Goal: Information Seeking & Learning: Learn about a topic

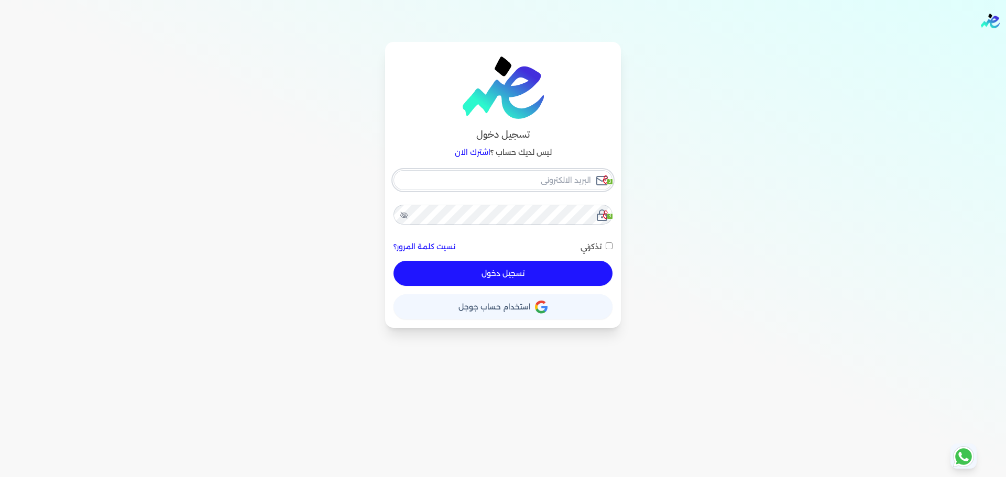
checkbox input "false"
type input "seattleadvanced@gmail.com"
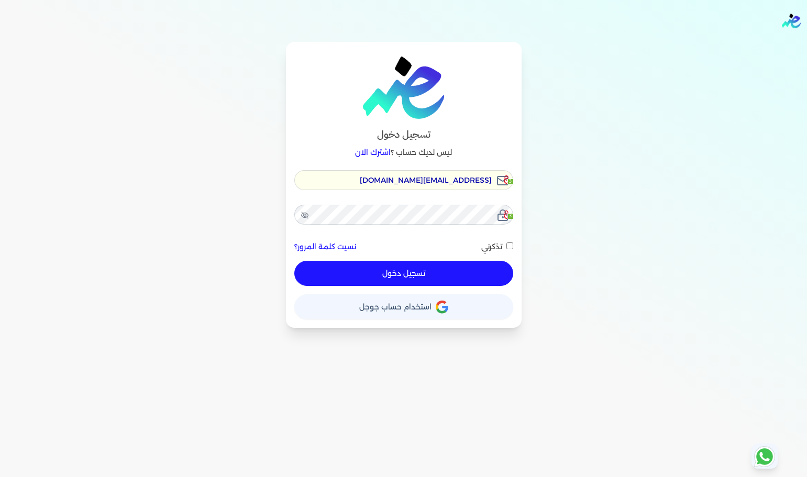
click at [376, 169] on div "تسجيل دخول ليس لديك حساب ؟ اشترك الان seattleadvanced@gmail.com 3 3 نسيت كلمة ا…" at bounding box center [404, 185] width 236 height 286
click at [379, 190] on div "seattleadvanced@gmail.com 3 3 نسيت كلمة المرور؟ تذكرني تسجيل دخول" at bounding box center [403, 228] width 219 height 116
click at [383, 183] on input "seattleadvanced@gmail.com" at bounding box center [403, 180] width 219 height 20
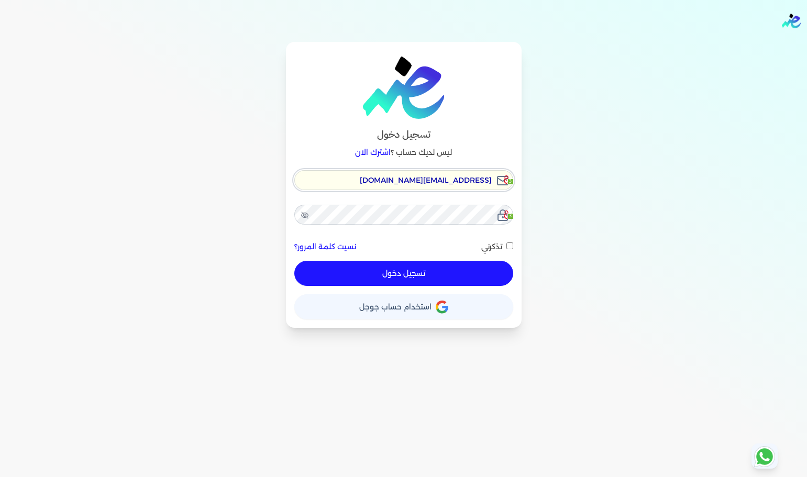
click at [383, 183] on input "seattleadvanced@gmail.com" at bounding box center [403, 180] width 219 height 20
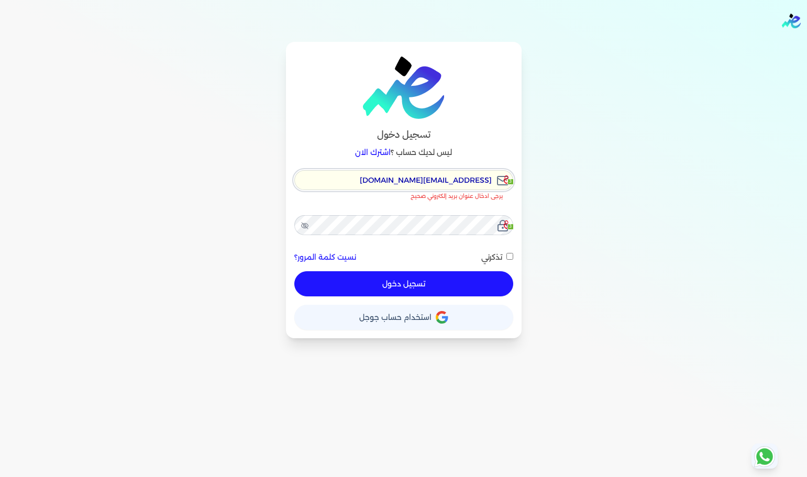
checkbox input "false"
type input "[EMAIL_ADDRESS][DOMAIN_NAME]"
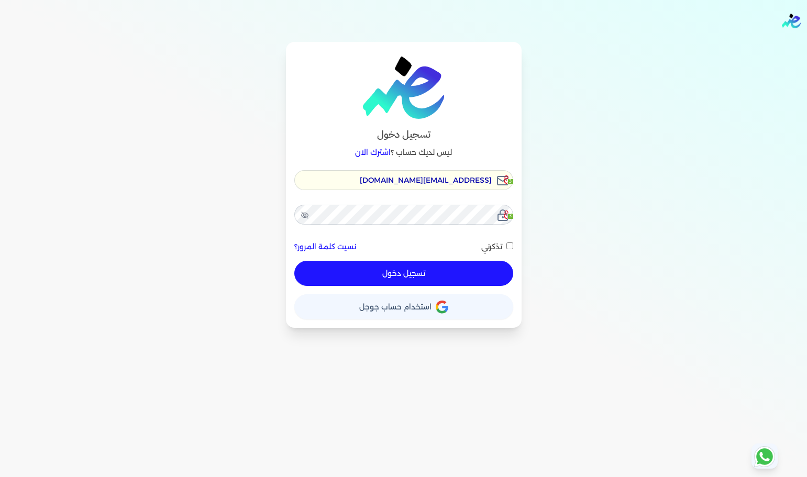
click at [415, 277] on button "تسجيل دخول" at bounding box center [403, 273] width 219 height 25
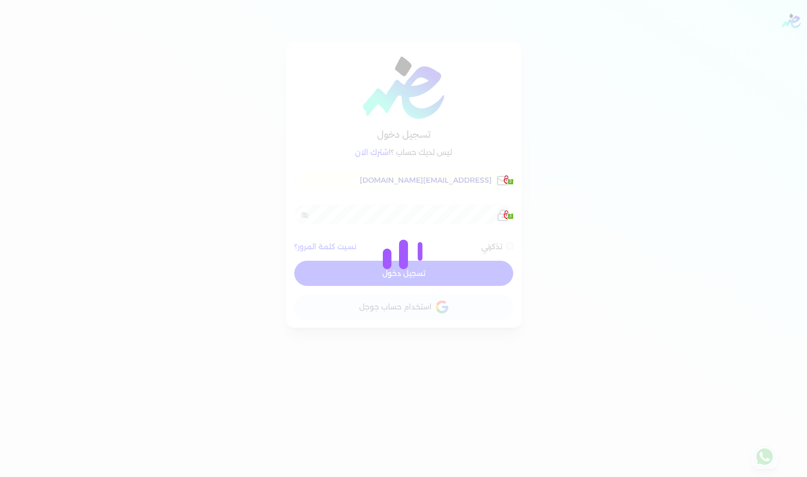
checkbox input "false"
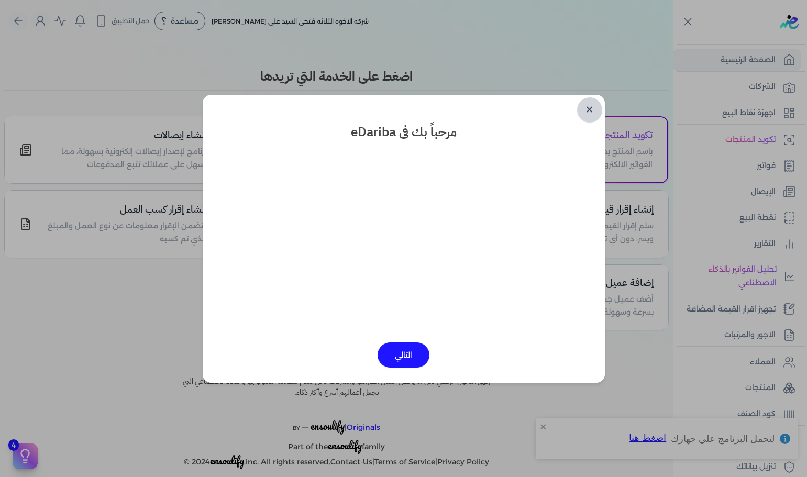
click at [580, 105] on link "✕" at bounding box center [589, 109] width 25 height 25
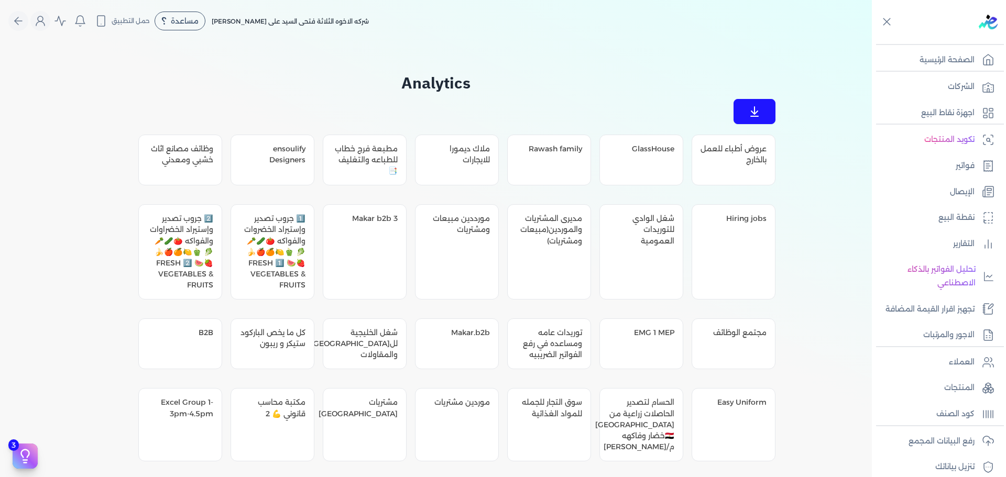
click at [665, 34] on nav "Toggle Navigation الاسعار العمولات مساعدة خدمة العملاء دليل المستخدم تسجيل الدخ…" at bounding box center [436, 21] width 872 height 42
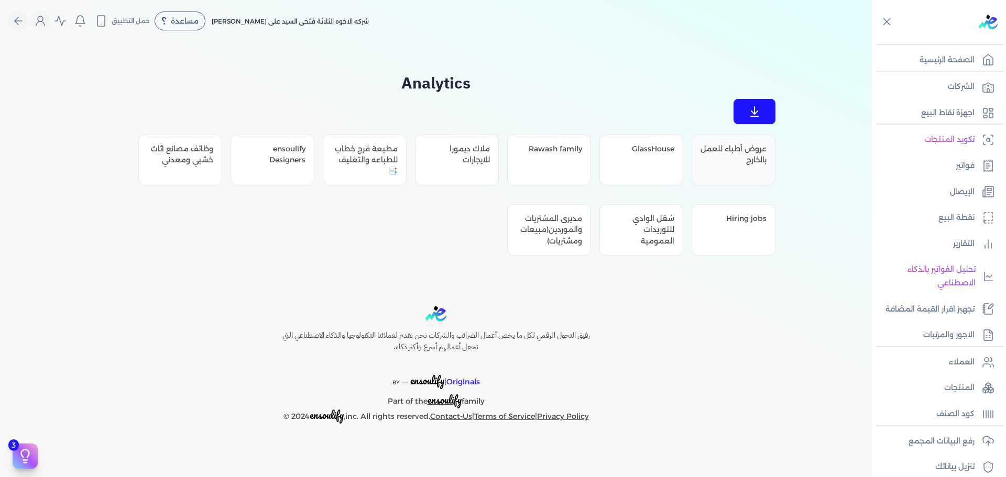
click at [707, 158] on div "عروض أطباء للعمل بالخارج" at bounding box center [733, 160] width 84 height 51
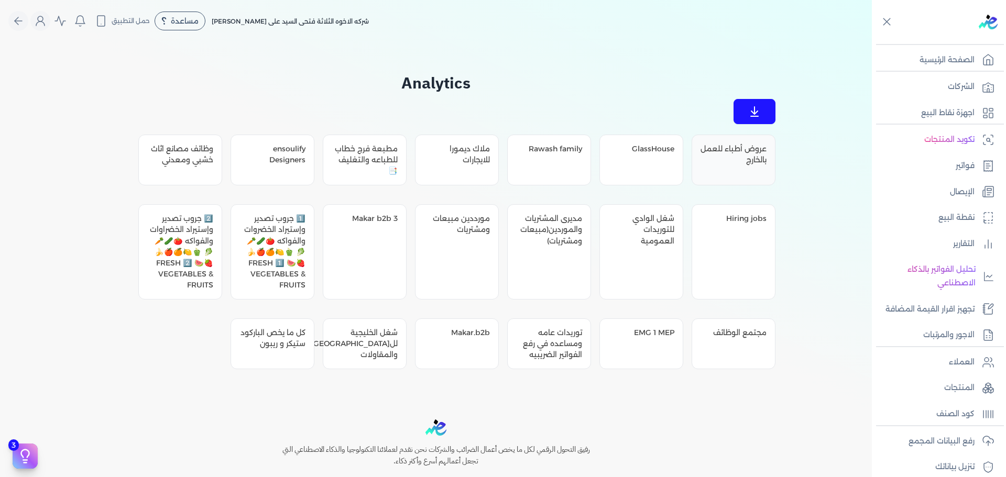
click at [724, 167] on div "عروض أطباء للعمل بالخارج" at bounding box center [733, 160] width 84 height 51
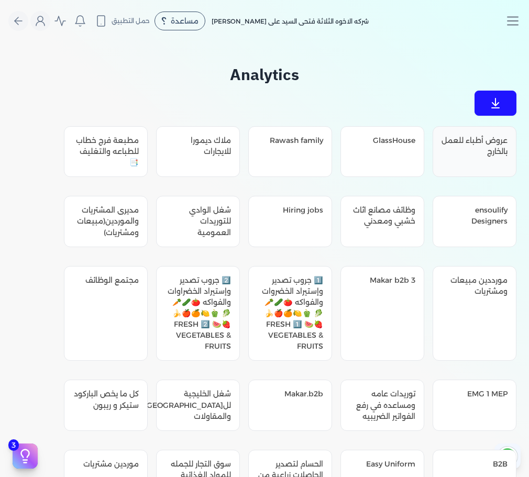
click at [485, 157] on div "عروض أطباء للعمل بالخارج" at bounding box center [475, 151] width 84 height 51
click at [491, 152] on div "عروض أطباء للعمل بالخارج" at bounding box center [475, 151] width 84 height 51
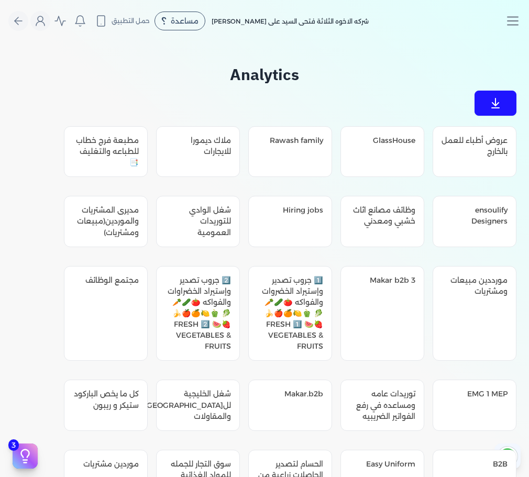
click at [474, 141] on div "عروض أطباء للعمل بالخارج" at bounding box center [475, 151] width 84 height 51
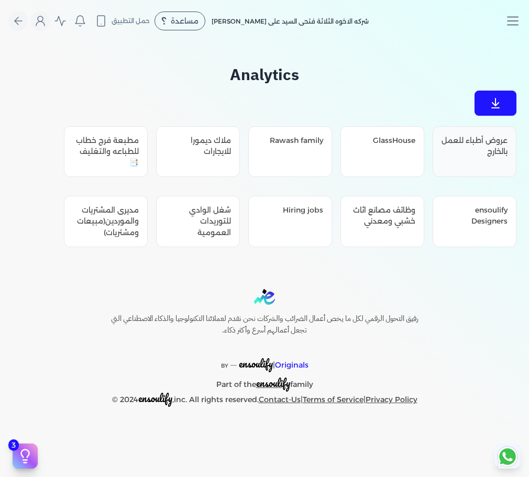
click at [461, 149] on div "عروض أطباء للعمل بالخارج" at bounding box center [475, 151] width 84 height 51
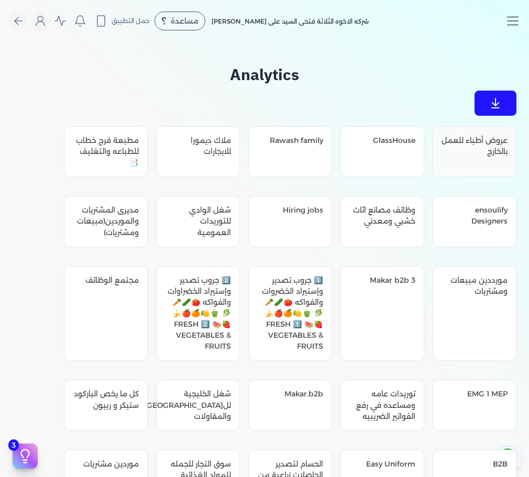
click at [479, 146] on div "عروض أطباء للعمل بالخارج" at bounding box center [475, 151] width 84 height 51
click at [492, 151] on div "عروض أطباء للعمل بالخارج" at bounding box center [475, 151] width 84 height 51
click at [499, 154] on div "عروض أطباء للعمل بالخارج" at bounding box center [475, 151] width 84 height 51
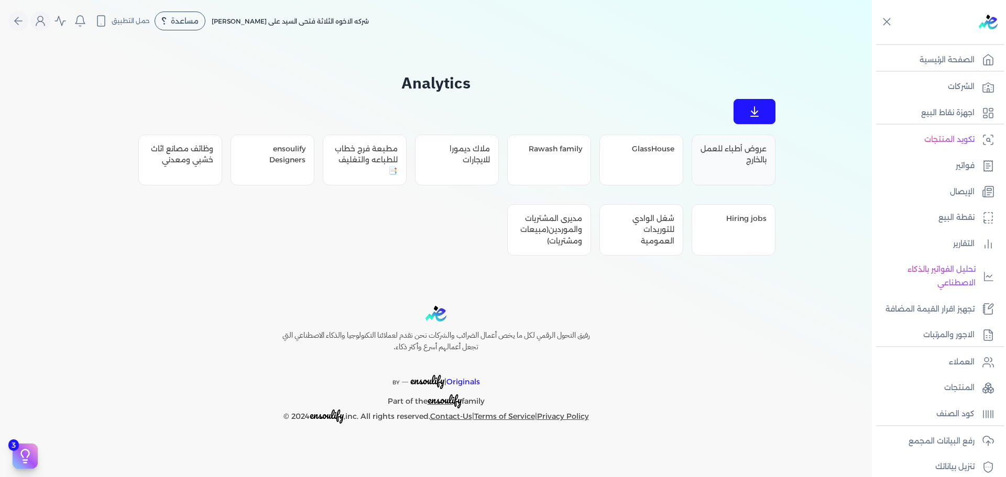
click at [748, 178] on div "عروض أطباء للعمل بالخارج" at bounding box center [733, 160] width 84 height 51
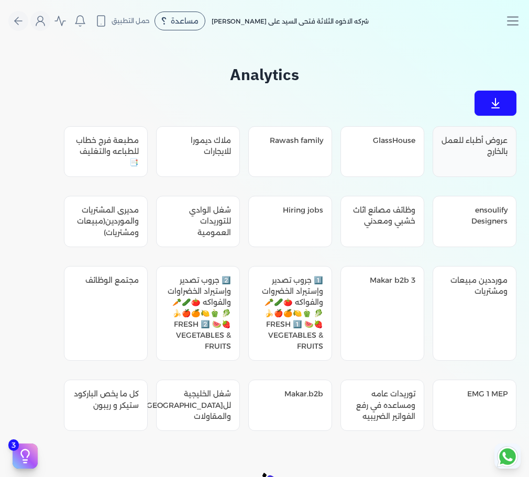
click at [480, 149] on div "عروض أطباء للعمل بالخارج" at bounding box center [475, 151] width 84 height 51
click at [478, 155] on div "عروض أطباء للعمل بالخارج" at bounding box center [475, 151] width 84 height 51
click at [384, 153] on div "GlassHouse" at bounding box center [382, 151] width 84 height 51
click at [481, 150] on div "عروض أطباء للعمل بالخارج" at bounding box center [475, 151] width 84 height 51
click at [478, 158] on div "عروض أطباء للعمل بالخارج" at bounding box center [475, 151] width 84 height 51
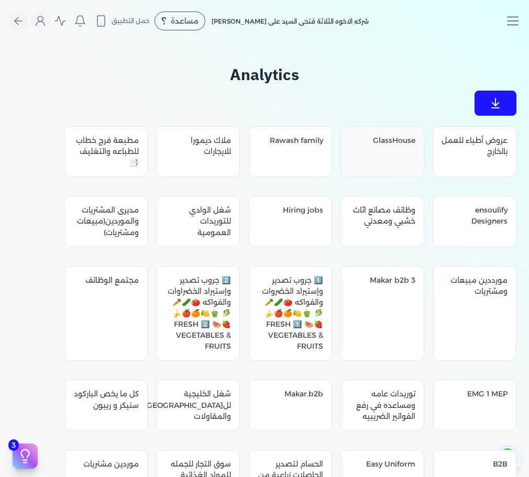
click at [361, 138] on div "GlassHouse" at bounding box center [382, 151] width 84 height 51
click at [382, 289] on div "Makar b2b 3" at bounding box center [382, 313] width 84 height 95
click at [475, 146] on div "عروض أطباء للعمل بالخارج" at bounding box center [475, 151] width 84 height 51
click at [493, 148] on div "عروض أطباء للعمل بالخارج" at bounding box center [475, 151] width 84 height 51
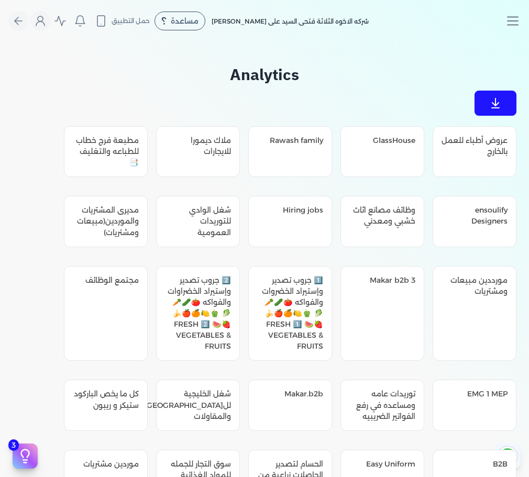
click at [468, 155] on div "عروض أطباء للعمل بالخارج" at bounding box center [475, 151] width 84 height 51
click at [365, 157] on div "GlassHouse" at bounding box center [382, 151] width 84 height 51
click at [464, 144] on div "عروض أطباء للعمل بالخارج" at bounding box center [475, 151] width 84 height 51
drag, startPoint x: 467, startPoint y: 174, endPoint x: 464, endPoint y: 161, distance: 13.5
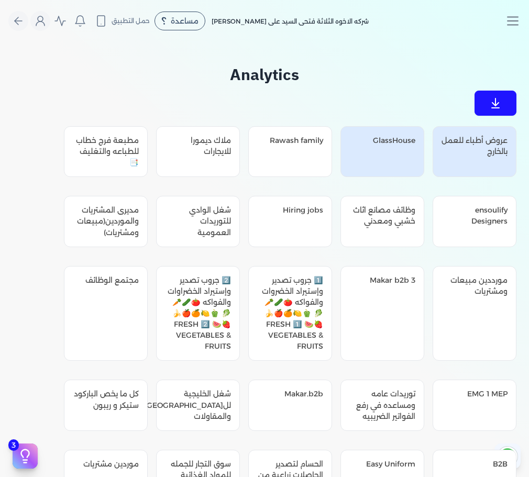
click at [452, 154] on div "عروض أطباء للعمل بالخارج" at bounding box center [475, 151] width 84 height 51
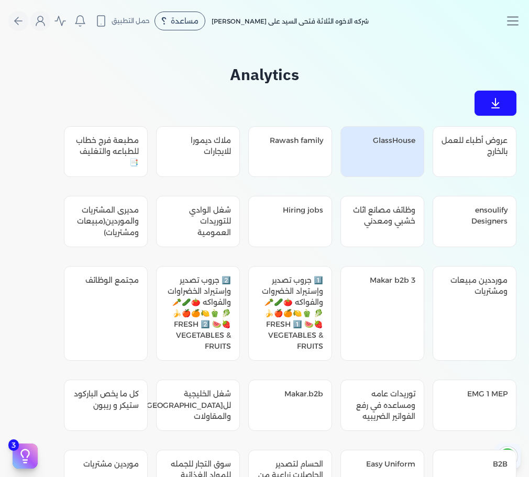
click at [452, 154] on div "عروض أطباء للعمل بالخارج" at bounding box center [475, 151] width 84 height 51
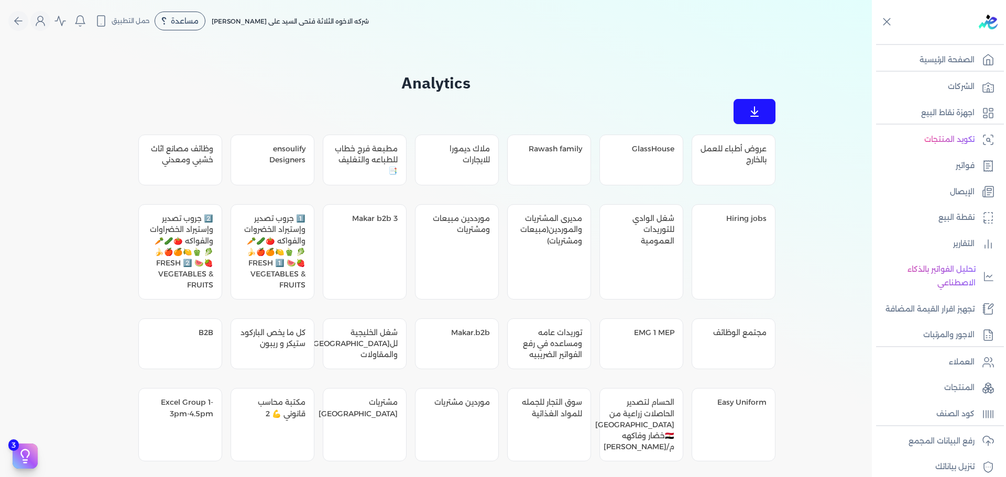
drag, startPoint x: 819, startPoint y: 152, endPoint x: 821, endPoint y: 145, distance: 7.0
drag, startPoint x: 709, startPoint y: 150, endPoint x: 749, endPoint y: 149, distance: 39.8
click at [749, 149] on div "عروض أطباء للعمل بالخارج" at bounding box center [733, 160] width 84 height 51
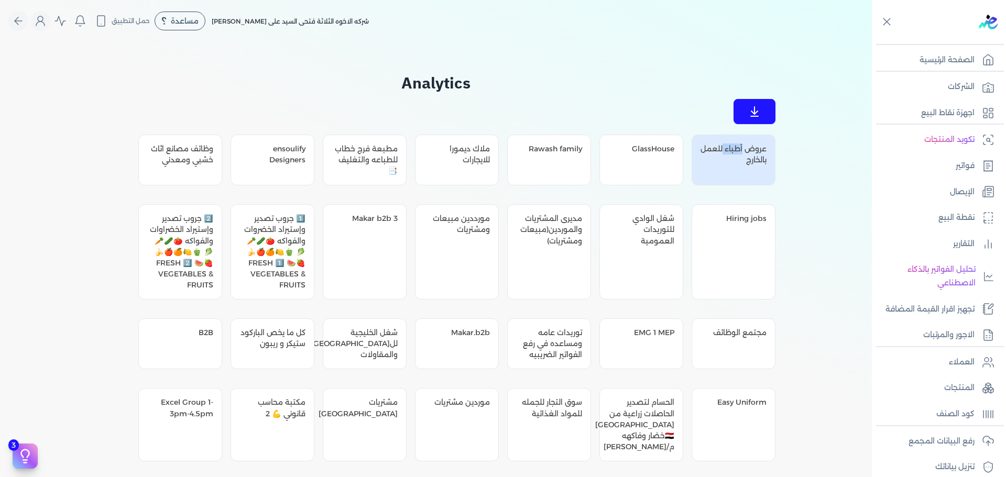
drag, startPoint x: 726, startPoint y: 146, endPoint x: 744, endPoint y: 147, distance: 17.8
click at [744, 147] on div "عروض أطباء للعمل بالخارج" at bounding box center [733, 160] width 84 height 51
copy div "أطباء"
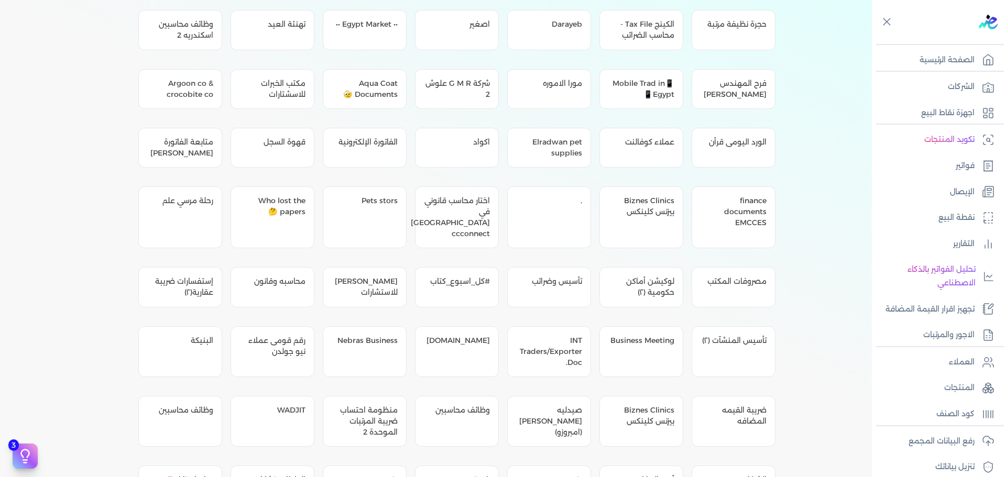
scroll to position [6391, 0]
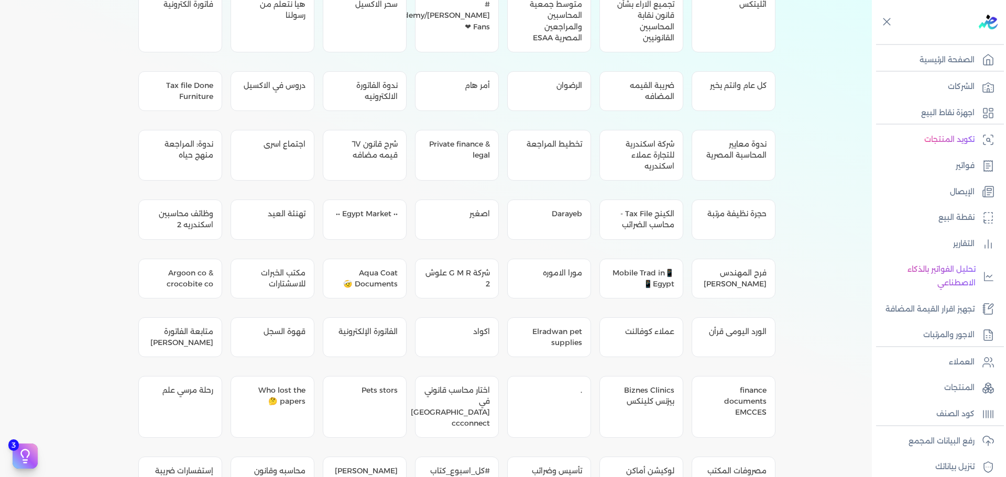
drag, startPoint x: 5, startPoint y: 382, endPoint x: 16, endPoint y: 406, distance: 26.5
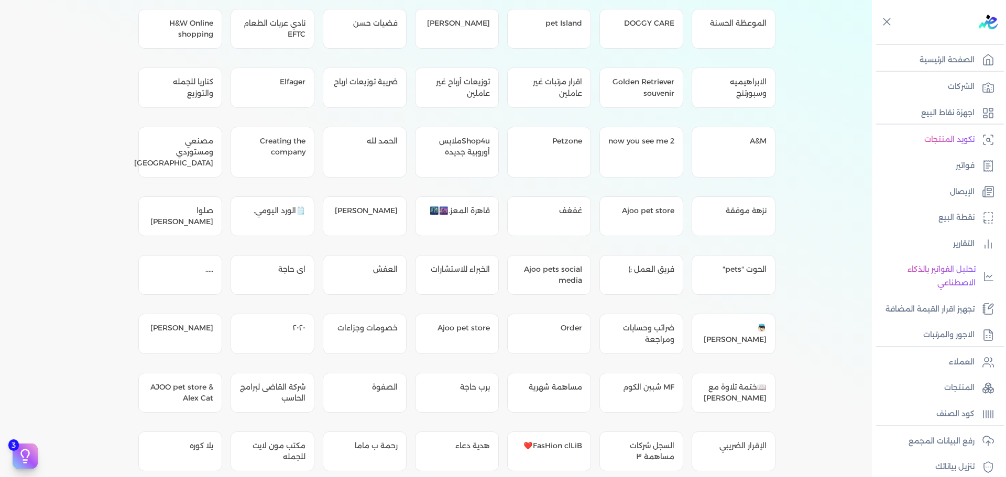
scroll to position [7734, 0]
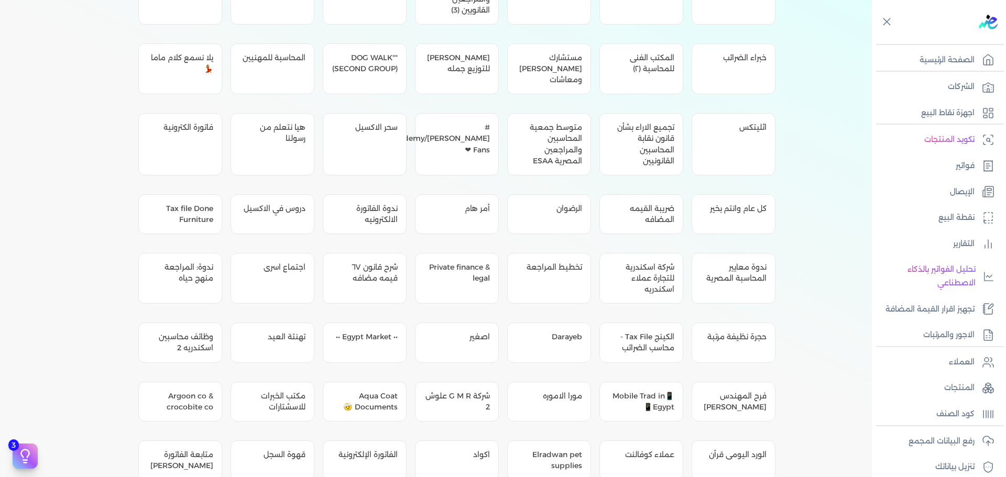
scroll to position [5534, 0]
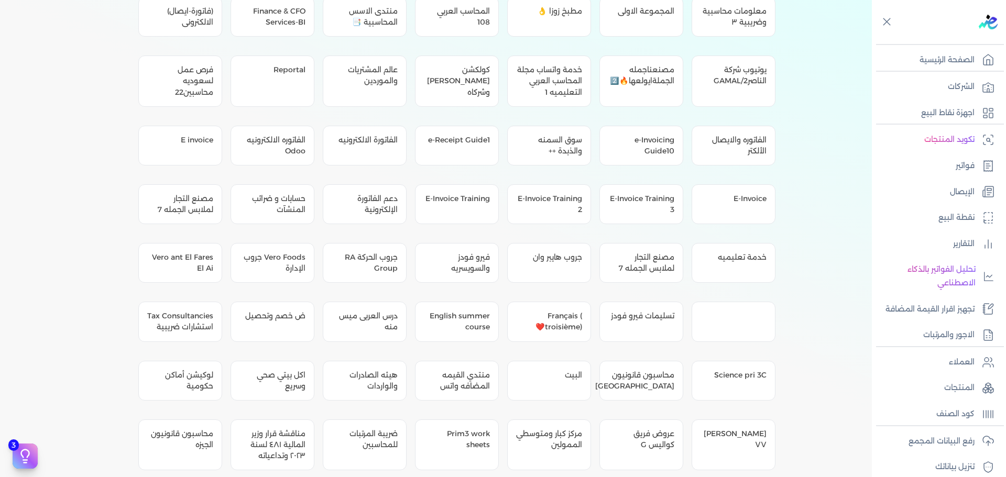
scroll to position [0, 0]
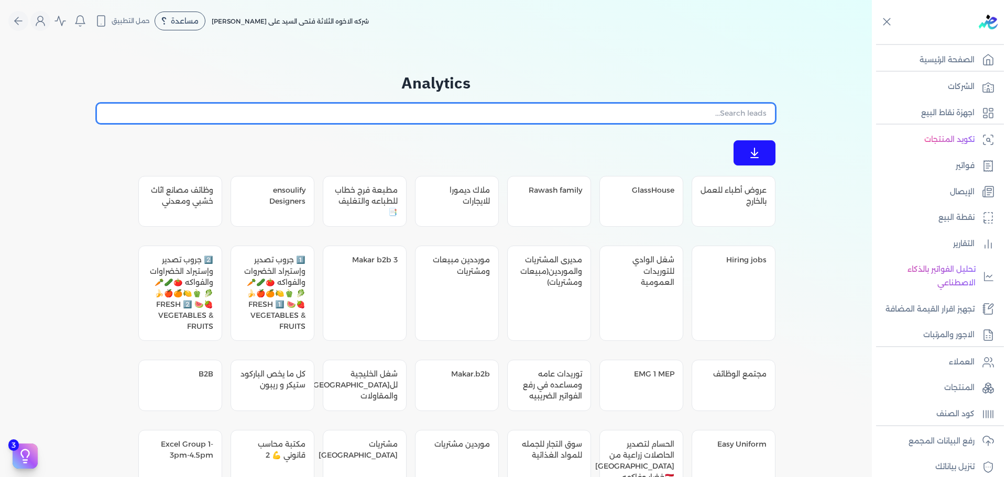
click at [521, 115] on input "text" at bounding box center [435, 113] width 679 height 20
type input "i"
type input "a"
type input "h"
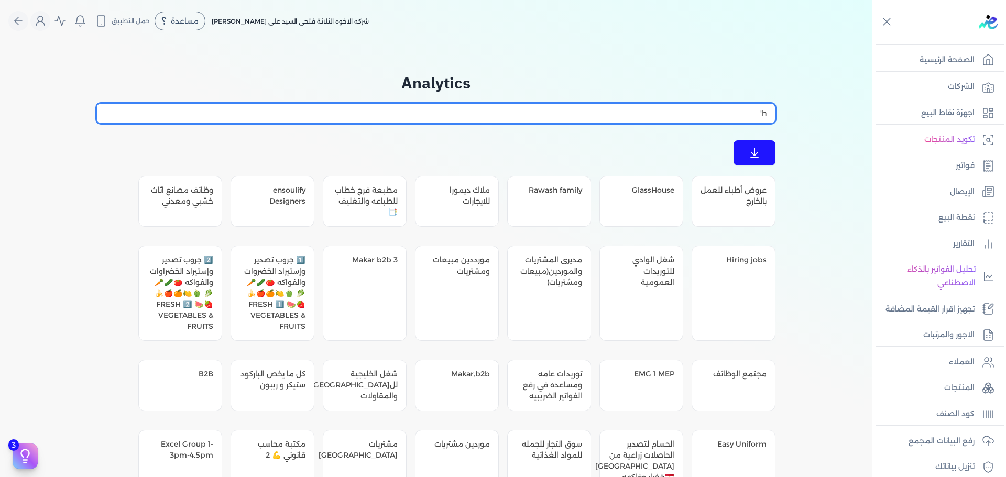
type input "h"
type input "ا"
type input "طب"
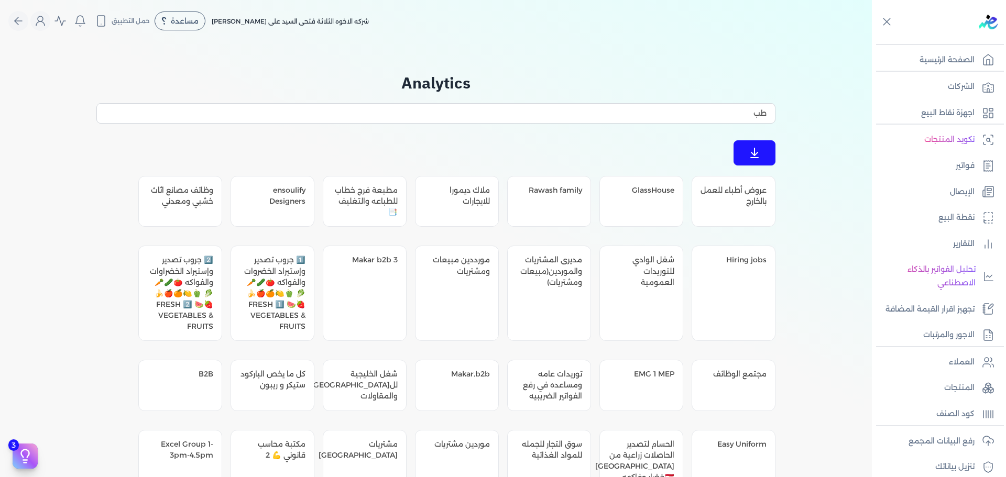
click at [594, 77] on h2 "Analytics" at bounding box center [435, 83] width 679 height 24
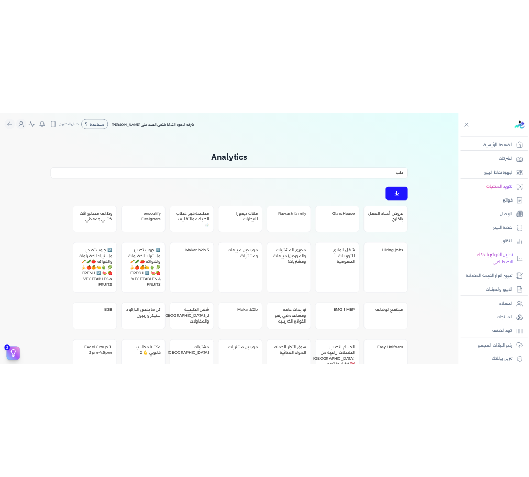
scroll to position [324, 0]
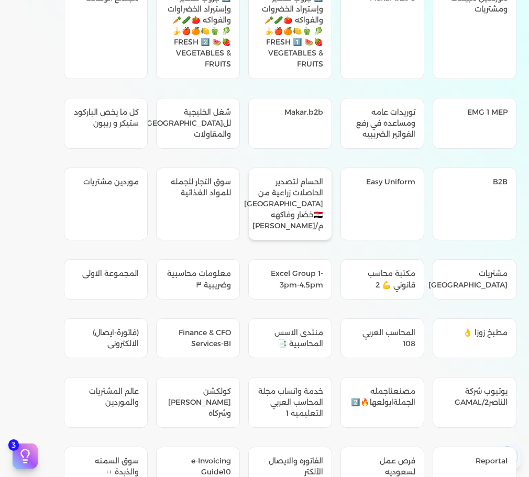
scroll to position [0, 0]
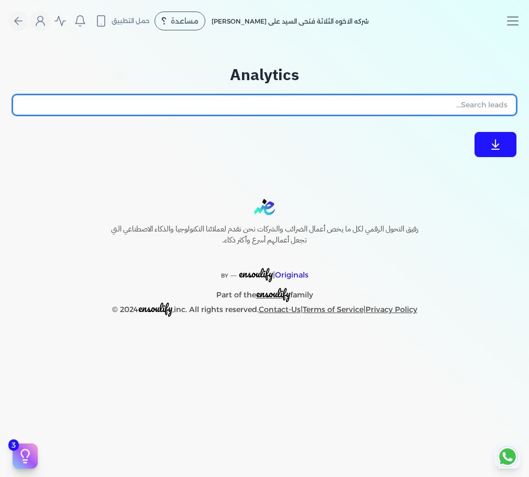
click at [428, 106] on input "text" at bounding box center [265, 105] width 504 height 20
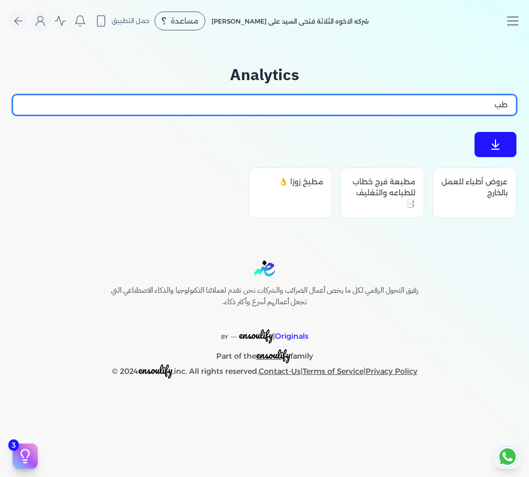
type input "ط"
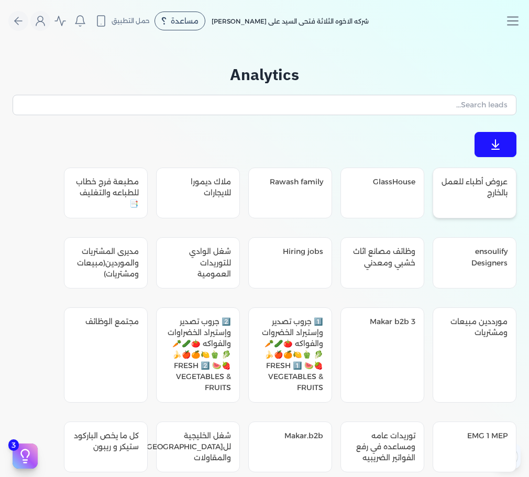
click at [470, 210] on div "عروض أطباء للعمل بالخارج" at bounding box center [475, 193] width 84 height 51
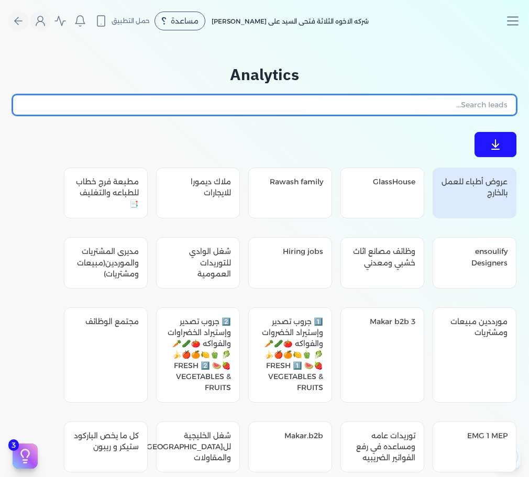
click at [469, 100] on input "text" at bounding box center [265, 105] width 504 height 20
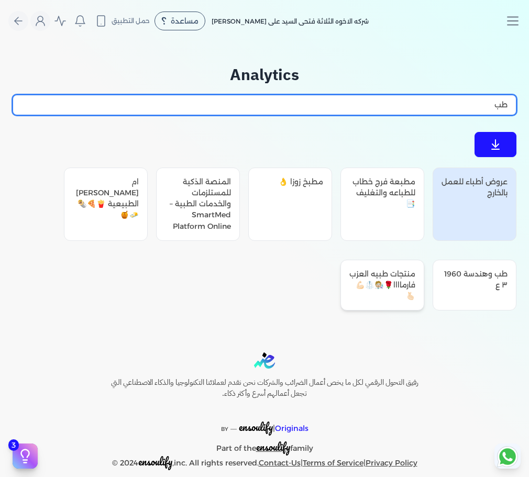
type input "طب"
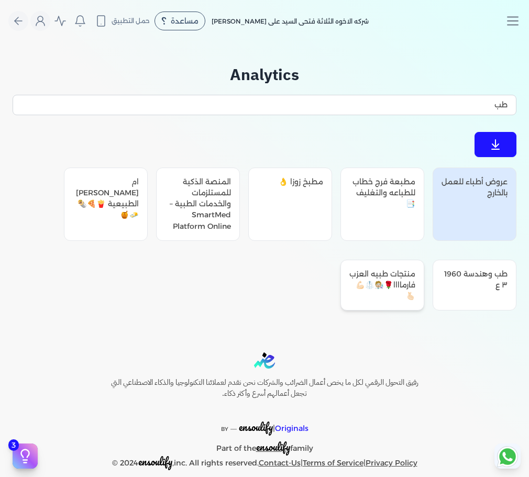
click at [393, 291] on div "منتجات طبيه العزب فارماااا🌹🧑🏼‍🔬🥼💪🏻🫰🏻" at bounding box center [382, 285] width 84 height 51
click at [204, 223] on div "المنصة الذكية للمستلزمات والخدمات الطبية – SmartMed Platform Online" at bounding box center [198, 204] width 84 height 73
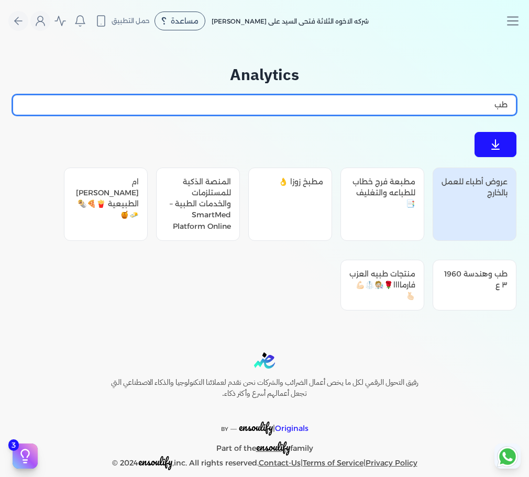
click at [459, 103] on input "طب" at bounding box center [265, 105] width 504 height 20
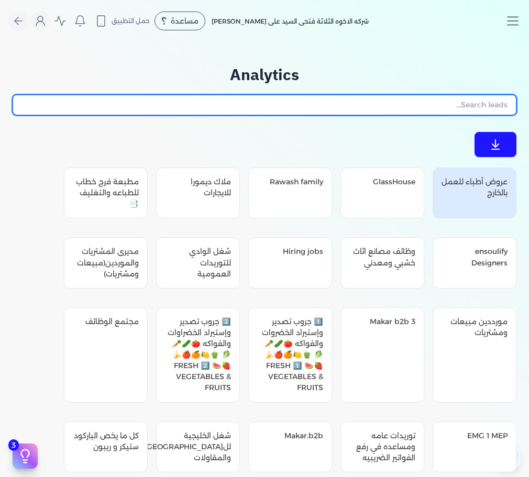
click at [450, 101] on input "text" at bounding box center [265, 105] width 504 height 20
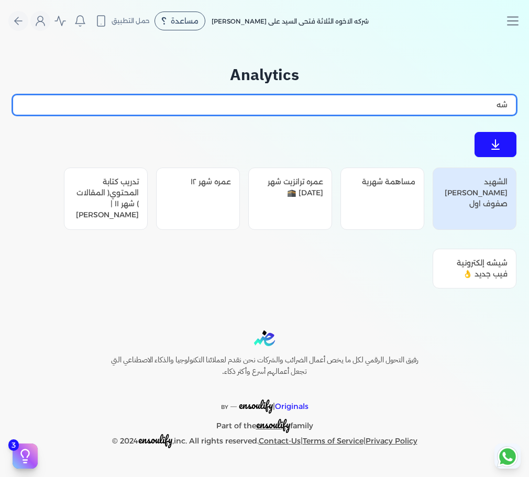
type input "ش"
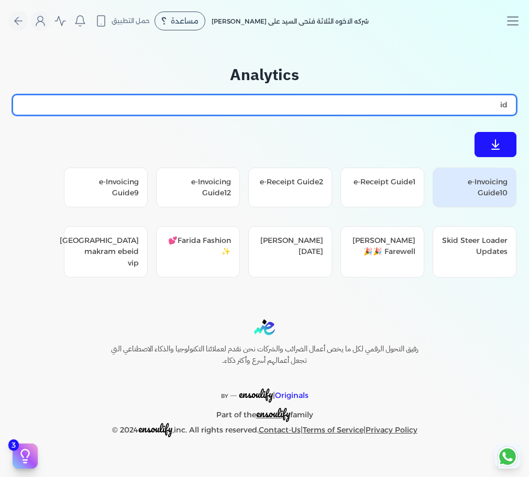
type input "i"
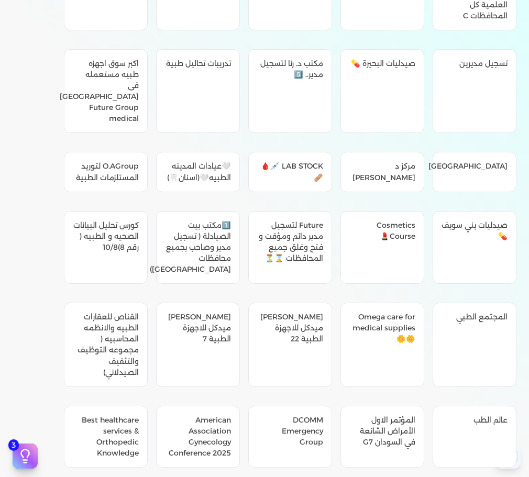
scroll to position [16442, 0]
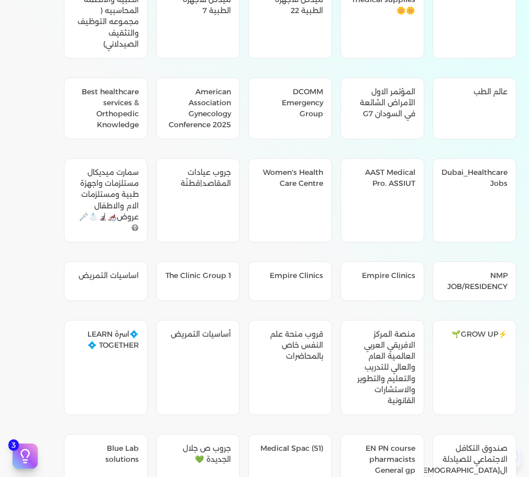
drag, startPoint x: 45, startPoint y: 171, endPoint x: 146, endPoint y: 144, distance: 104.6
copy div "تبادل نواقص الأدوية"
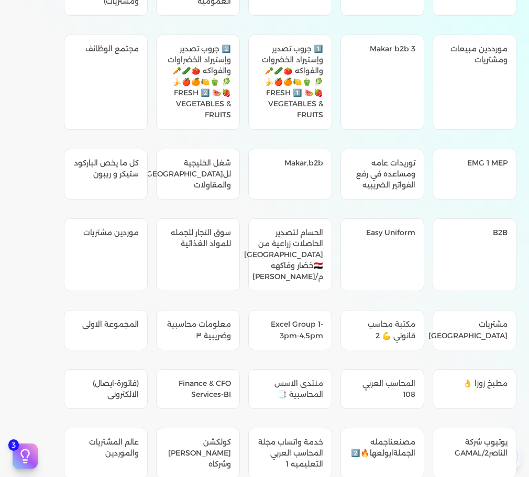
scroll to position [0, 0]
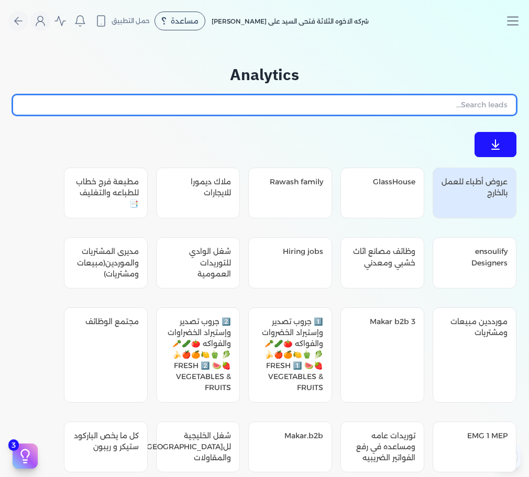
click at [457, 100] on input "text" at bounding box center [265, 105] width 504 height 20
paste input "تبادل نواقص الأدوية"
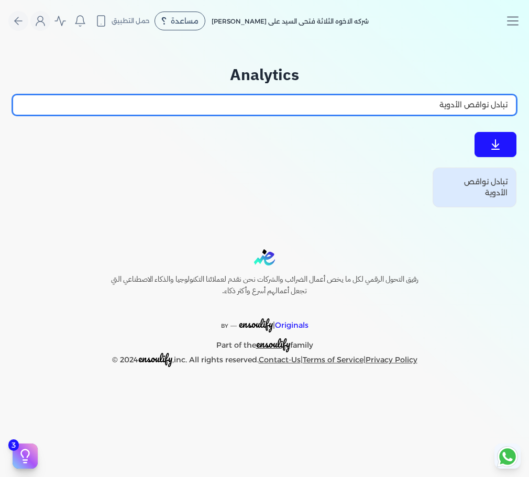
click at [484, 108] on input "تبادل نواقص الأدوية" at bounding box center [265, 105] width 504 height 20
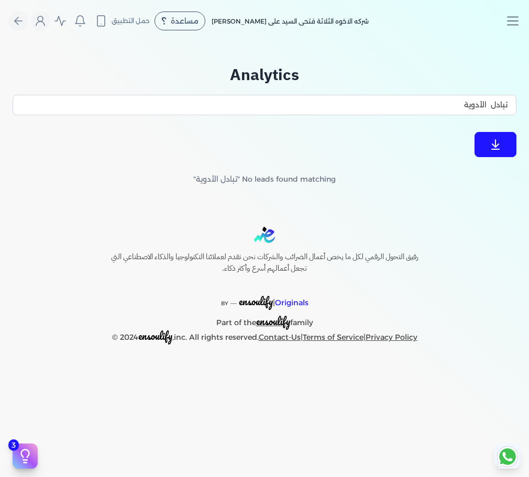
click at [170, 158] on div "Analytics تبادل الأدوية No leads found matching "تبادل الأدوية"" at bounding box center [265, 124] width 504 height 122
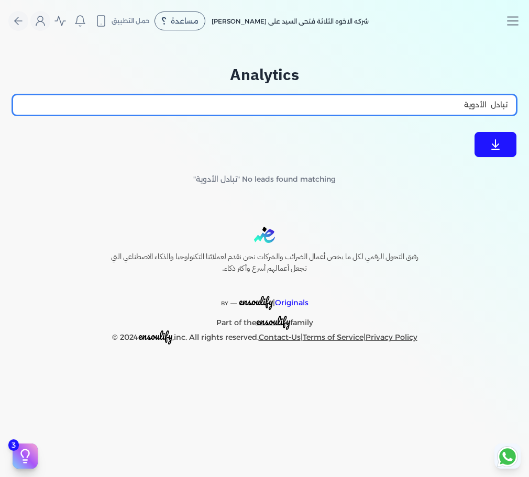
click at [509, 103] on input "تبادل الأدوية" at bounding box center [265, 105] width 504 height 20
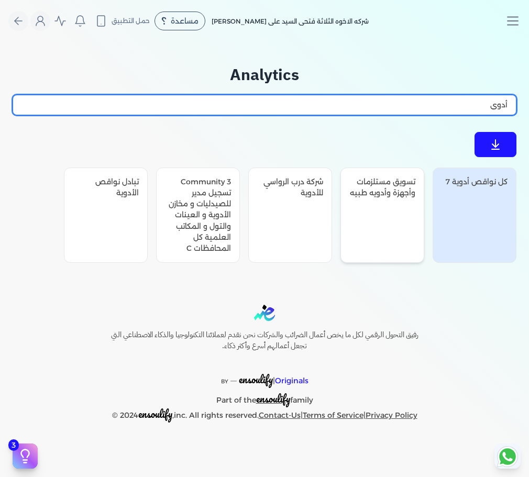
type input "أدوي"
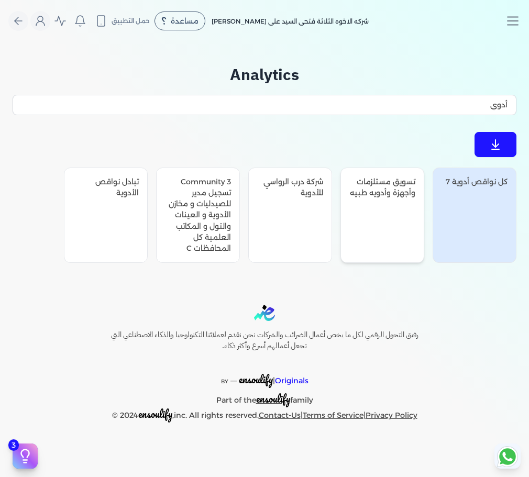
click at [381, 234] on div "تسويق مستلزمات وأجهزة وأدويه طبيه" at bounding box center [382, 215] width 84 height 95
click at [271, 224] on div "شركة درب الرواسي للأدوية" at bounding box center [290, 215] width 84 height 95
click at [191, 226] on div "Community 3 تسجيل مدير للصيدليات و مخازن الأدوية و العينات والتول و المكاتب الع…" at bounding box center [198, 215] width 84 height 95
click at [113, 223] on div "تبادل نواقص الأدوية" at bounding box center [106, 215] width 84 height 95
click at [453, 198] on div "كل نواقص أدوية 7" at bounding box center [475, 215] width 84 height 95
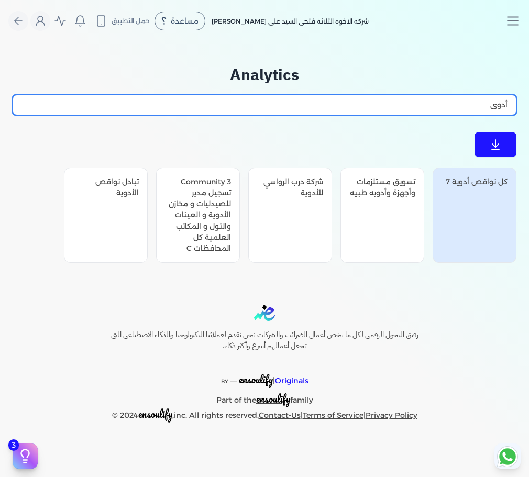
click at [469, 109] on input "أدوي" at bounding box center [265, 105] width 504 height 20
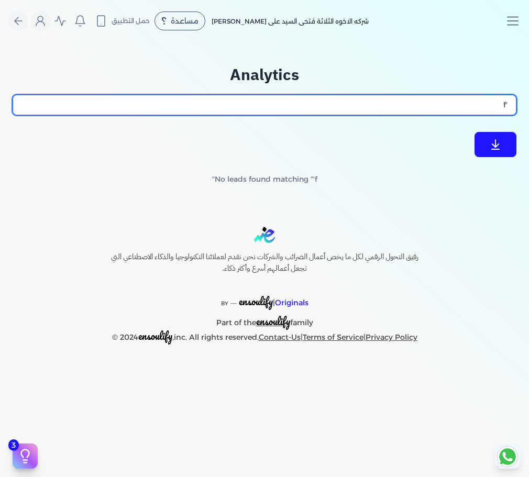
type input "'"
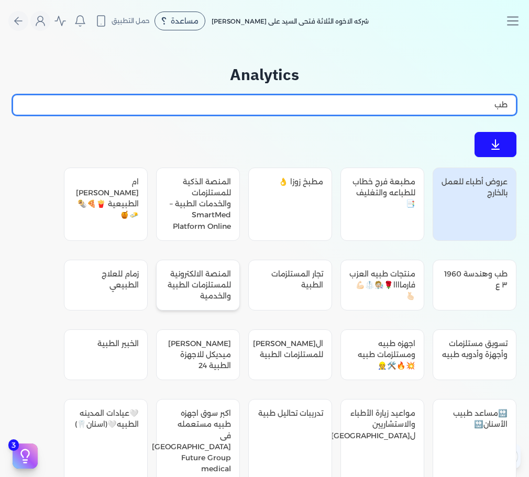
type input "طب"
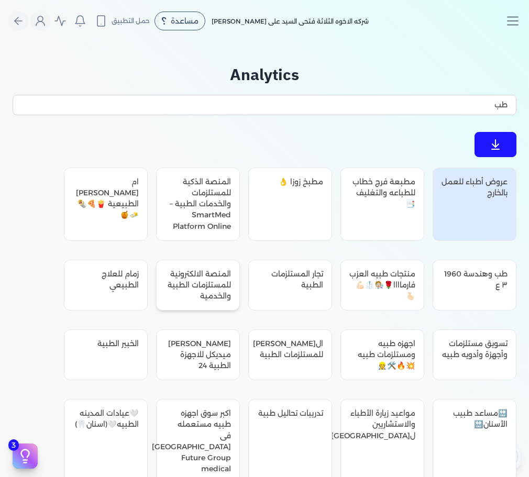
click at [194, 288] on div "المنصة الالكترونية للمستلزمات الطبية والخدمية" at bounding box center [198, 285] width 84 height 51
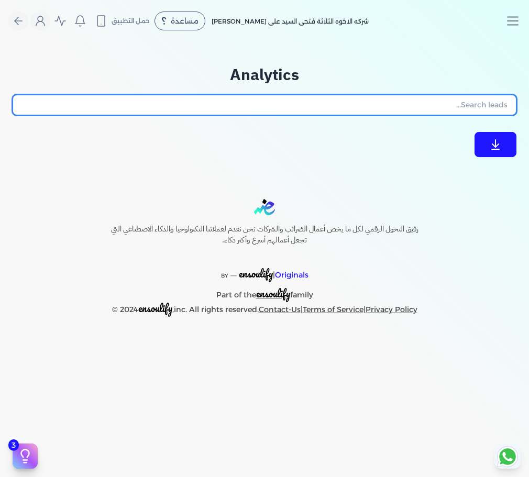
click at [421, 102] on input "text" at bounding box center [265, 105] width 504 height 20
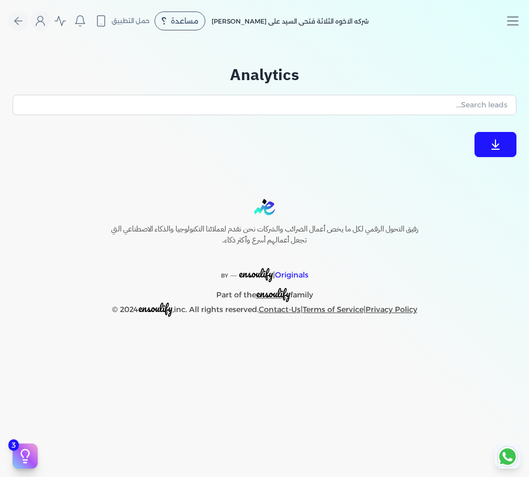
click at [419, 154] on div "Analytics" at bounding box center [265, 110] width 504 height 94
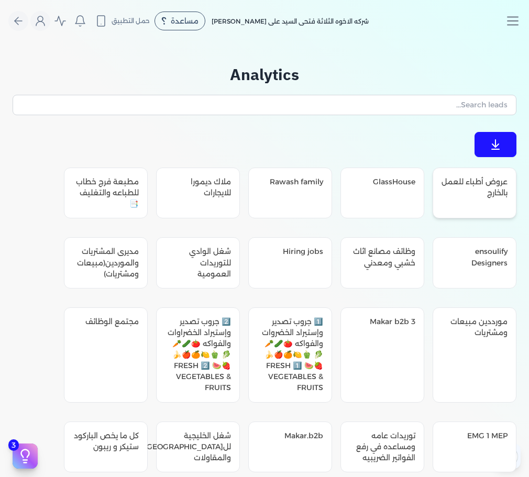
click at [476, 204] on div "عروض أطباء للعمل بالخارج" at bounding box center [475, 193] width 84 height 51
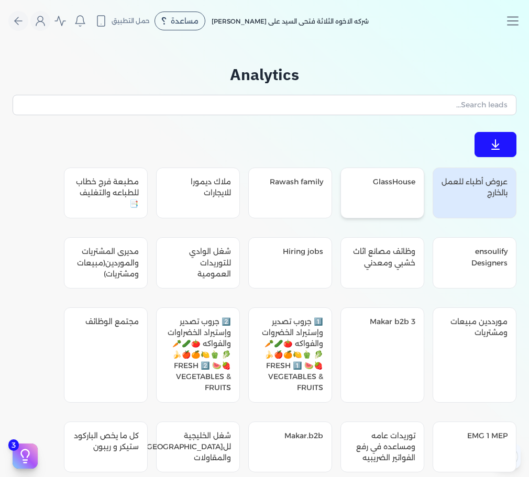
click at [369, 201] on div "GlassHouse" at bounding box center [382, 193] width 84 height 51
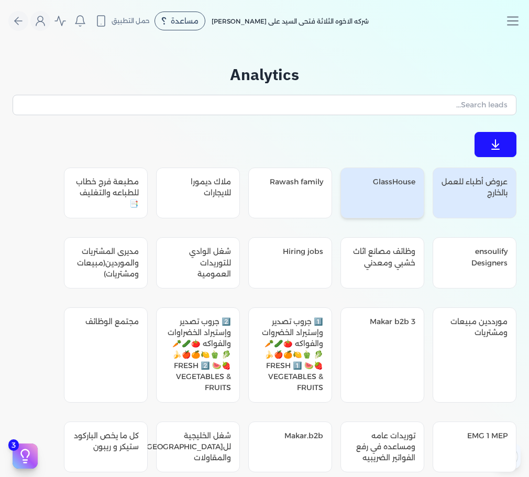
click at [391, 201] on div "GlassHouse" at bounding box center [382, 193] width 84 height 51
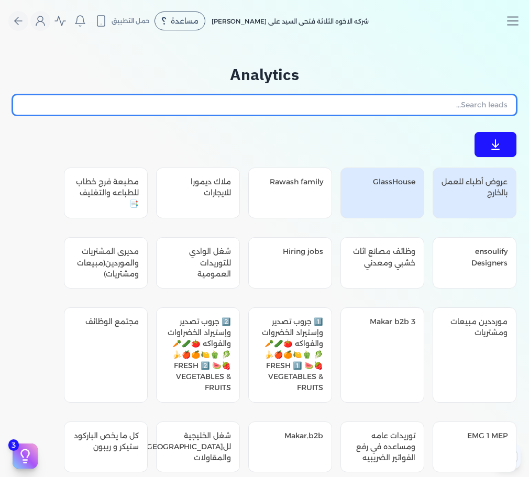
click at [453, 104] on input "text" at bounding box center [265, 105] width 504 height 20
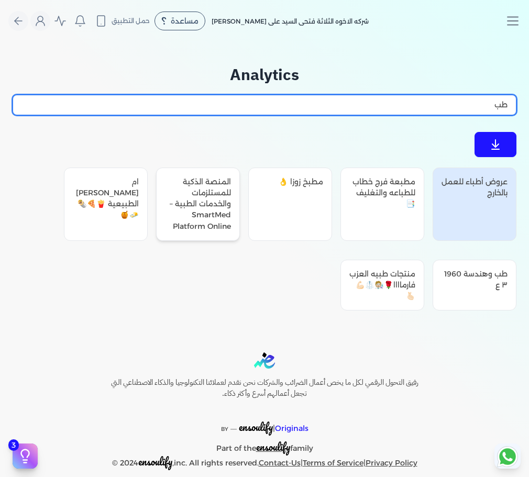
type input "طب"
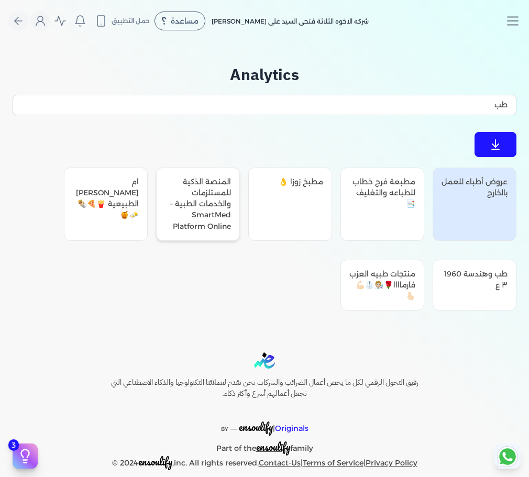
click at [216, 204] on div "المنصة الذكية للمستلزمات والخدمات الطبية – SmartMed Platform Online" at bounding box center [198, 204] width 84 height 73
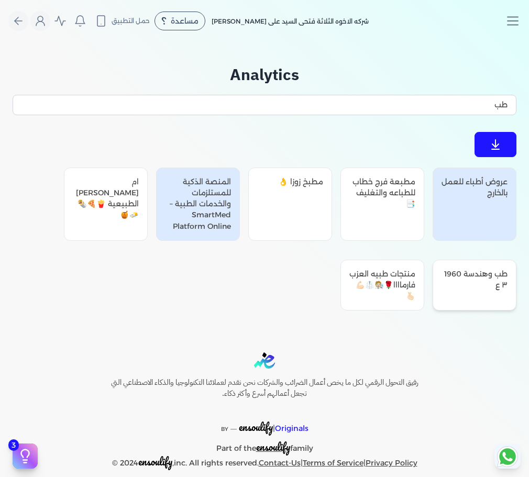
click at [508, 288] on div "طب وهندسة 1960 ٣ ع" at bounding box center [475, 285] width 84 height 51
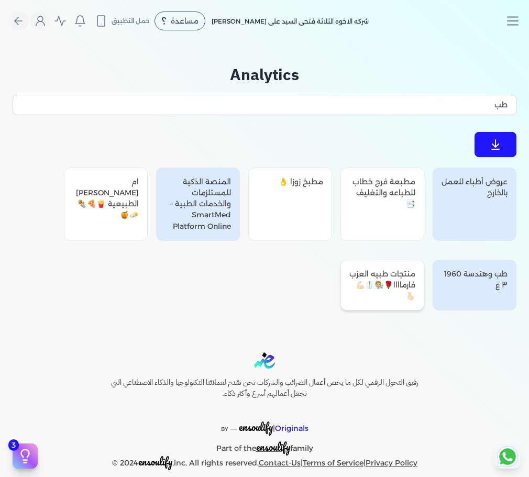
click at [369, 281] on div "منتجات طبيه العزب فارماااا🌹🧑🏼‍🔬🥼💪🏻🫰🏻" at bounding box center [382, 285] width 84 height 51
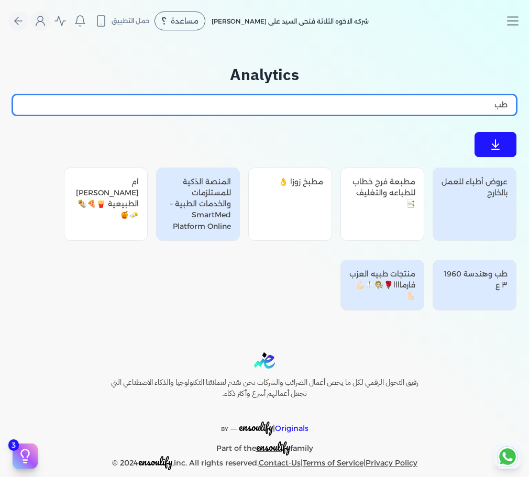
click at [493, 100] on input "طب" at bounding box center [265, 105] width 504 height 20
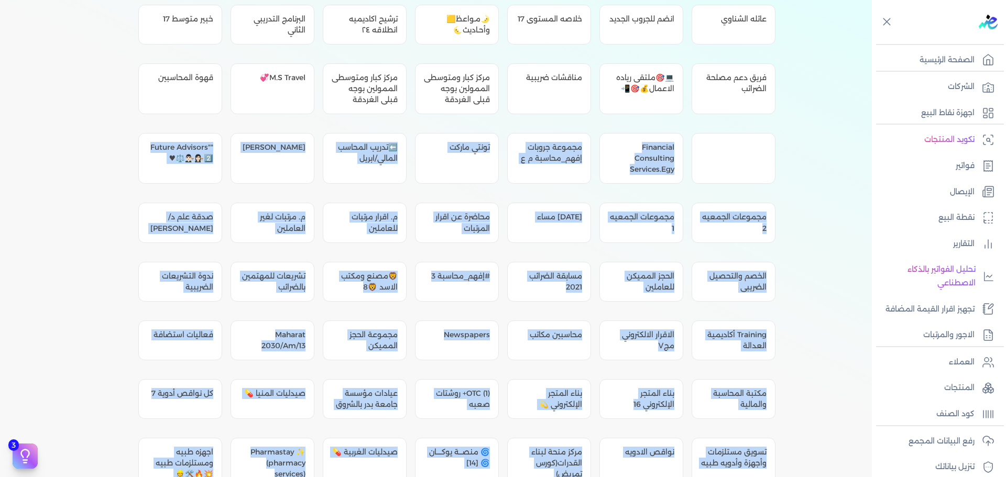
scroll to position [10767, 0]
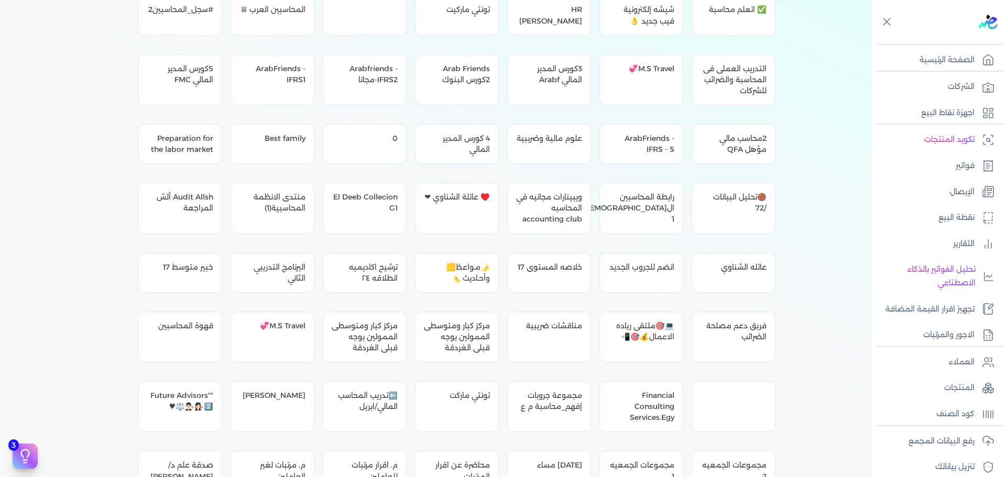
drag, startPoint x: 140, startPoint y: 333, endPoint x: 817, endPoint y: 292, distance: 678.5
click at [817, 292] on div "Toggle Navigation الاسعار العمولات مساعدة خدمة العملاء دليل المستخدم تسجيل الدخ…" at bounding box center [436, 238] width 872 height 477
copy div "مكتبة المحاسبة والمالية بناء المتجر الإلكتروني 16 بناء المتجر الإلكتروني 💫 (1) …"
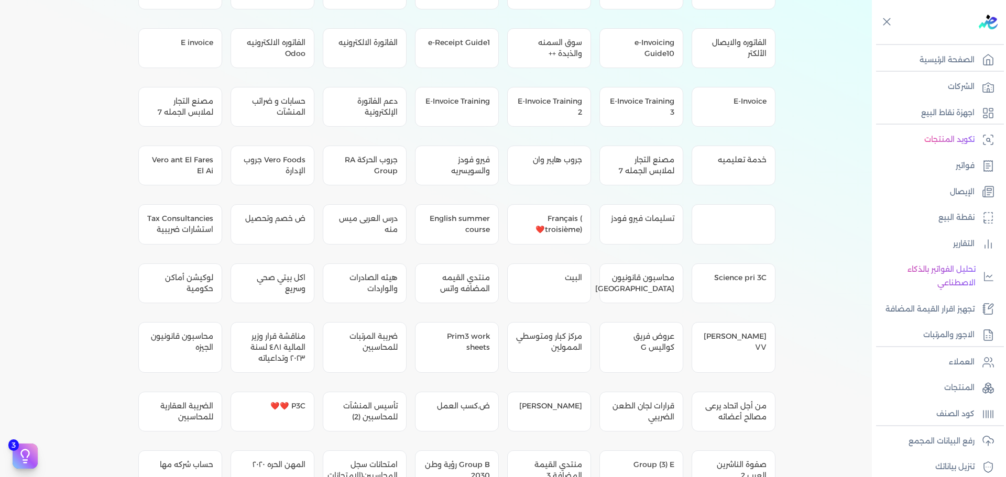
scroll to position [0, 0]
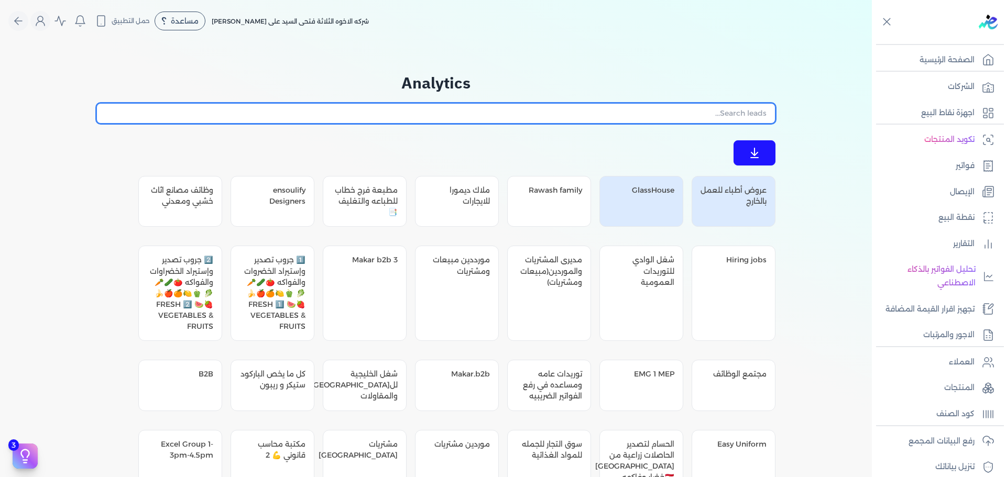
click at [745, 115] on input "text" at bounding box center [435, 113] width 679 height 20
paste input "طب"
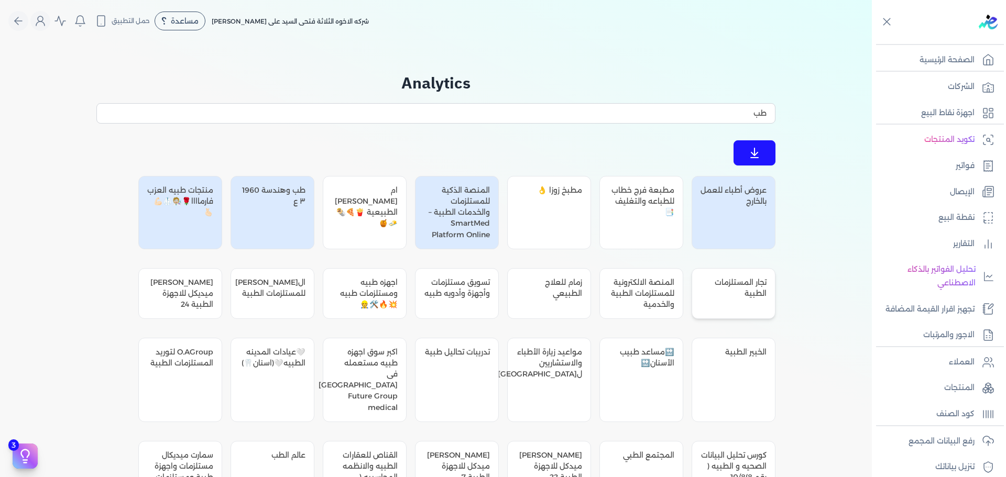
click at [764, 302] on div "تجار المستلزمات الطبية" at bounding box center [733, 293] width 84 height 51
click at [629, 307] on div "المنصة الالكترونية للمستلزمات الطبية والخدمية" at bounding box center [641, 293] width 84 height 51
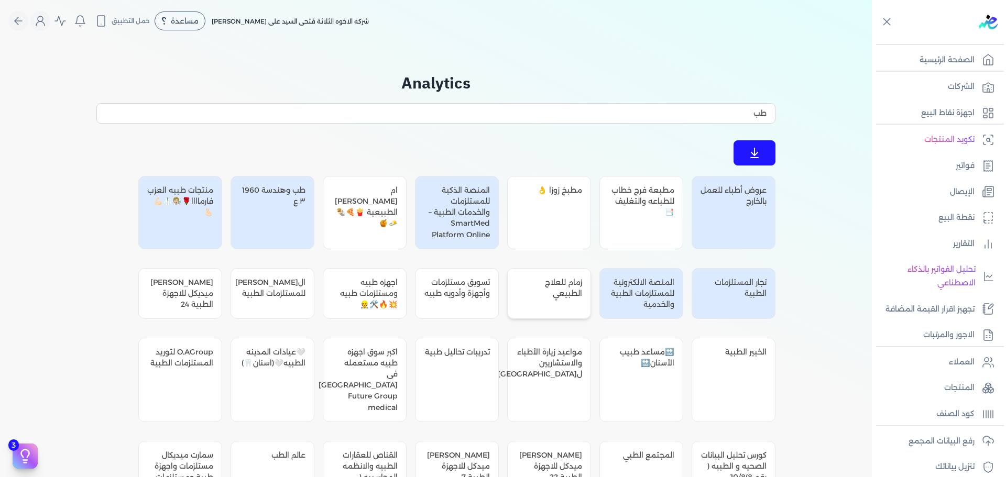
click at [548, 300] on div "زمام للعلاج الطبيعي" at bounding box center [549, 293] width 84 height 51
click at [454, 302] on div "تسويق مستلزمات وأجهزة وأدويه طبيه" at bounding box center [457, 293] width 84 height 51
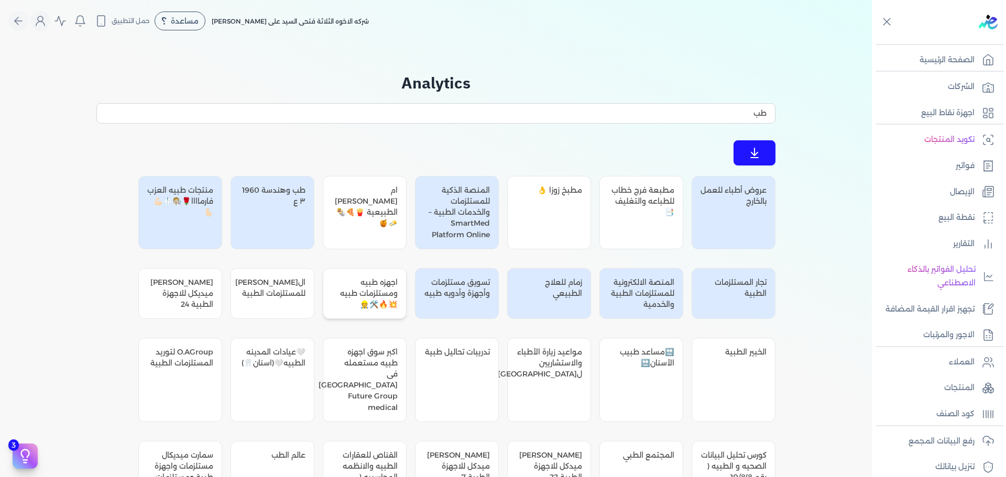
click at [370, 304] on div "اجهزه طبيه ومستلزمات طبيه 💥🔥🛠️👷" at bounding box center [365, 293] width 84 height 51
click at [283, 301] on div "الفاروق ميديكال للمستلزمات الطبية" at bounding box center [272, 293] width 84 height 51
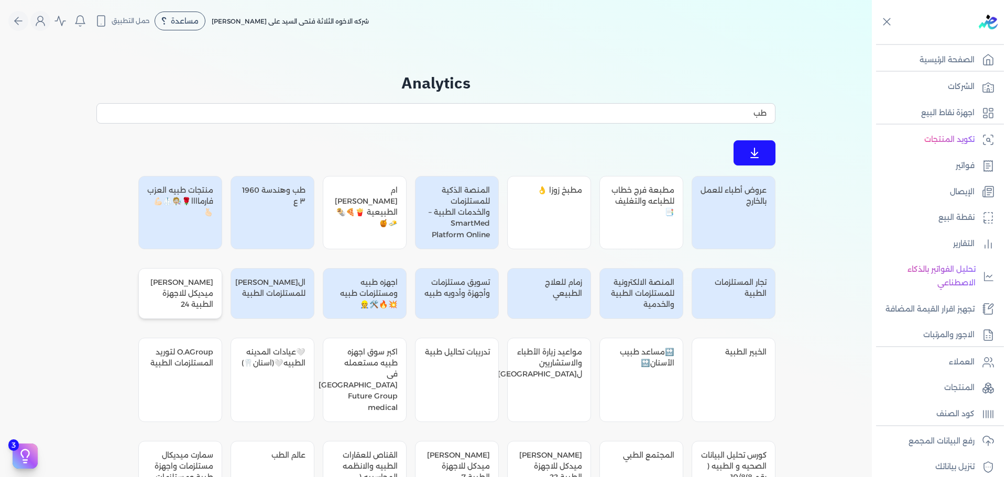
click at [181, 289] on div "النصيري ميديكل للاجهزة الطبية 24" at bounding box center [180, 293] width 84 height 51
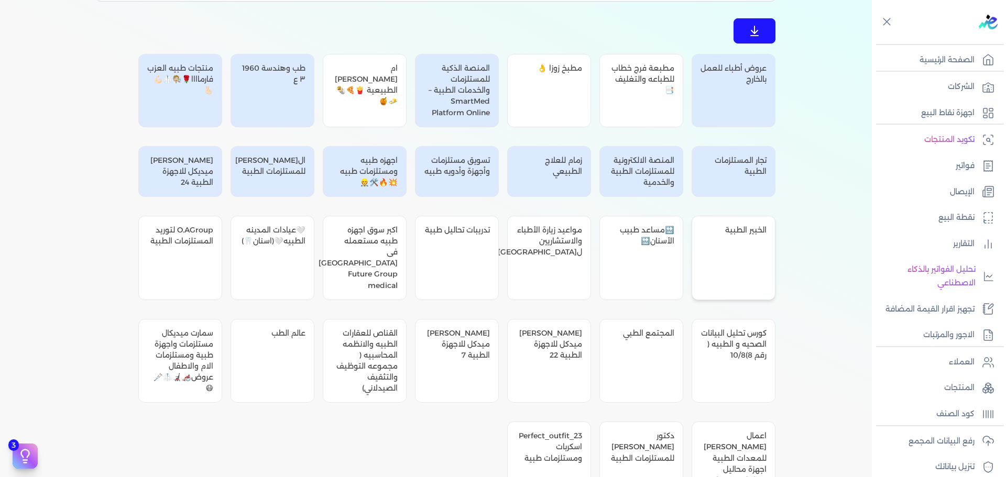
click at [736, 251] on div "الخبير الطبية" at bounding box center [733, 258] width 84 height 84
click at [624, 260] on div "🔛مساعد طبيب الأسنان🔛" at bounding box center [641, 258] width 84 height 84
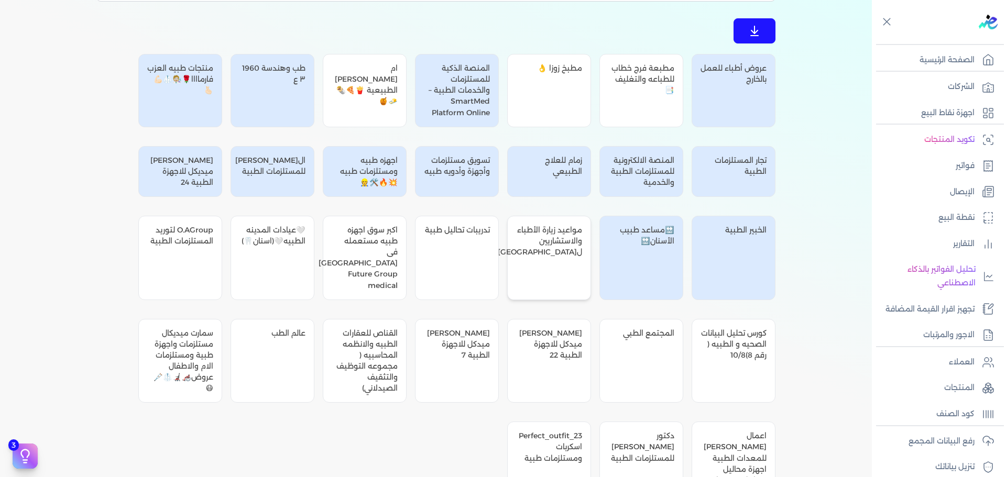
click at [554, 265] on div "مواعيد زيارة الأطباء والاستشاريين لمحافظة السويس" at bounding box center [549, 258] width 84 height 84
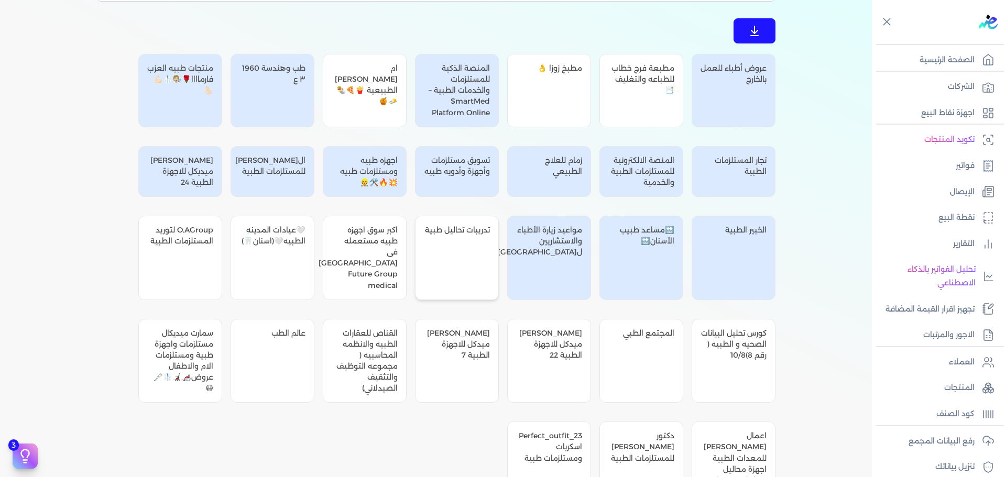
click at [439, 258] on div "تدريبات تحاليل طبية" at bounding box center [457, 258] width 84 height 84
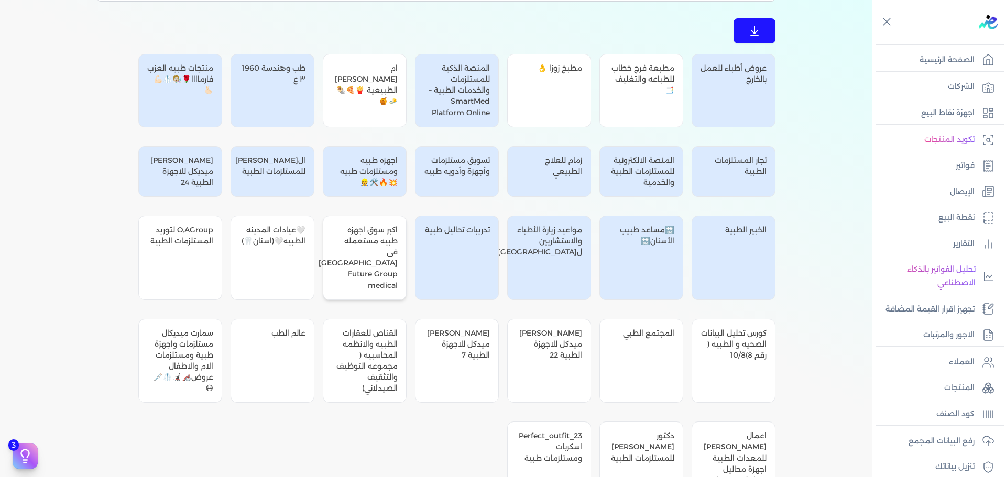
click at [360, 268] on div "اكبر سوق اجهزه طبيه مستعمله فى مصر Future Group medical" at bounding box center [365, 258] width 84 height 84
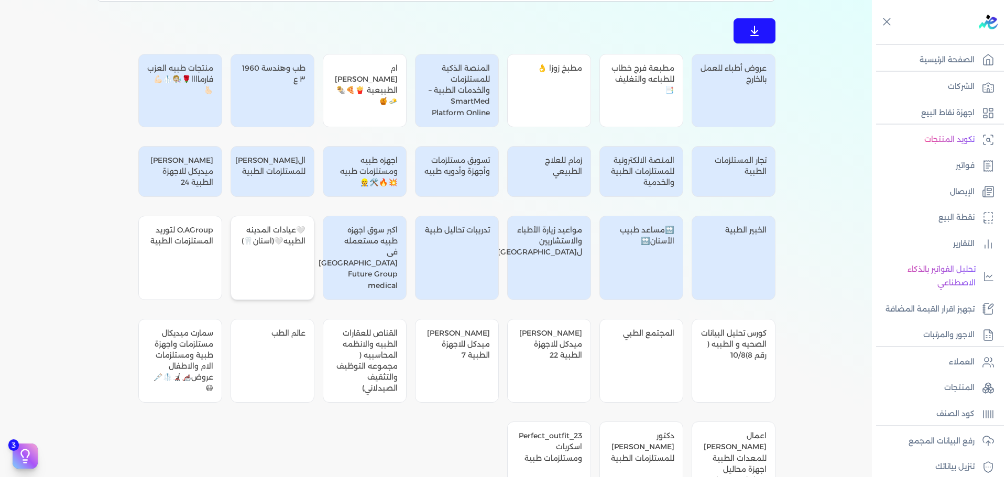
click at [275, 260] on div "🤍عيادات المدينه الطبيه🤍(اسنان🦷)" at bounding box center [272, 258] width 84 height 84
click at [178, 254] on div "O.AGroup لتوريد المستلزمات الطبية" at bounding box center [180, 258] width 84 height 84
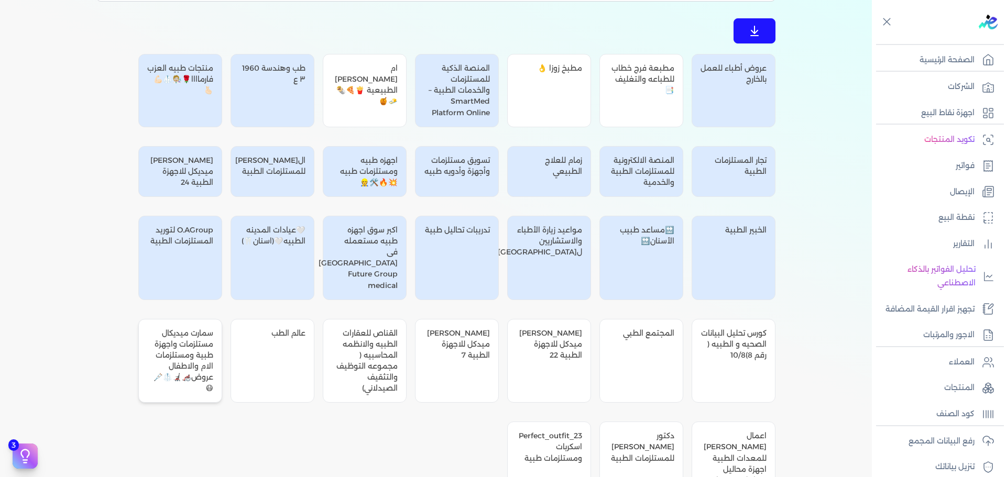
click at [200, 344] on div "سمارت ميديكال مستلزمات واجهزة طبية ومستلزمات الام والاطفال عروض🦽🦼🥼🩼😷" at bounding box center [180, 361] width 84 height 84
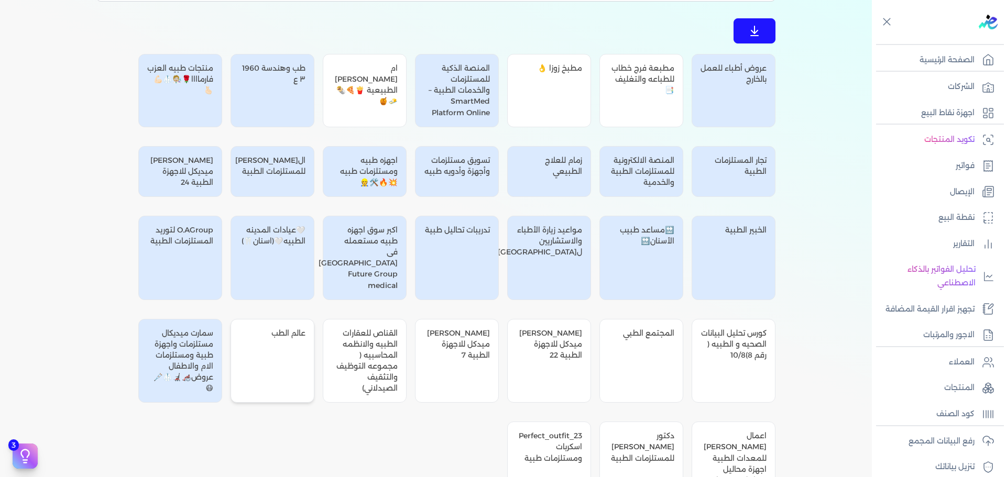
click at [262, 338] on div "عالم الطب" at bounding box center [272, 361] width 84 height 84
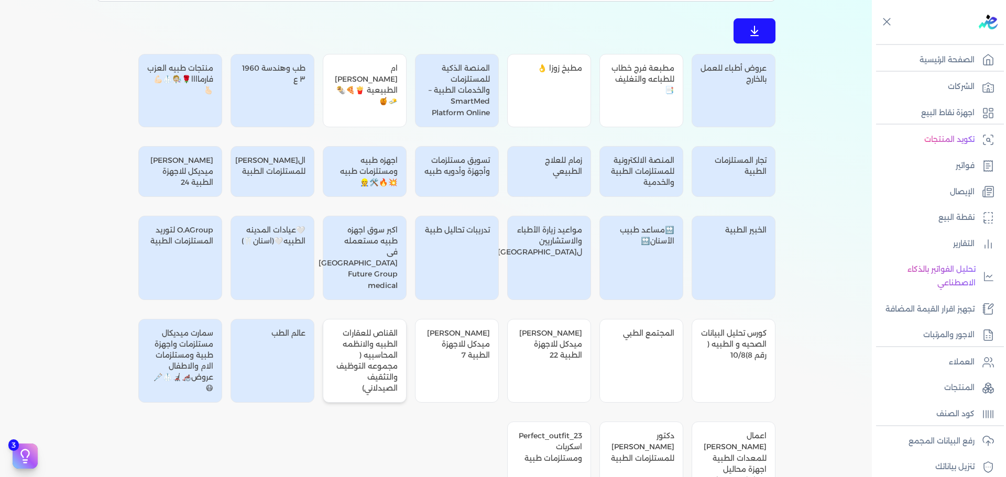
click at [361, 320] on div "القناص للعقارات الطبيه والانظمه المحاسبيه ( مجموعه التوظيف والتثقيف الصيدلاني)" at bounding box center [365, 361] width 84 height 84
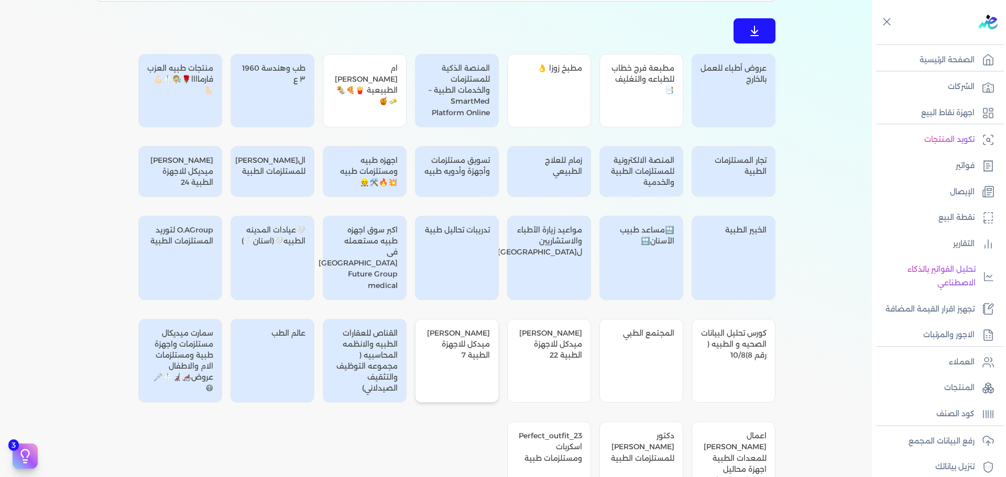
click at [471, 326] on div "النصيري ميدكل للاجهزة الطبية 7" at bounding box center [457, 361] width 84 height 84
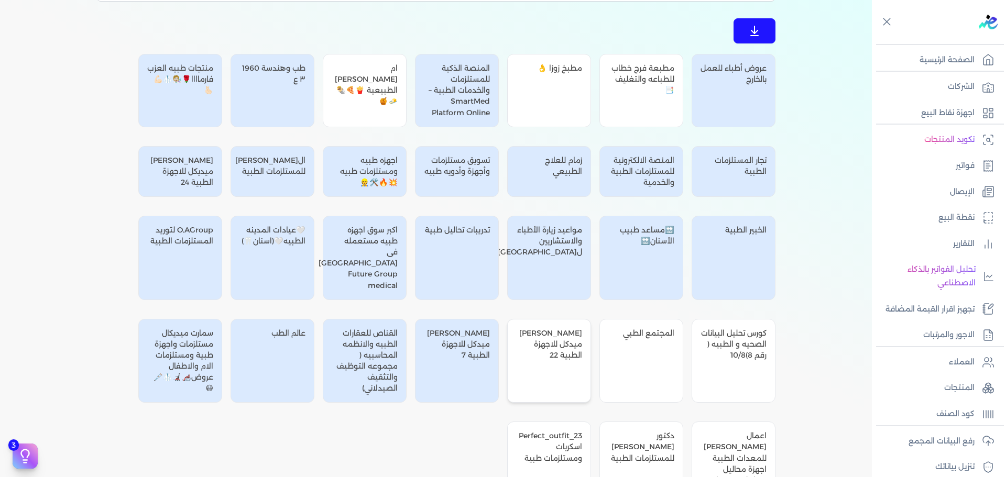
click at [576, 345] on div "النصيري ميدكل للاجهزة الطبية 22" at bounding box center [549, 361] width 84 height 84
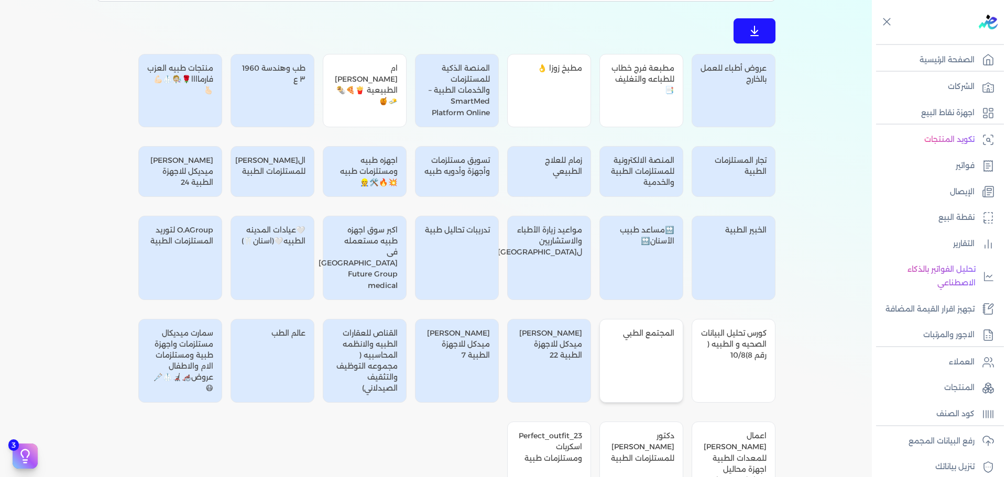
click at [631, 344] on div "المجتمع الطبي" at bounding box center [641, 361] width 84 height 84
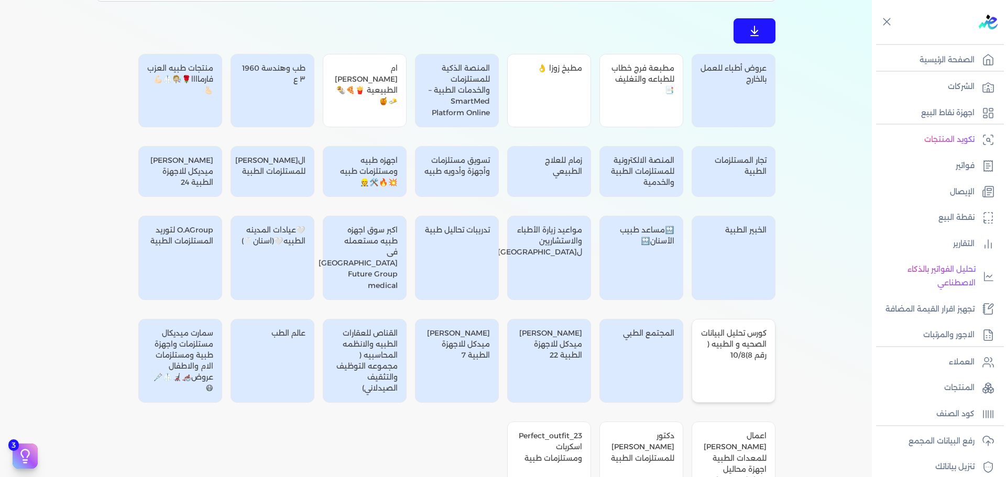
click at [757, 343] on div "كورس تحليل البيانات الصحيه و الطبيه ( رقم 8)10/8" at bounding box center [733, 361] width 84 height 84
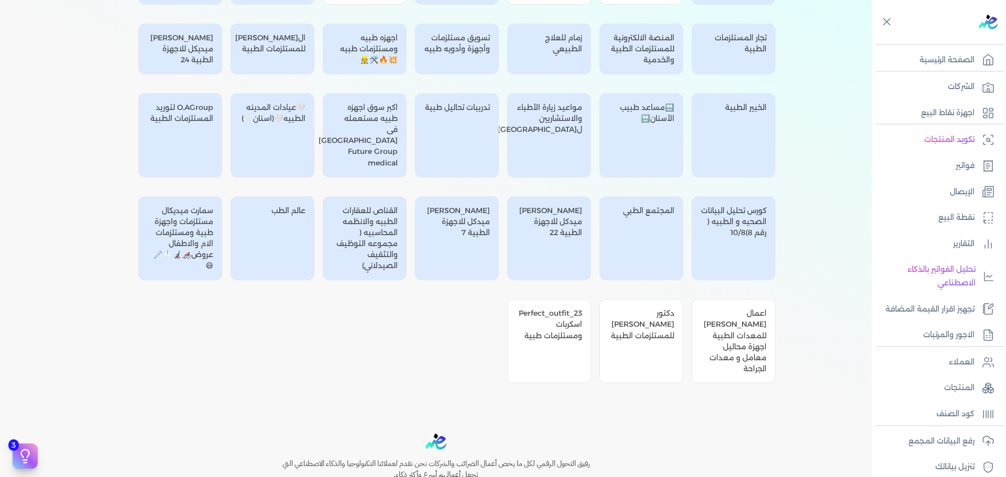
scroll to position [306, 0]
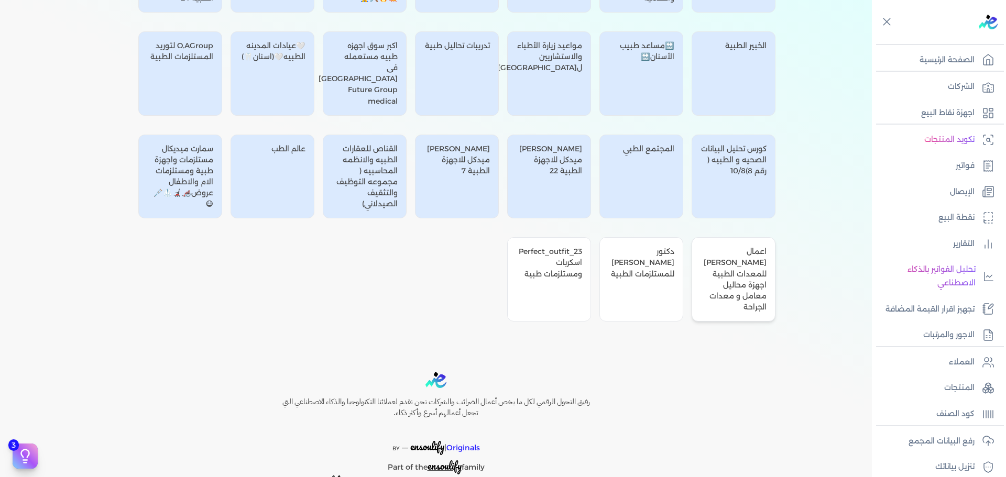
click at [734, 268] on div "اعمال عثمان التهامي للمعدات الطبية اجهزة محاليل معامل و معدات الجراحة" at bounding box center [733, 279] width 84 height 84
click at [626, 256] on div "دكتور ميديكال للمستلزمات الطبية" at bounding box center [641, 279] width 84 height 84
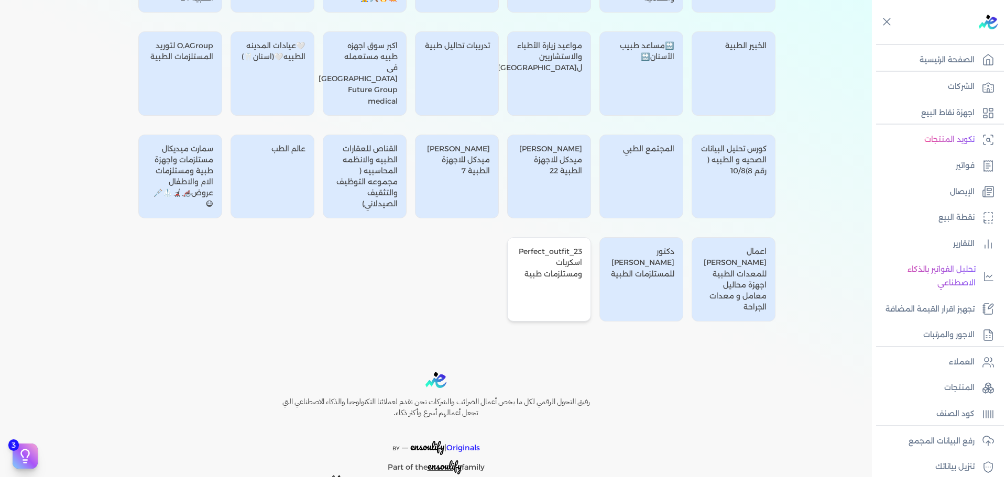
click at [549, 263] on div "Perfect_outfit_23 اسكربات ومستلزمات طبية" at bounding box center [549, 279] width 84 height 84
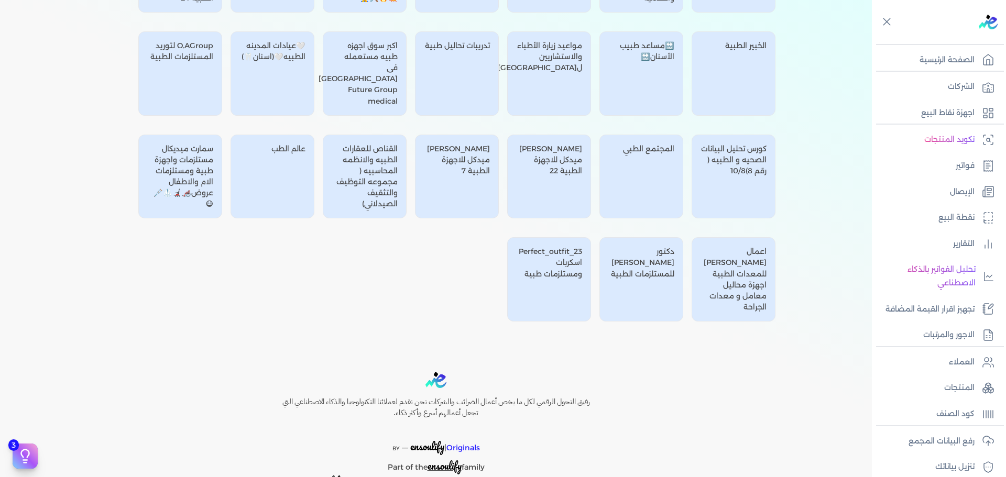
scroll to position [0, 0]
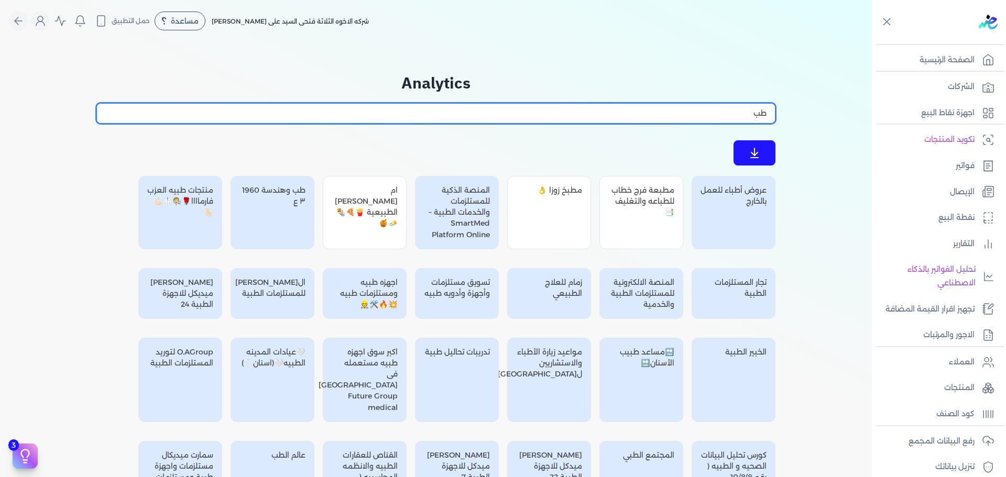
click at [685, 118] on input "طب" at bounding box center [435, 113] width 679 height 20
click at [380, 113] on input "طب" at bounding box center [435, 113] width 679 height 20
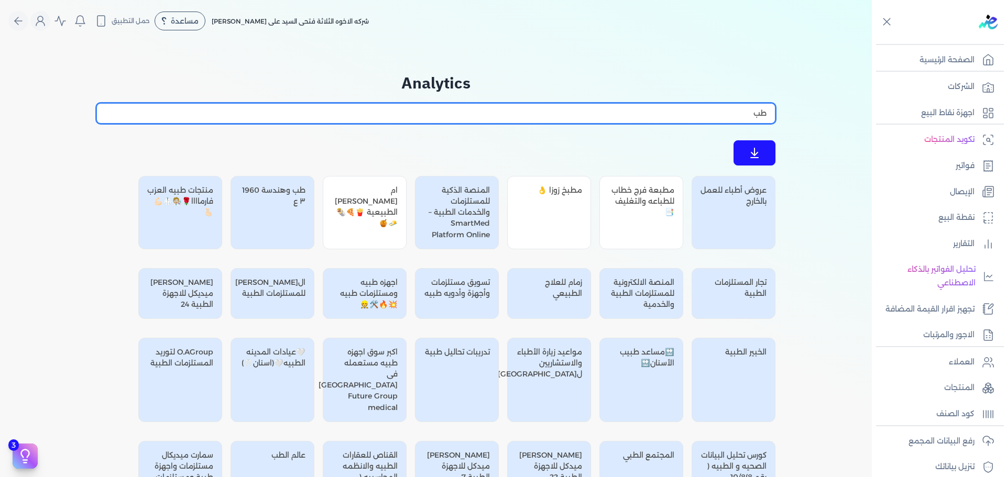
click at [380, 113] on input "طب" at bounding box center [435, 113] width 679 height 20
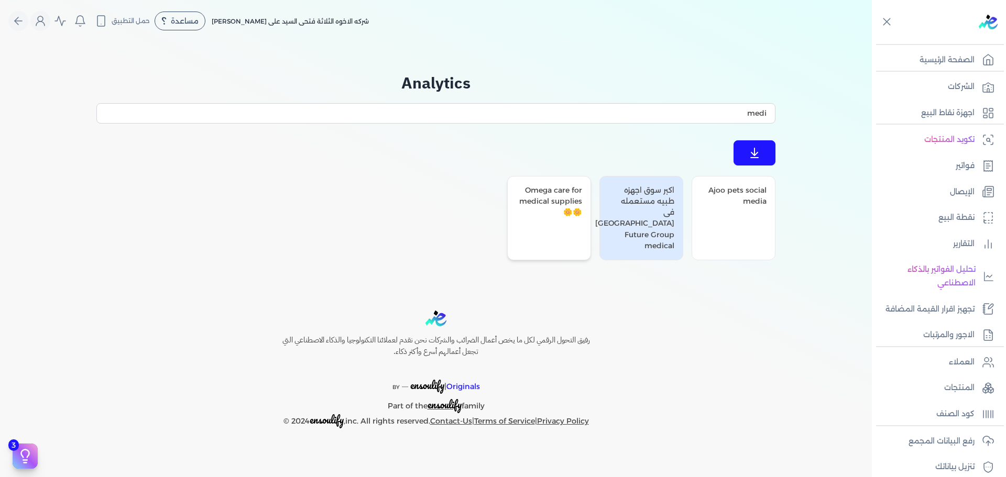
click at [546, 207] on div "Omega care for medical supplies 🌼🌼" at bounding box center [549, 218] width 84 height 84
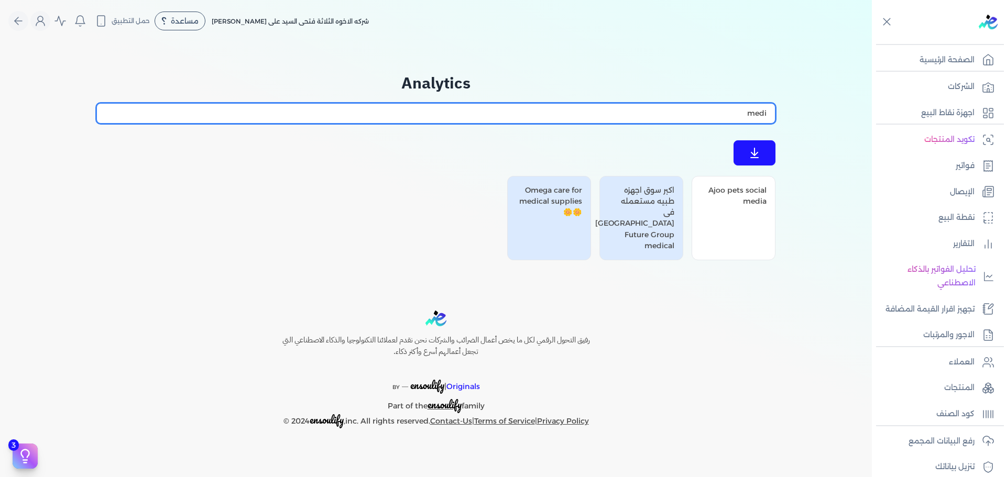
click at [734, 119] on input "medi" at bounding box center [435, 113] width 679 height 20
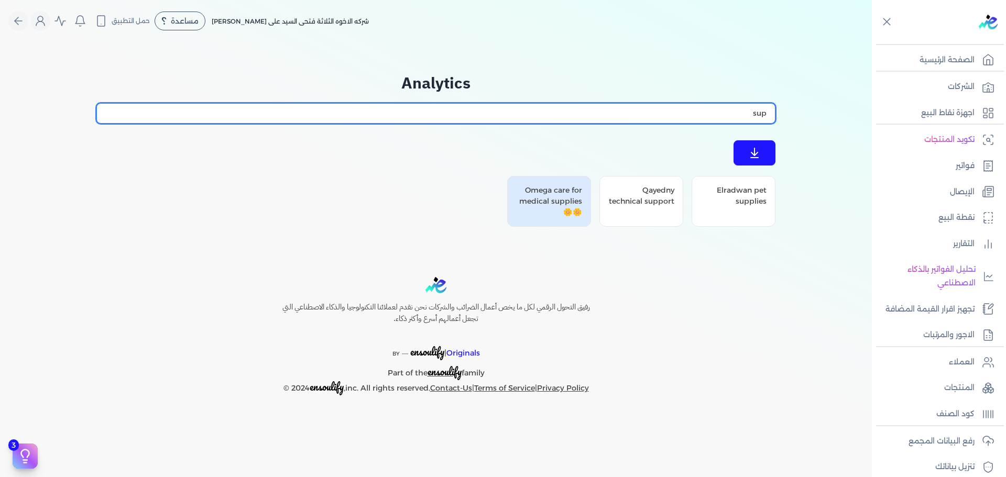
type input "supp"
click at [708, 115] on input "supp" at bounding box center [435, 113] width 679 height 20
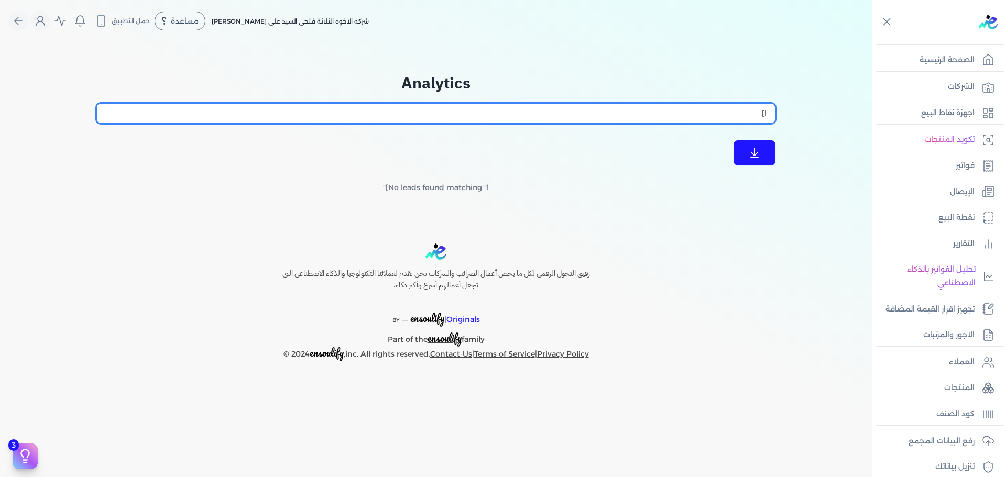
type input "l"
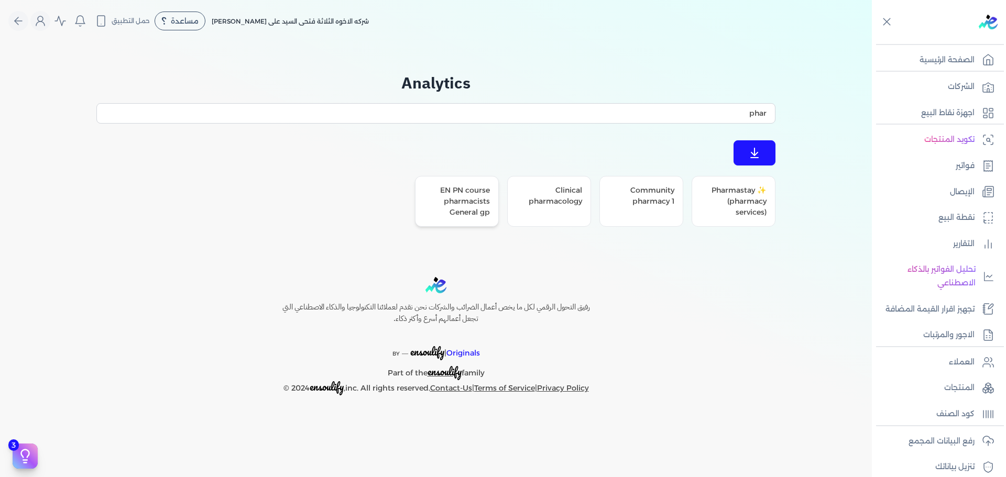
click at [459, 218] on div "EN PN course pharmacists General gp" at bounding box center [457, 201] width 84 height 51
click at [543, 211] on div "Clinical pharmacology" at bounding box center [549, 201] width 84 height 51
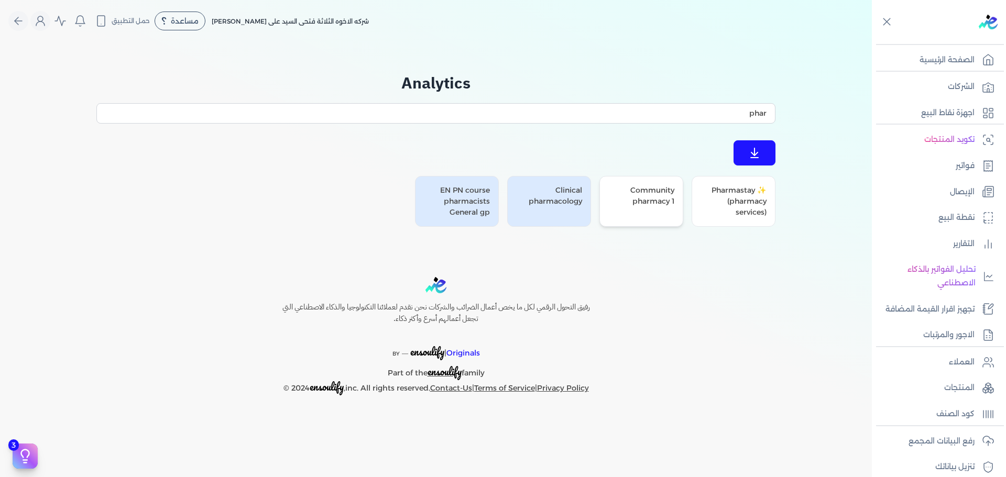
click at [633, 206] on div "Community pharmacy 1" at bounding box center [641, 201] width 84 height 51
click at [729, 207] on div "Pharmastay ✨ (pharmacy services)" at bounding box center [733, 201] width 84 height 51
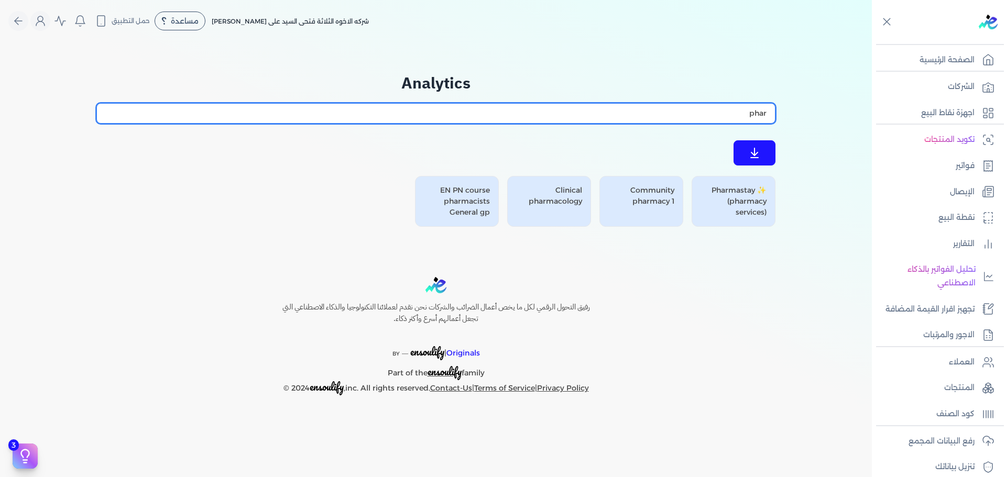
click at [733, 106] on input "phar" at bounding box center [435, 113] width 679 height 20
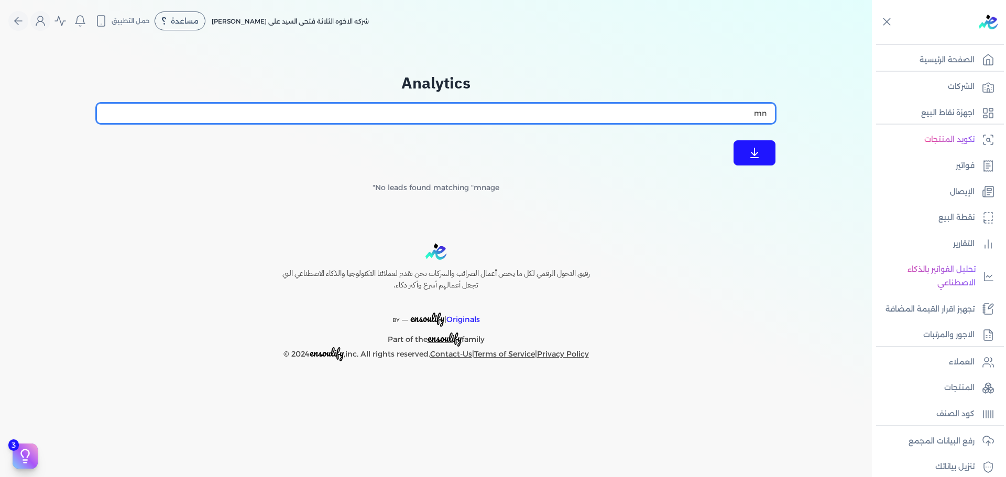
type input "m"
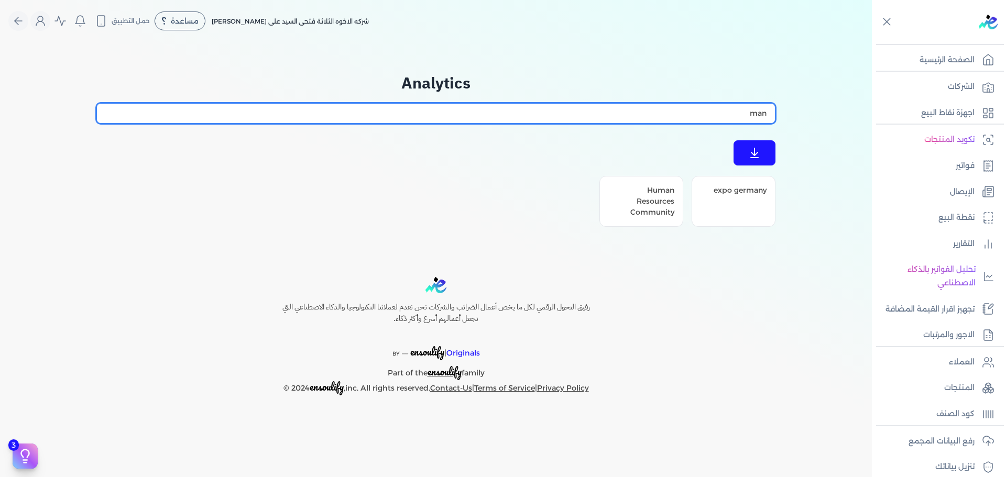
click at [721, 112] on input "man" at bounding box center [435, 113] width 679 height 20
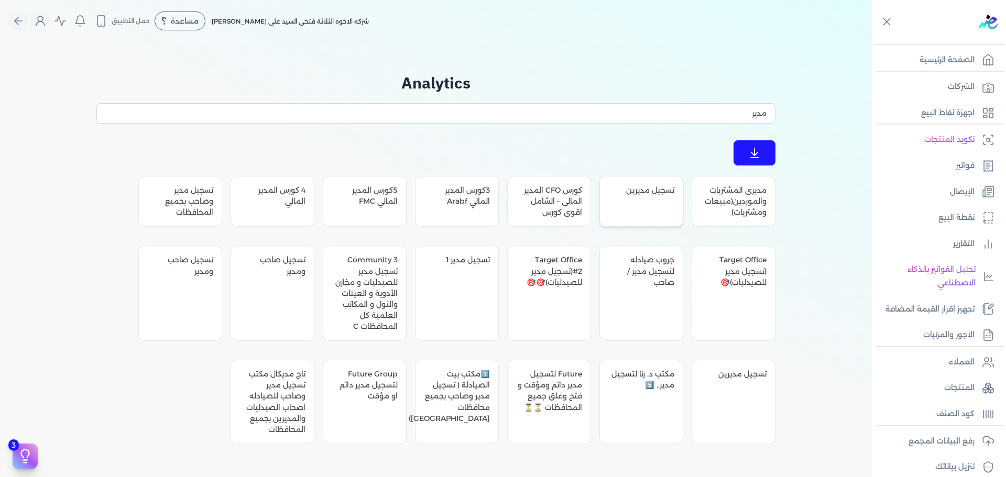
click at [612, 206] on div "تسجيل مديرين" at bounding box center [641, 201] width 84 height 51
click at [163, 204] on div "تسجيل مدير وصاحب بجميع المحافظات" at bounding box center [180, 201] width 84 height 51
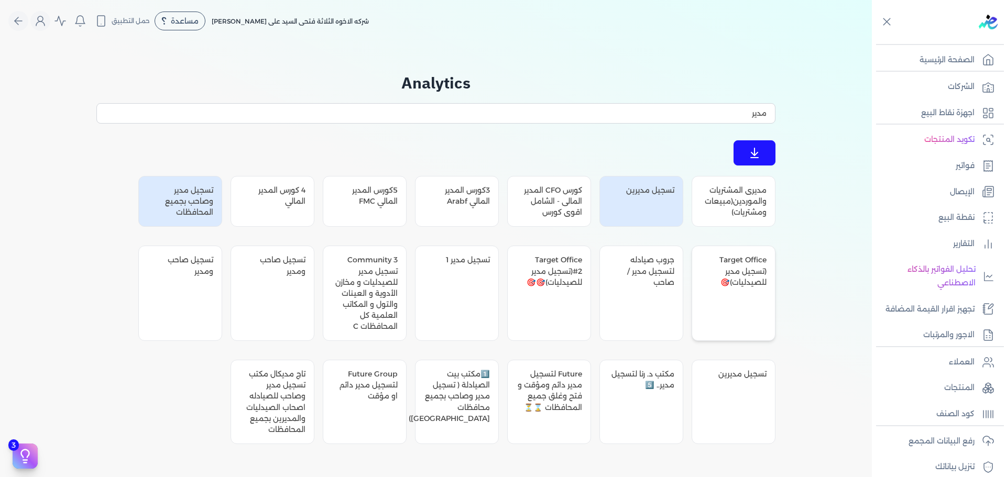
click at [750, 295] on div "Target Office (تسجيل مدير للصيدليات)🎯" at bounding box center [733, 293] width 84 height 95
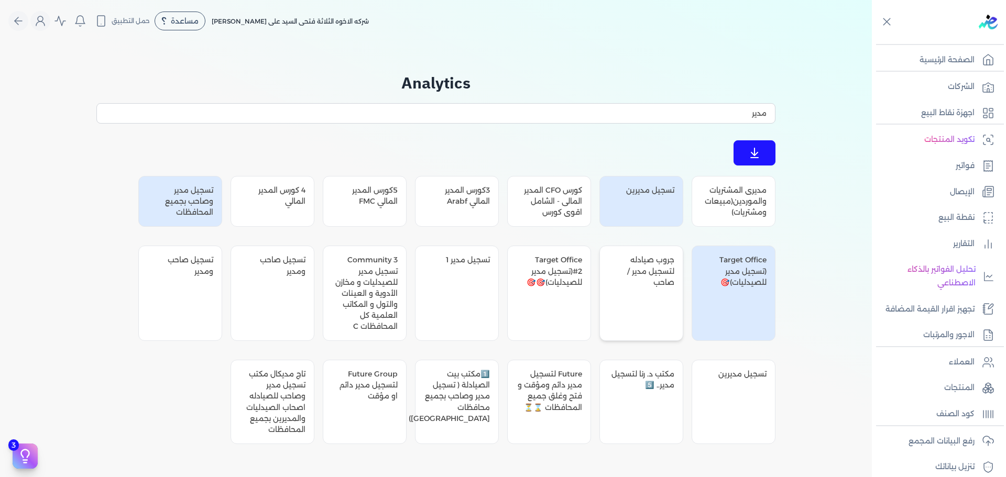
click at [662, 294] on div "جروب صيادله لتسجيل مدير / صاحب" at bounding box center [641, 293] width 84 height 95
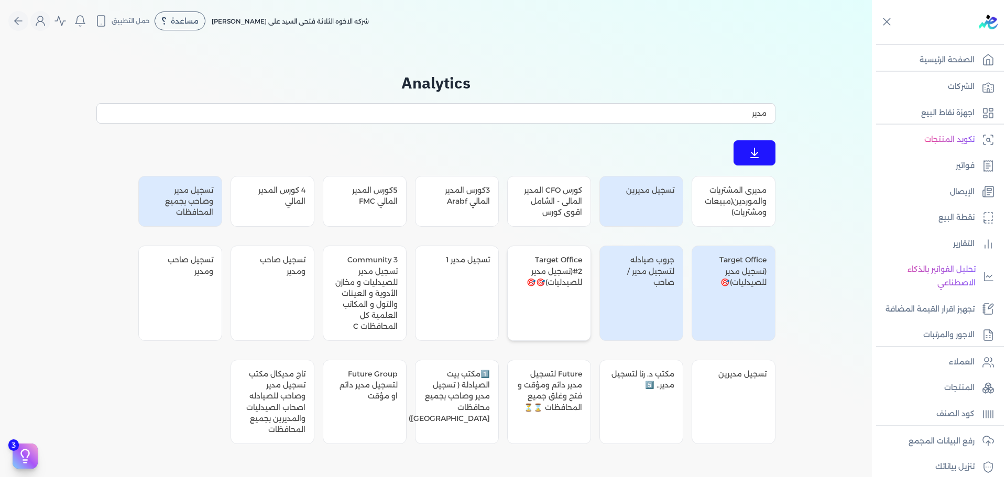
click at [575, 294] on div "Target Office #2(تسجيل مدير للصيدليات)🎯🎯" at bounding box center [549, 293] width 84 height 95
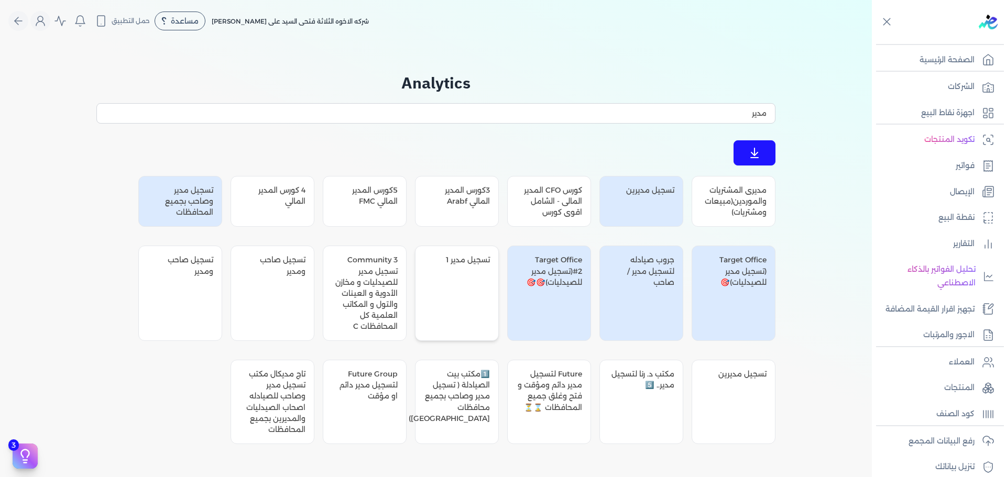
click at [452, 287] on div "تسجيل مدير 1" at bounding box center [457, 293] width 84 height 95
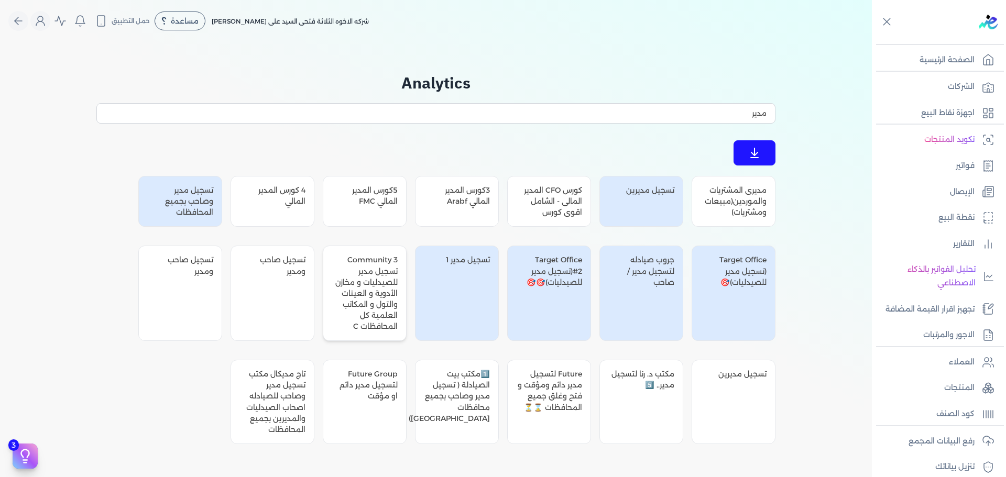
click at [380, 291] on div "Community 3 تسجيل مدير للصيدليات و مخازن الأدوية و العينات والتول و المكاتب الع…" at bounding box center [365, 293] width 84 height 95
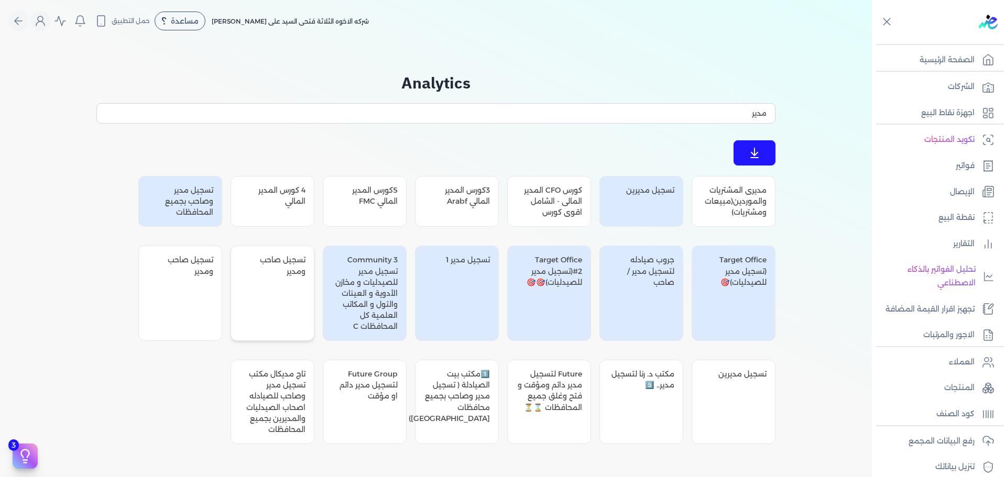
click at [281, 299] on div "تسجيل صاحب ومدير" at bounding box center [272, 293] width 84 height 95
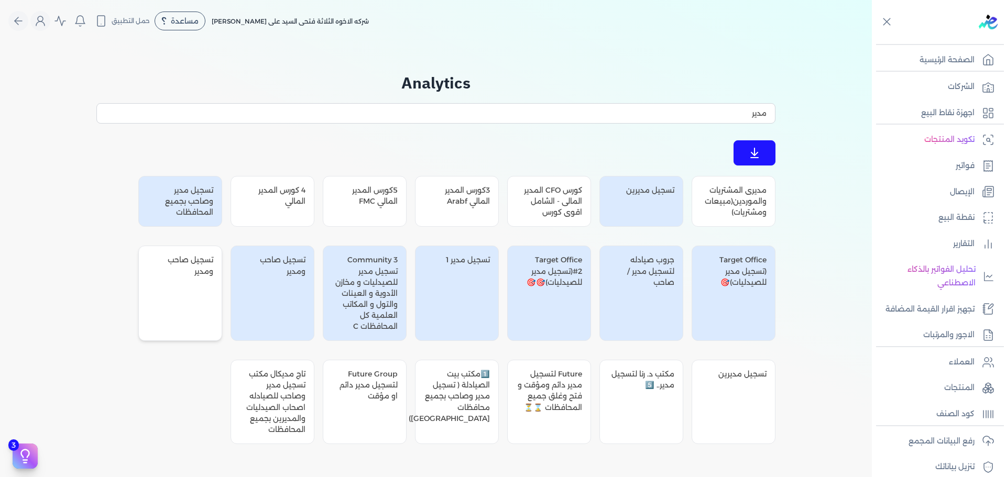
click at [163, 299] on div "تسجيل صاحب ومدير" at bounding box center [180, 293] width 84 height 95
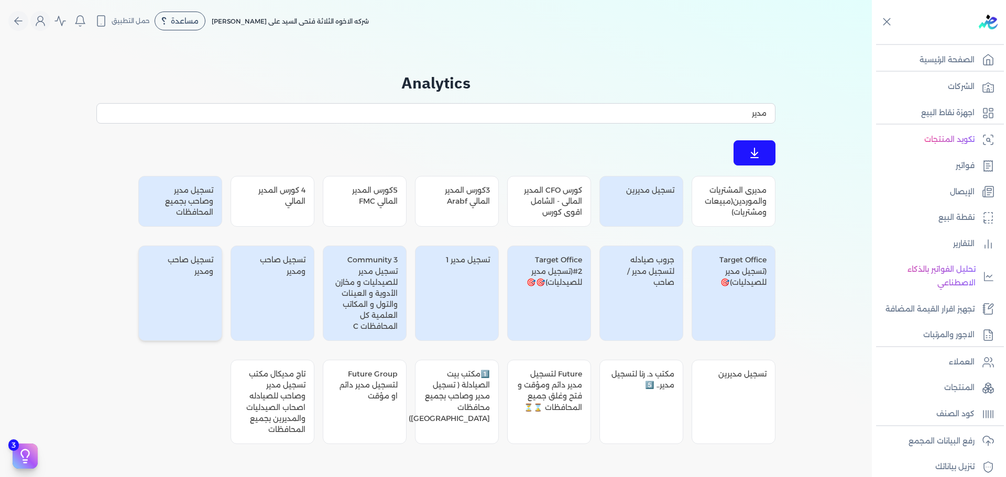
scroll to position [122, 0]
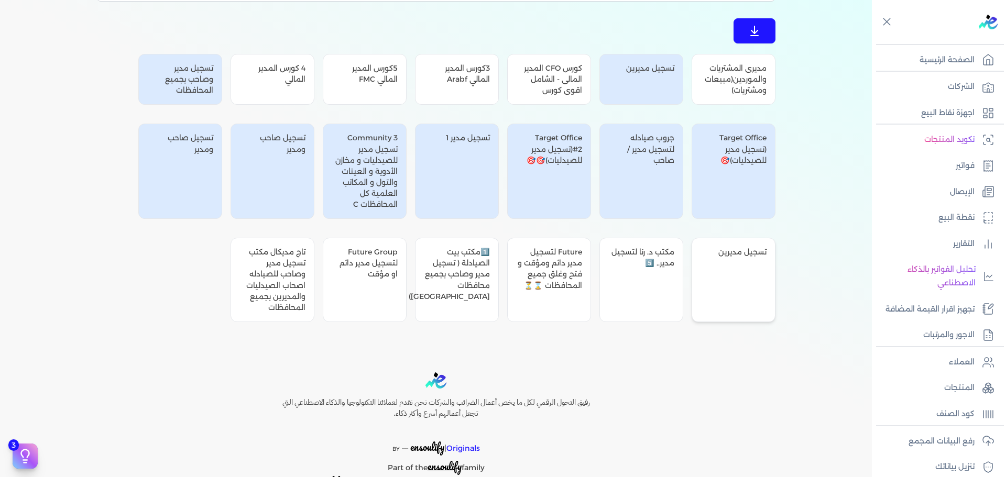
click at [730, 288] on div "تسجيل مديرين" at bounding box center [733, 280] width 84 height 84
click at [628, 284] on div "مكتب د. رنا لتسجيل مدير.. 5️⃣" at bounding box center [641, 280] width 84 height 84
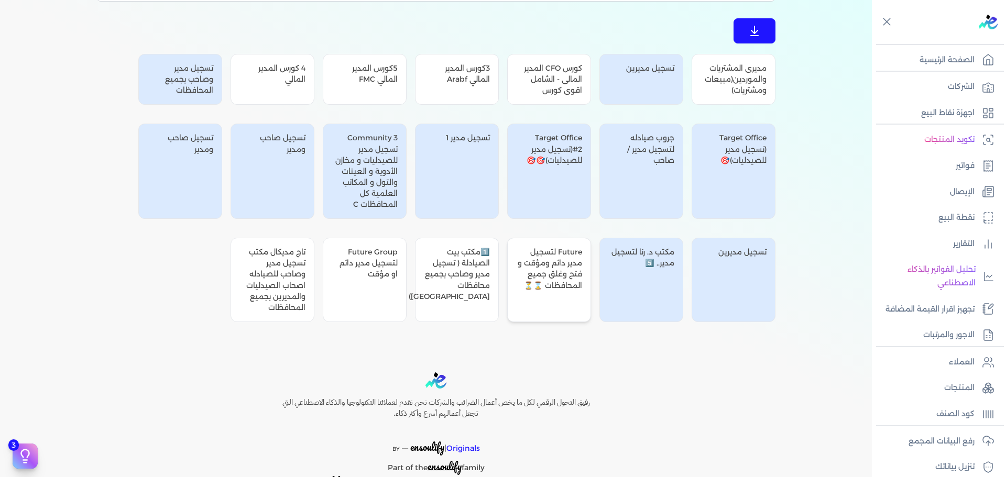
click at [564, 284] on div "Future لتسجيل مدير دائم ومؤقت و فتح وغلق جميع المحافظات ⌛⏳" at bounding box center [549, 280] width 84 height 84
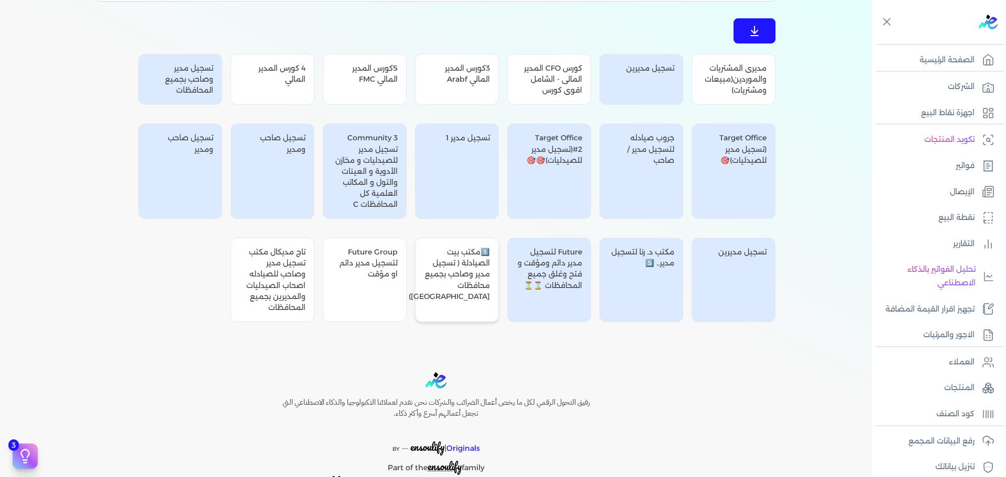
click at [469, 283] on div "1️⃣مكتب بيت الصيادلة ( تسجيل مدير وصاحب بجميع محافظات مصر)" at bounding box center [457, 280] width 84 height 84
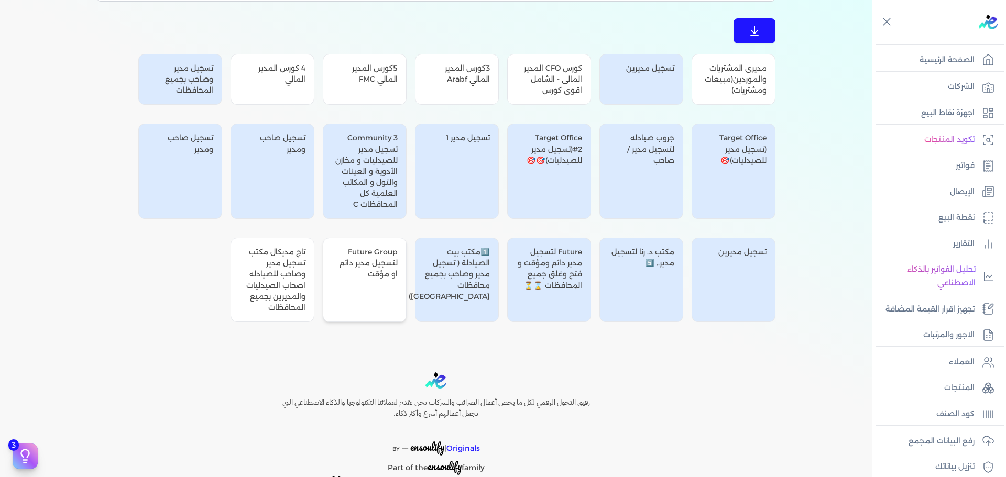
click at [362, 283] on div "Future Group لتسجيل مدير دائم او مؤقت" at bounding box center [365, 280] width 84 height 84
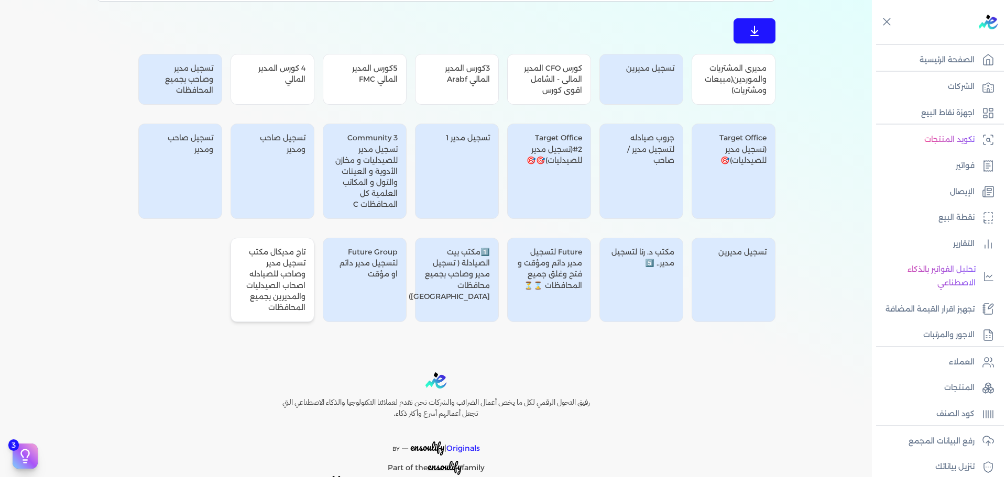
click at [255, 283] on div "تاج مديكال مكتب تسجيل مدير وصاحب للصيادله اصحاب الصيدليات والمديرين بجميع المحا…" at bounding box center [272, 280] width 84 height 84
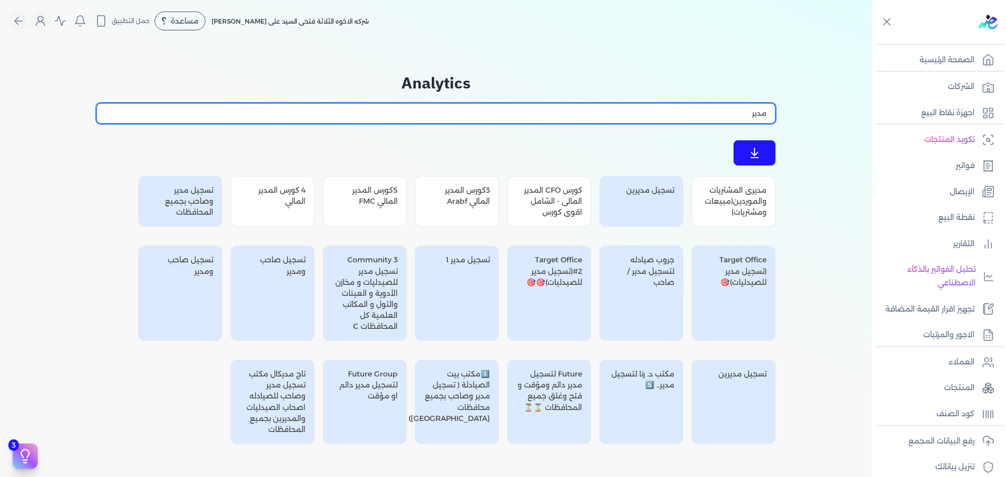
click at [727, 109] on input "مدير" at bounding box center [435, 113] width 679 height 20
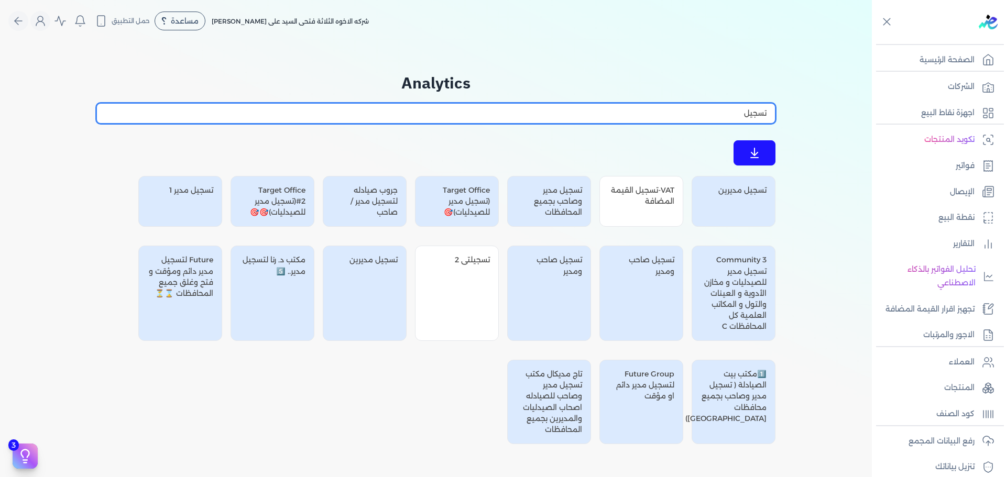
scroll to position [122, 0]
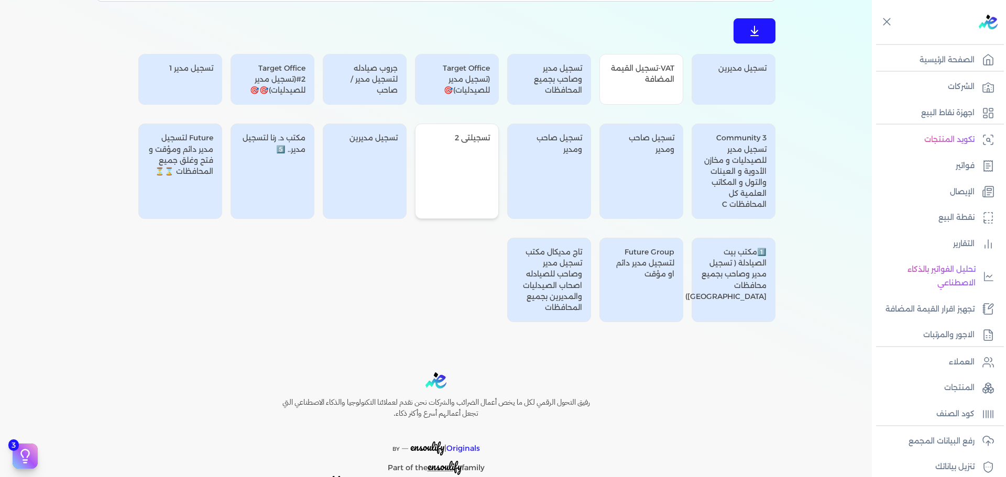
click at [461, 162] on div "تسجيلتى 2" at bounding box center [457, 171] width 84 height 95
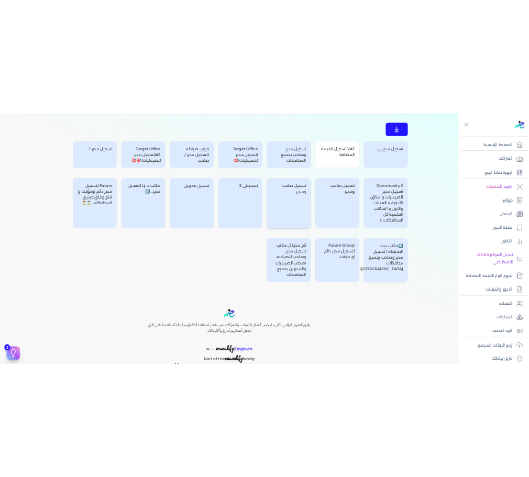
scroll to position [0, 0]
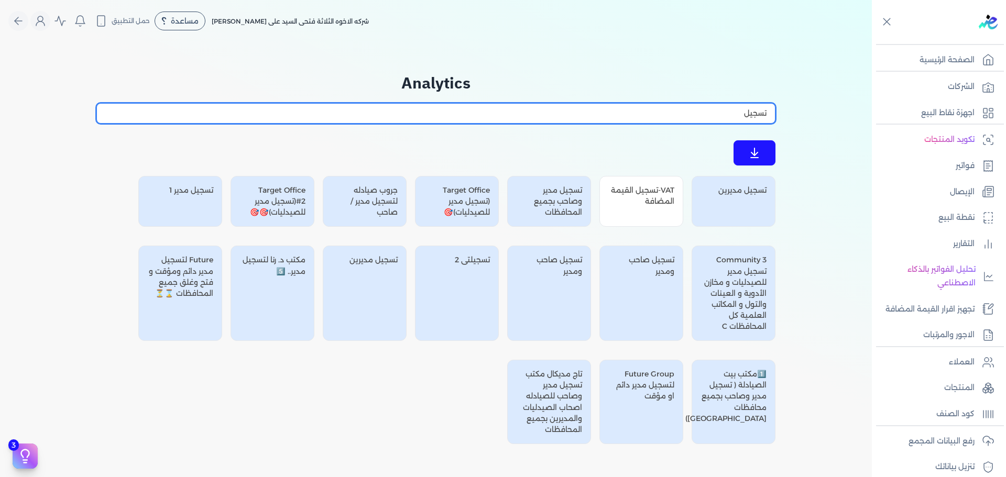
click at [713, 109] on input "تسجيل" at bounding box center [435, 113] width 679 height 20
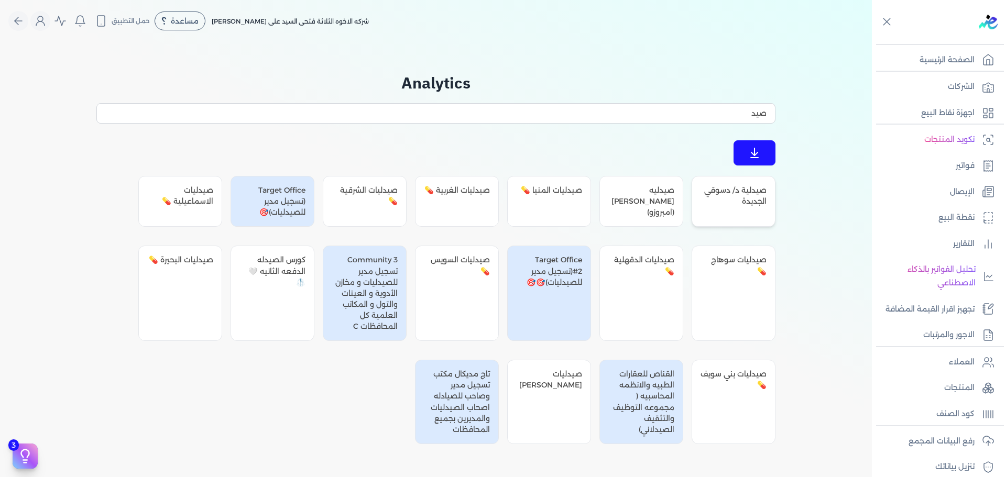
click at [736, 212] on div "صيدلية د/ دسوقي الجديدة" at bounding box center [733, 201] width 84 height 51
click at [615, 201] on div "صيدليه ساهر داوود (امبروزو)" at bounding box center [641, 201] width 84 height 51
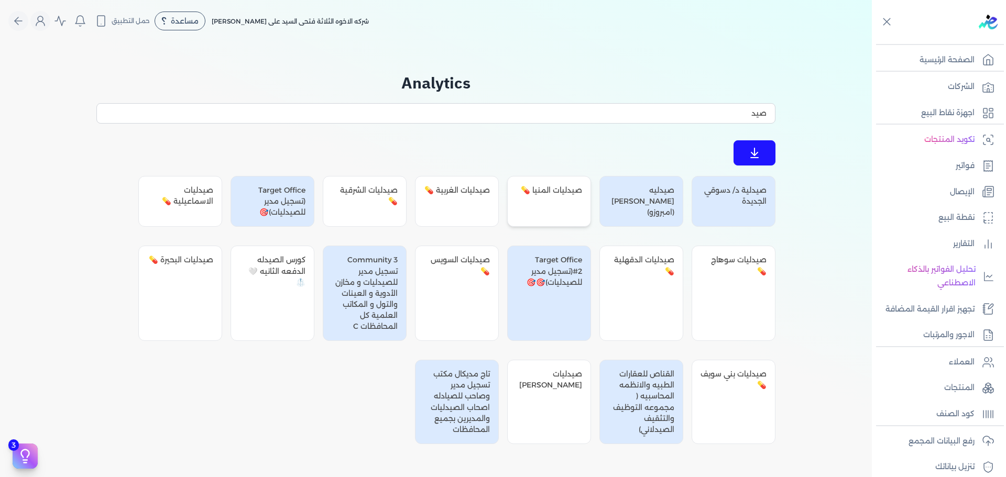
click at [562, 206] on div "صيدليات المنيا 💊" at bounding box center [549, 201] width 84 height 51
click at [453, 212] on div "صيدليات الغربية 💊" at bounding box center [457, 201] width 84 height 51
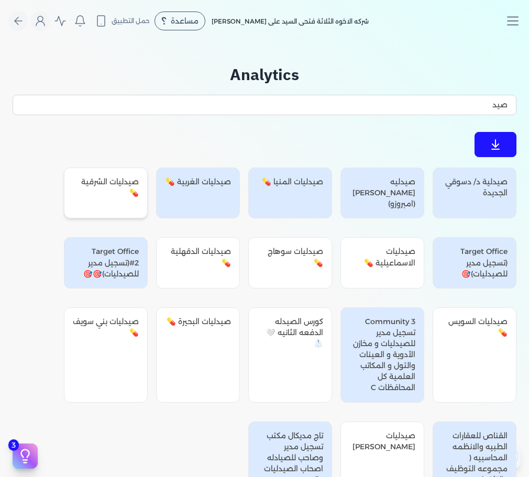
click at [99, 183] on div "صيدليات الشرقية 💊" at bounding box center [106, 193] width 84 height 51
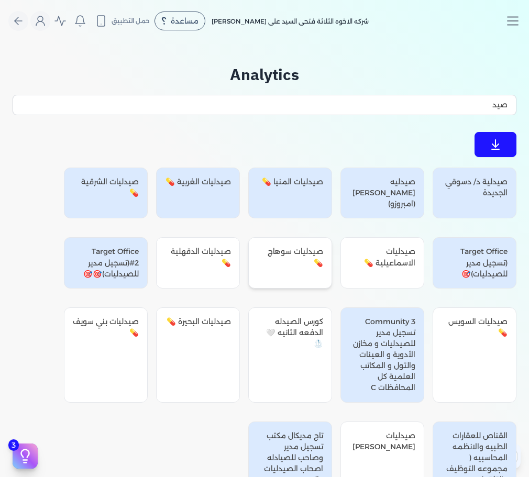
click at [297, 254] on div "صيدليات سوهاج 💊" at bounding box center [290, 262] width 84 height 51
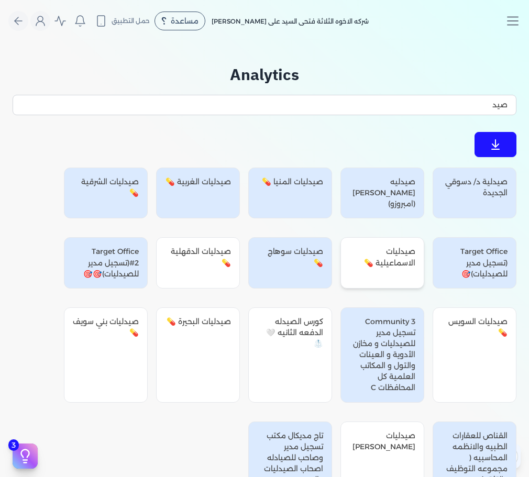
click at [410, 254] on div "صيدليات الاسماعيلية 💊" at bounding box center [382, 262] width 84 height 51
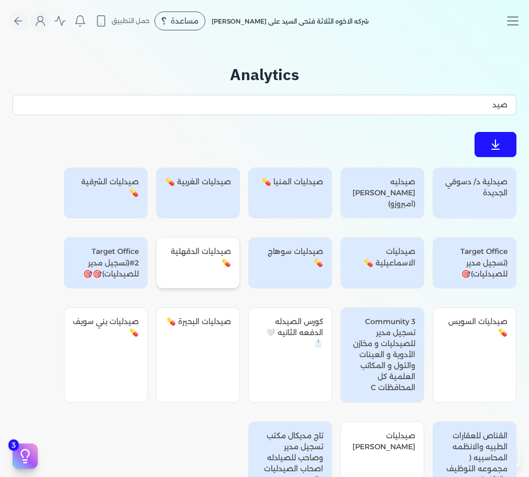
click at [183, 254] on div "صيدليات الدقهلية 💊" at bounding box center [198, 262] width 84 height 51
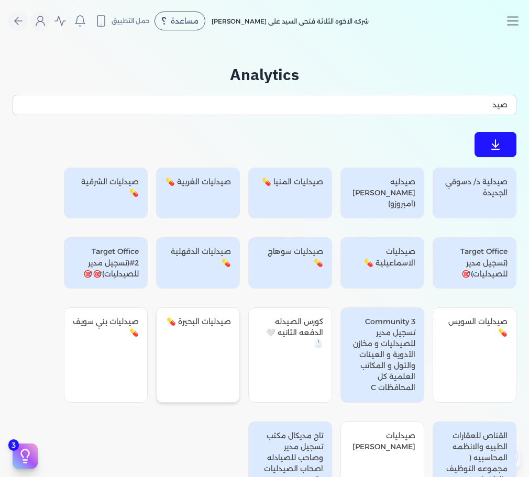
click at [199, 328] on div "صيدليات البحيرة 💊" at bounding box center [198, 354] width 84 height 95
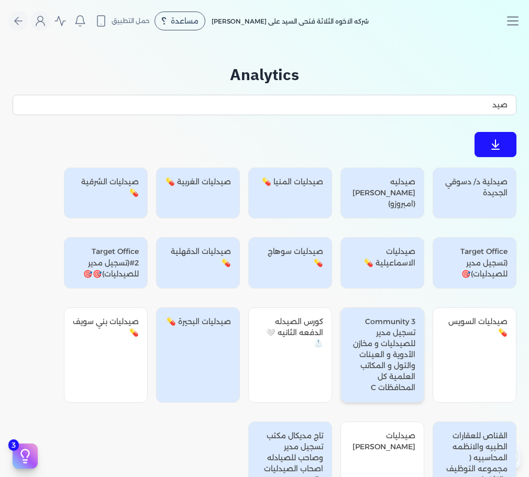
click at [352, 346] on div "Community 3 تسجيل مدير للصيدليات و مخازن الأدوية و العينات والتول و المكاتب الع…" at bounding box center [382, 354] width 84 height 95
click at [290, 346] on div "كورس الصيدله الدفعه الثانيه 🤍🥼" at bounding box center [290, 354] width 84 height 95
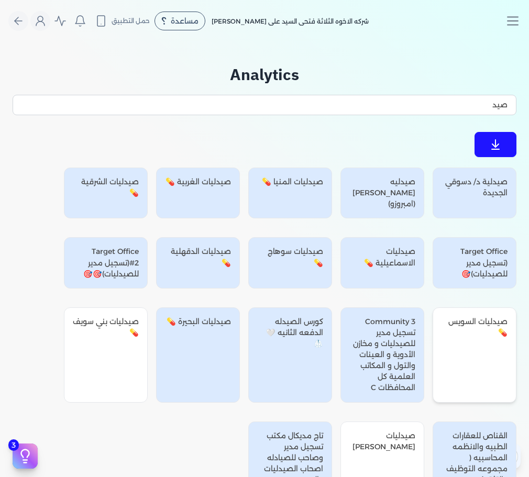
click at [470, 332] on div "صيدليات السويس 💊" at bounding box center [475, 354] width 84 height 95
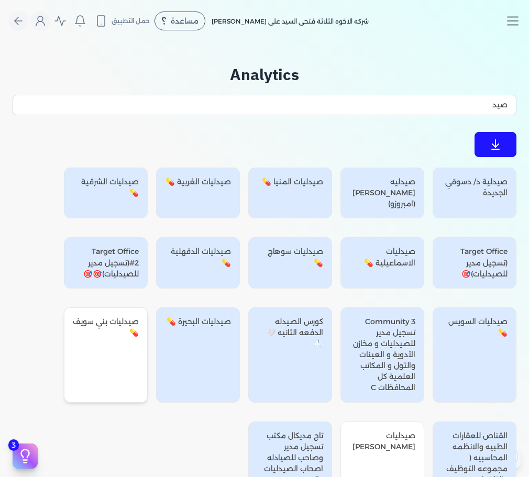
click at [111, 335] on div "صيدليات بني سويف 💊" at bounding box center [106, 354] width 84 height 95
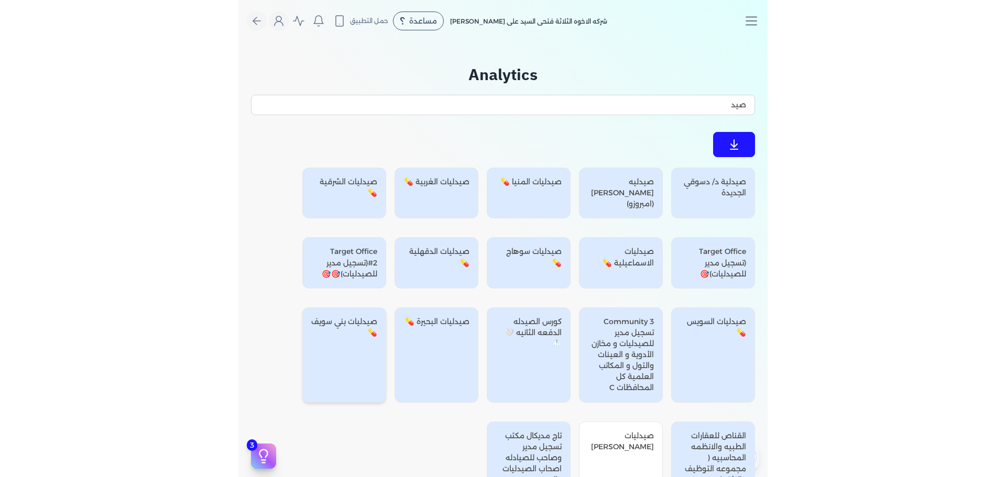
scroll to position [198, 0]
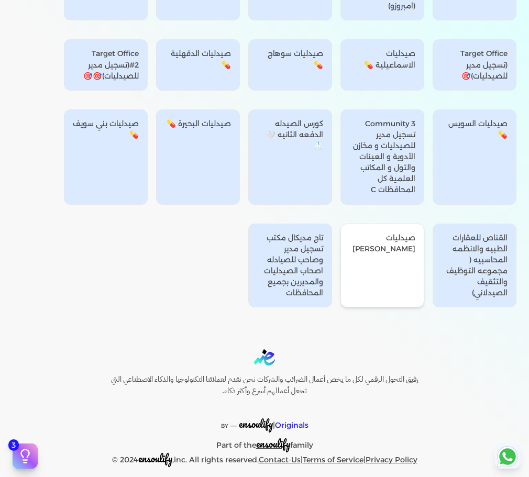
click at [365, 264] on div "صيدليات غانم الاسمرات" at bounding box center [382, 266] width 84 height 84
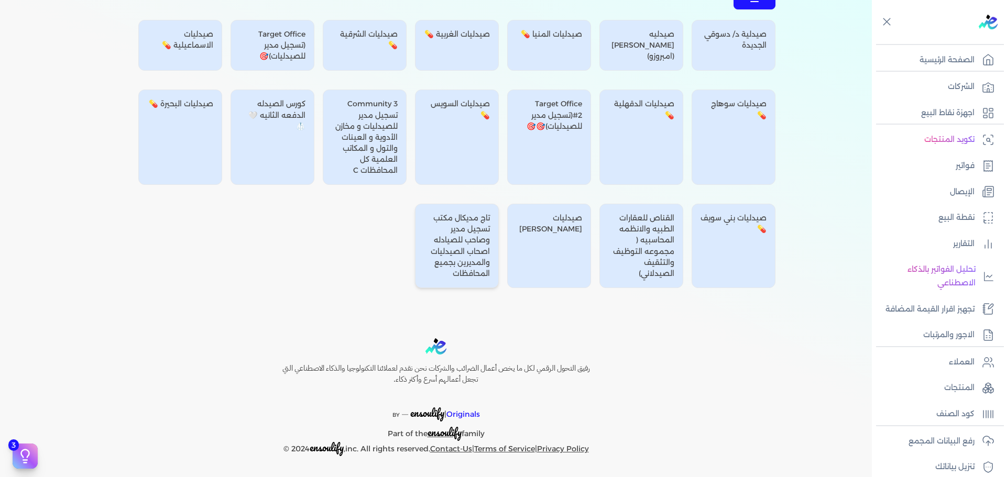
scroll to position [0, 0]
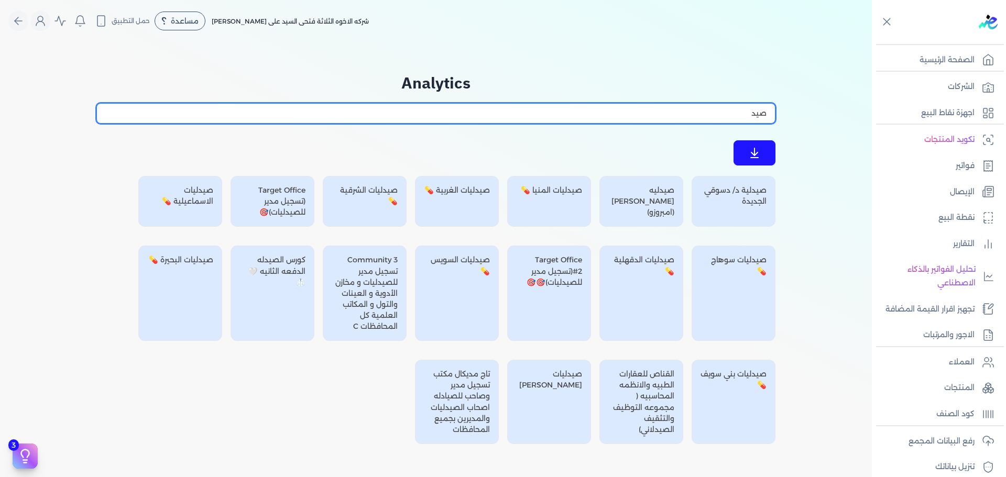
click at [567, 122] on input "صيد" at bounding box center [435, 113] width 679 height 20
paste input "مستلزمات"
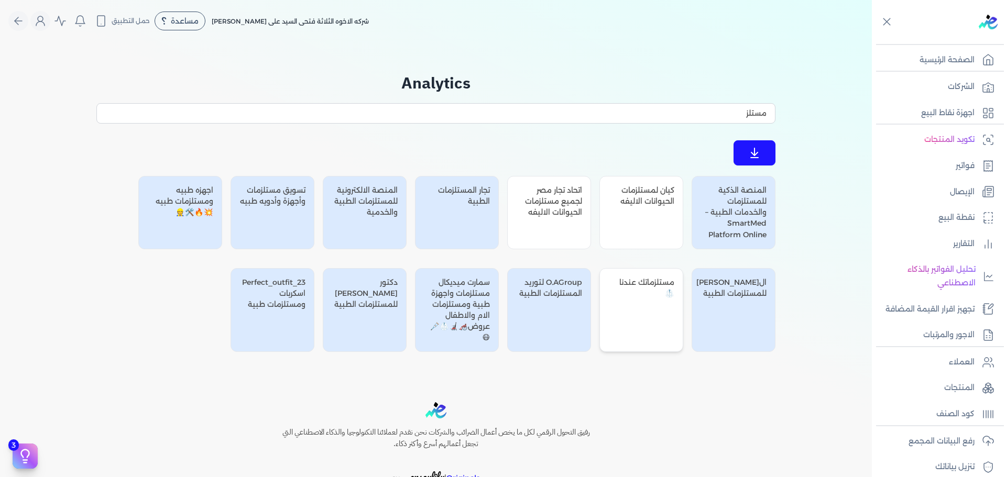
click at [647, 320] on div "مستلزماتك عندنا 🥼" at bounding box center [641, 310] width 84 height 84
click at [641, 205] on div "كيان لمستلزمات الحيوانات الاليفه" at bounding box center [641, 212] width 84 height 73
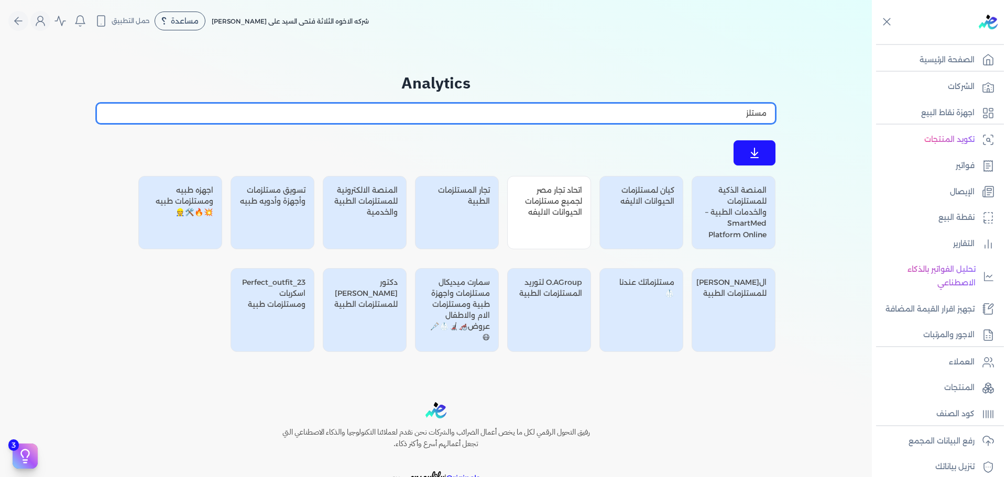
click at [570, 111] on input "مستلز" at bounding box center [435, 113] width 679 height 20
paste input "أجهزة"
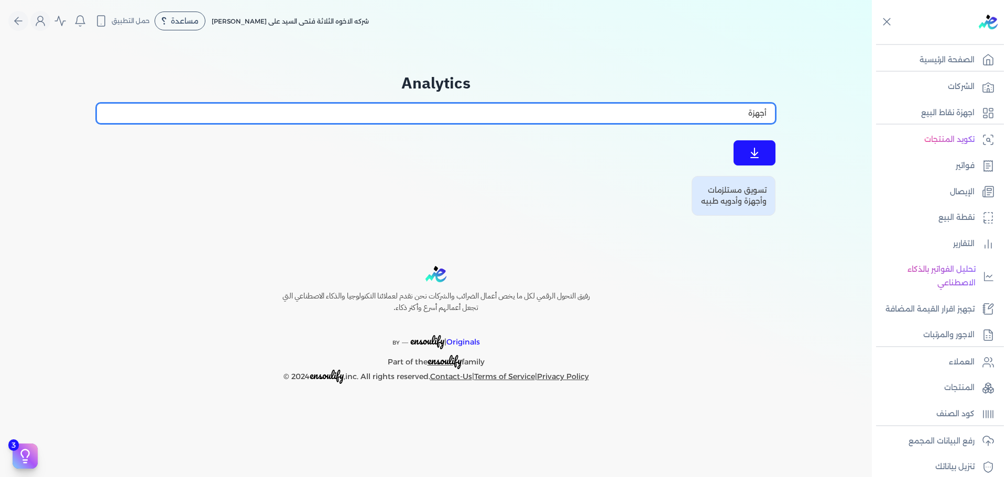
click at [743, 113] on input "أجهزة" at bounding box center [435, 113] width 679 height 20
paste input "يادات"
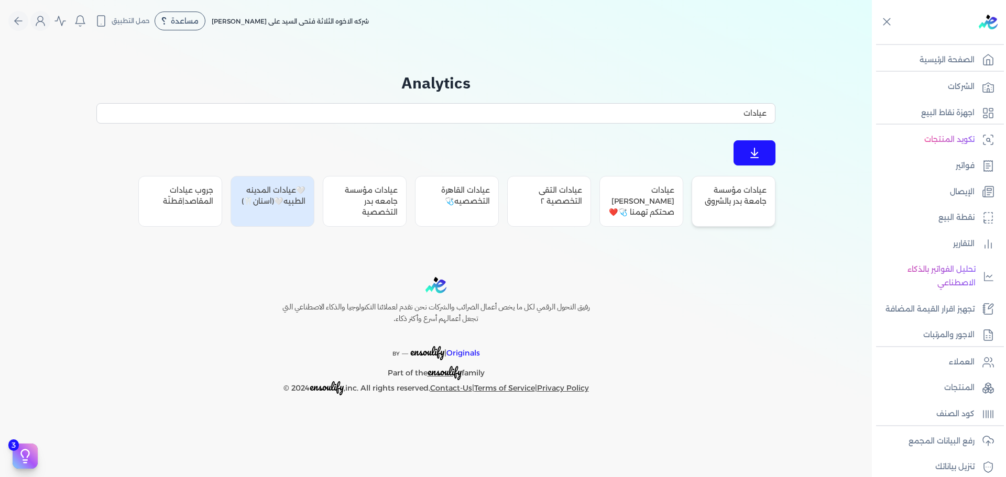
click at [739, 212] on div "عيادات مؤسسة جامعة بدر بالشروق" at bounding box center [733, 201] width 84 height 51
click at [637, 195] on div "عيادات نهاد صبري صحتكم تهمنا 🩺❤️" at bounding box center [641, 201] width 84 height 51
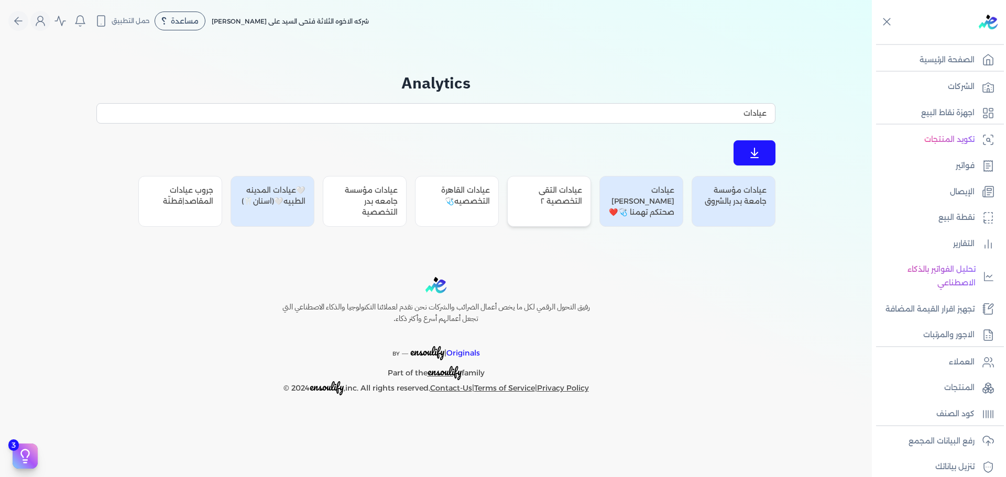
click at [555, 204] on div "عيادات التقى التخصصية ٢" at bounding box center [549, 201] width 84 height 51
click at [463, 201] on div "عيادات القاهرة التخصصيه🩺" at bounding box center [457, 201] width 84 height 51
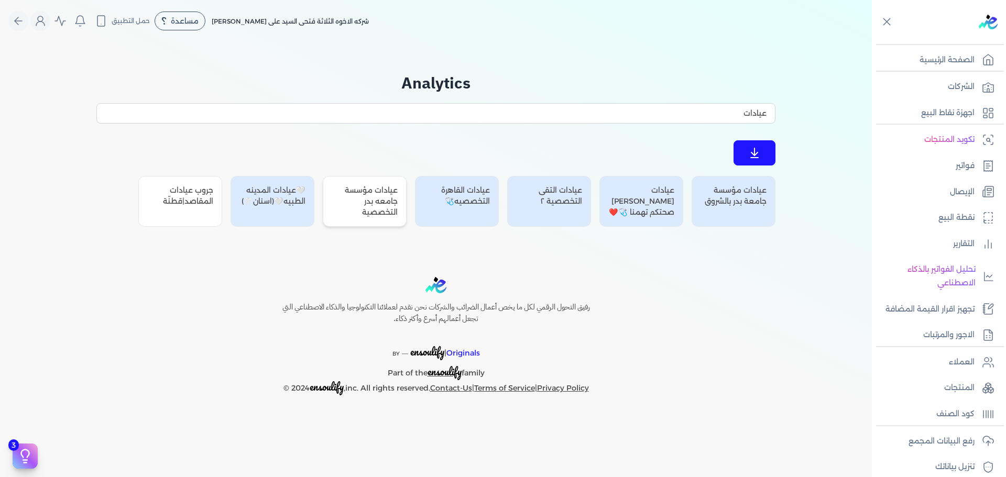
click at [357, 203] on div "عيادات مؤسسة جامعه بدر التخصصية" at bounding box center [365, 201] width 84 height 51
click at [179, 201] on div "جروب عيادات المقاصد|قطنّة" at bounding box center [180, 201] width 84 height 51
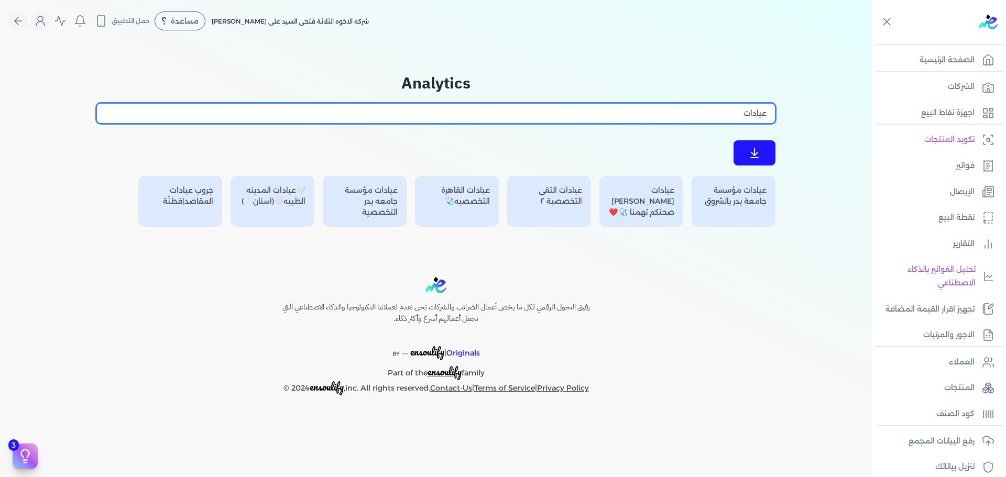
click at [615, 114] on input "عيادات" at bounding box center [435, 113] width 679 height 20
paste input "نقابة"
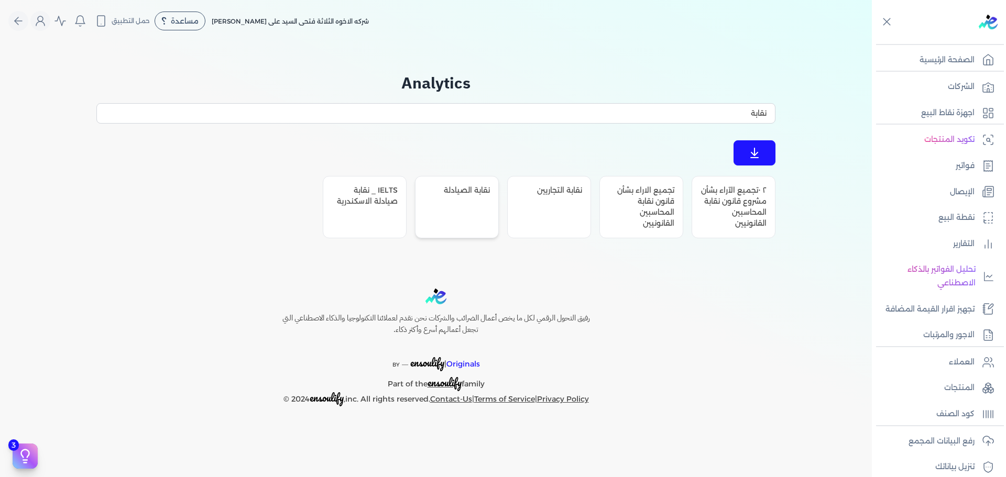
click at [466, 217] on div "نقابة الصيادلة" at bounding box center [457, 207] width 84 height 62
click at [382, 228] on div "IELTS _ نقابة صيادلة الاسكندرية" at bounding box center [365, 207] width 84 height 62
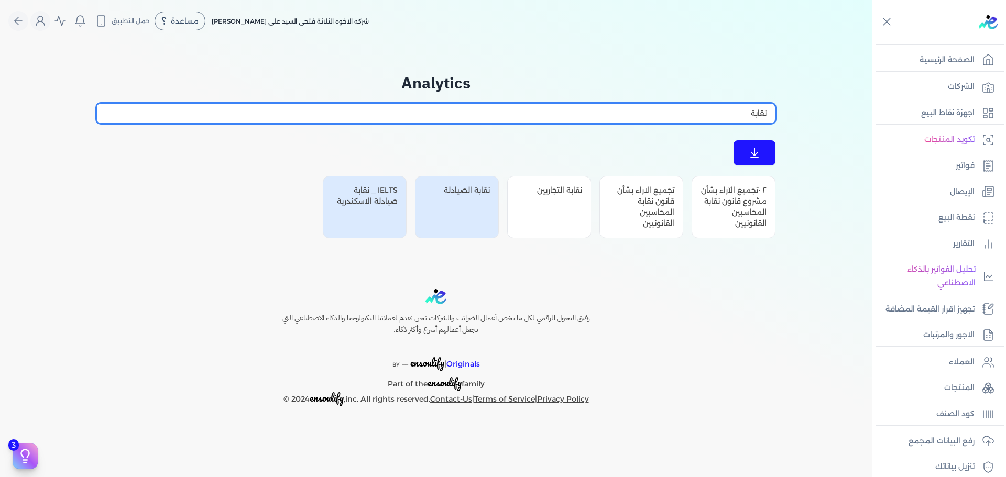
click at [644, 117] on input "نقابة" at bounding box center [435, 113] width 679 height 20
paste input "التخصصية"
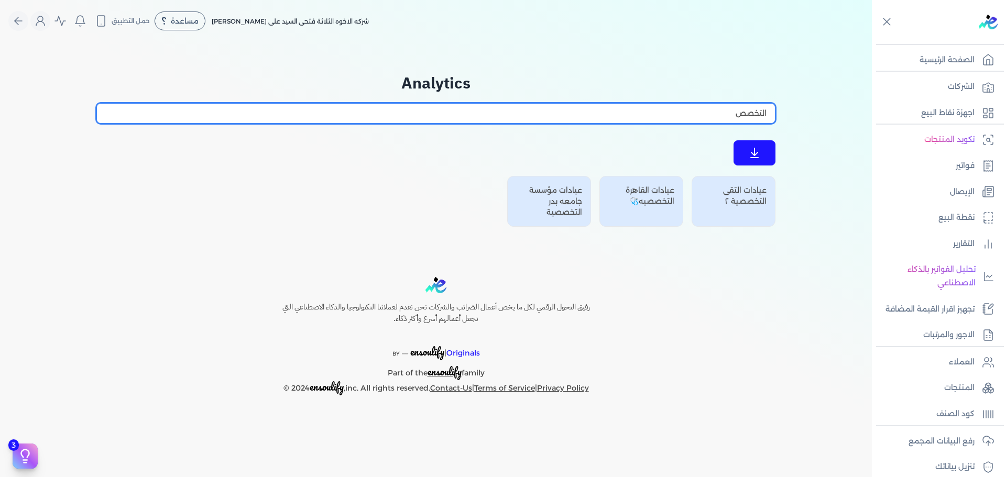
click at [761, 109] on input "التخصص" at bounding box center [435, 113] width 679 height 20
click at [603, 109] on input "تخصص" at bounding box center [435, 113] width 679 height 20
paste input "ميديكل"
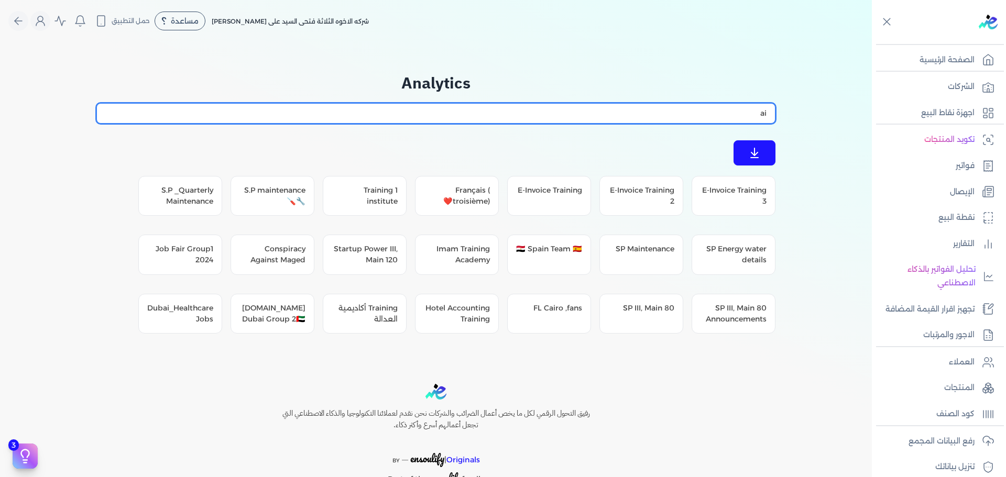
type input "a"
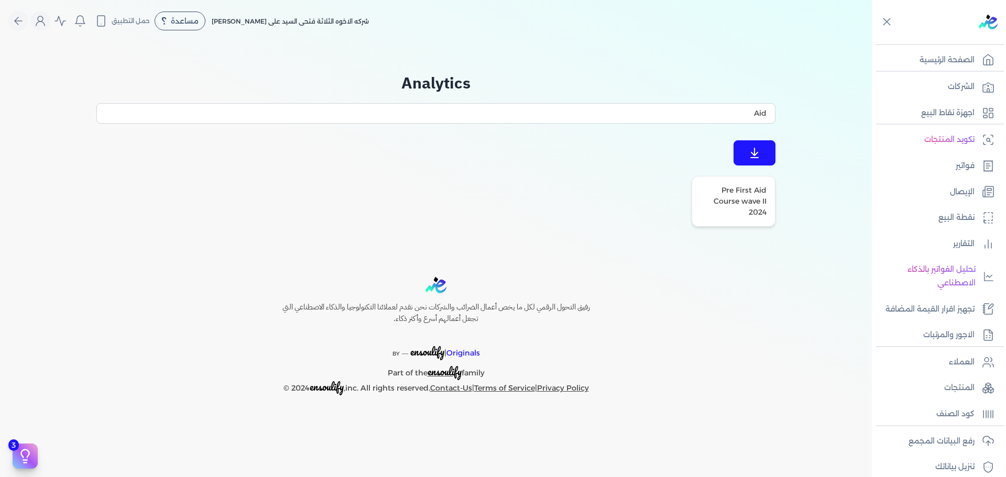
click at [736, 192] on div "Pre First Aid Course wave II 2024" at bounding box center [733, 201] width 84 height 51
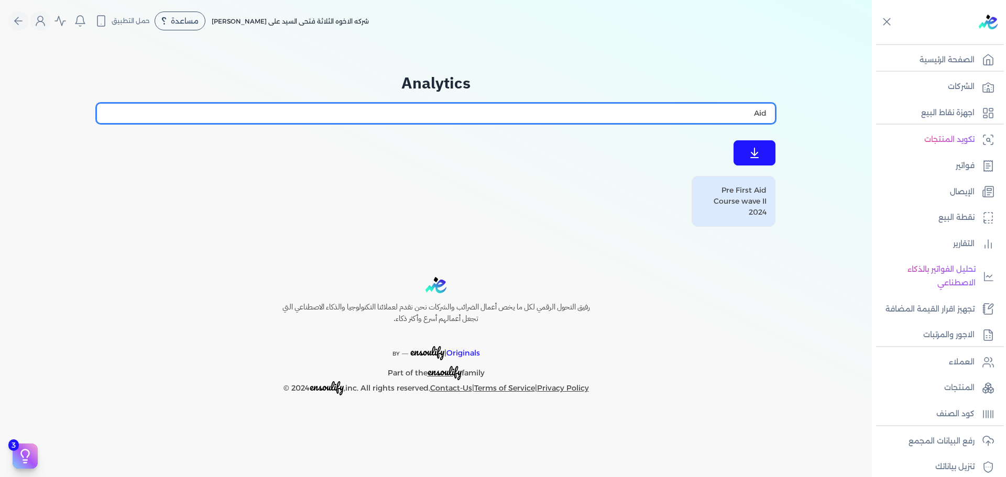
click at [695, 111] on input "Aid" at bounding box center [435, 113] width 679 height 20
paste input "Clinical"
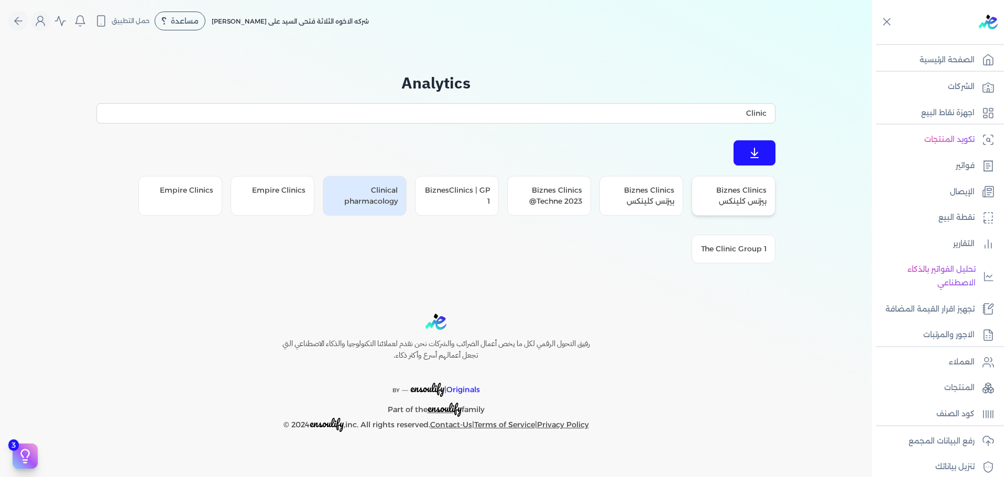
click at [738, 208] on div "Biznes Clinics بيزنس كلينكس" at bounding box center [733, 196] width 84 height 40
click at [663, 207] on div "Biznes Clinics بيزنس كلينكس" at bounding box center [641, 196] width 84 height 40
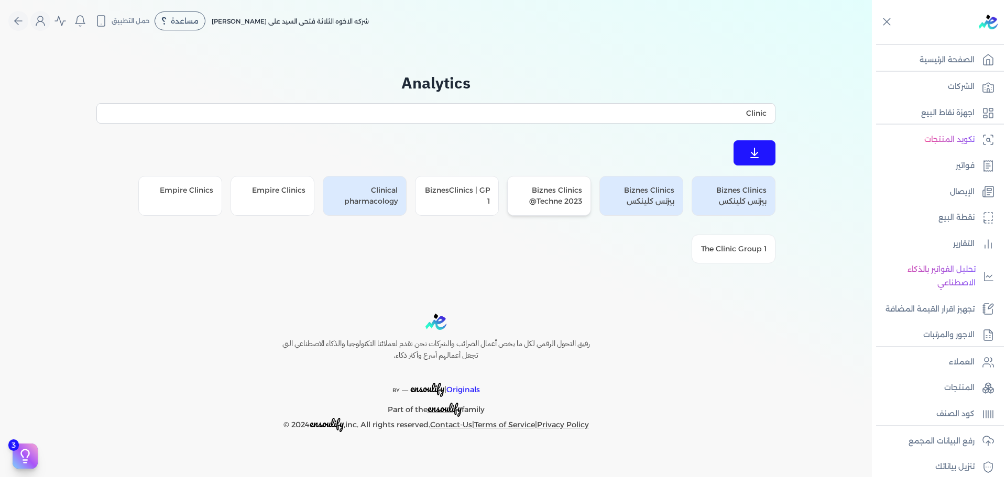
click at [546, 207] on div "Biznes Clinics @Techne 2023" at bounding box center [549, 196] width 84 height 40
click at [478, 207] on div "BiznesClinics | GP 1" at bounding box center [457, 196] width 84 height 40
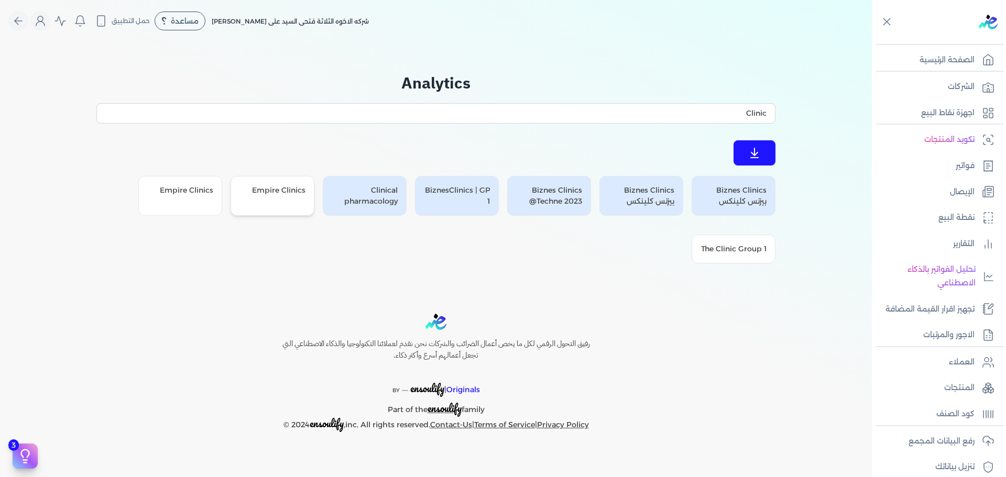
click at [264, 207] on div "Empire Clinics" at bounding box center [272, 196] width 84 height 40
click at [192, 197] on div "Empire Clinics" at bounding box center [180, 196] width 84 height 40
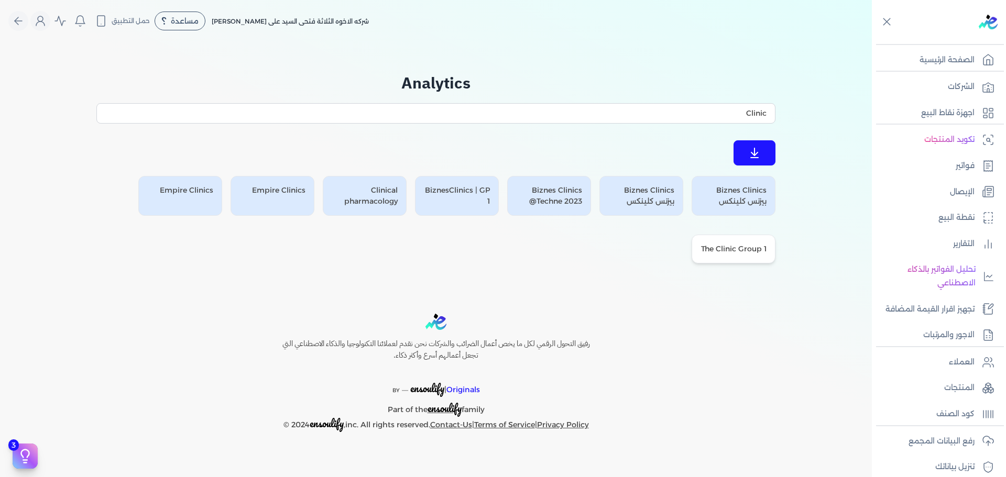
click at [734, 259] on div "The Clinic Group 1" at bounding box center [733, 249] width 84 height 29
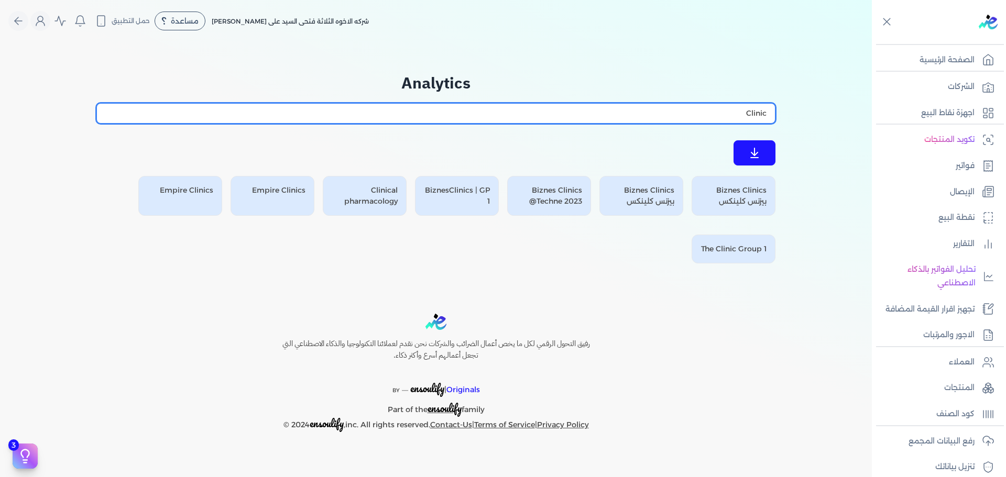
drag, startPoint x: 730, startPoint y: 113, endPoint x: 751, endPoint y: 106, distance: 22.0
click at [751, 106] on input "Clinic" at bounding box center [435, 113] width 679 height 20
type input "clinic"
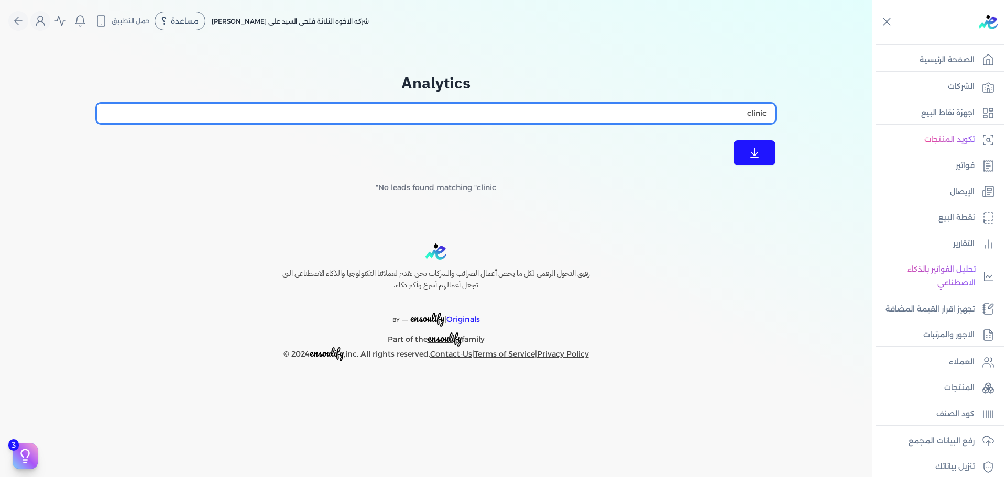
click at [768, 116] on input "clinic" at bounding box center [435, 113] width 679 height 20
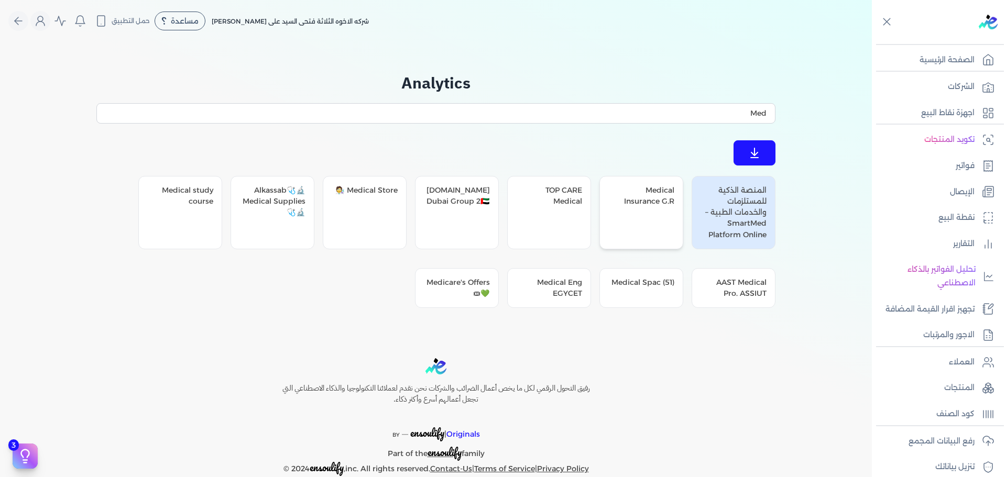
click at [661, 216] on div "Medical Insurance G.R" at bounding box center [641, 212] width 84 height 73
click at [540, 233] on div "TOP CARE Medical" at bounding box center [549, 212] width 84 height 73
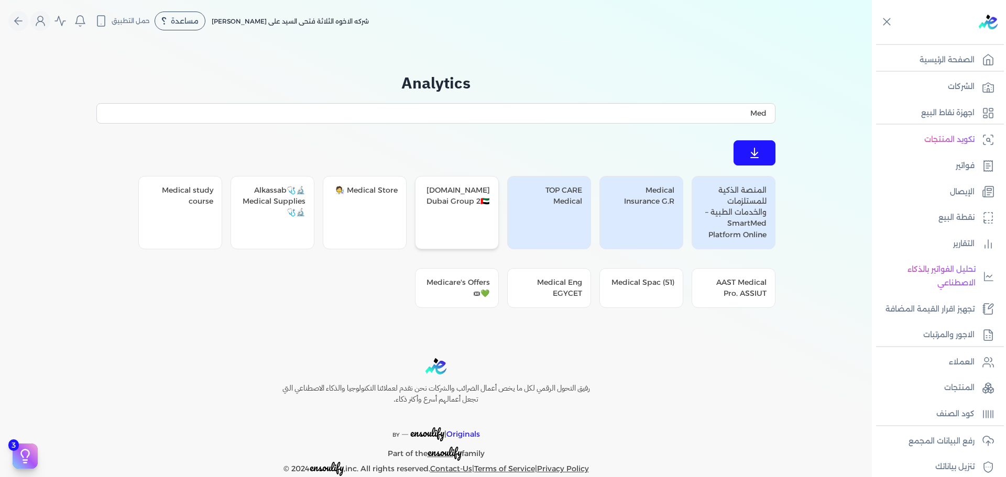
click at [453, 231] on div "Refurba.Med Dubai Group 2🇦🇪" at bounding box center [457, 212] width 84 height 73
click at [379, 217] on div "Medical Store 🧑‍🔬" at bounding box center [365, 212] width 84 height 73
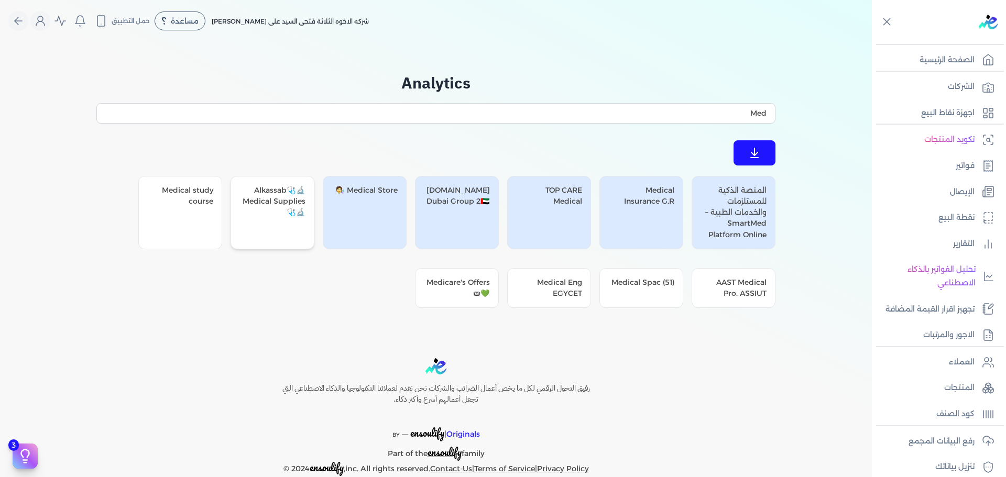
click at [265, 235] on div "🔬🩺Alkassab Medical Supplies 🔬🩺" at bounding box center [272, 212] width 84 height 73
click at [216, 235] on div "Medical study course" at bounding box center [180, 212] width 84 height 73
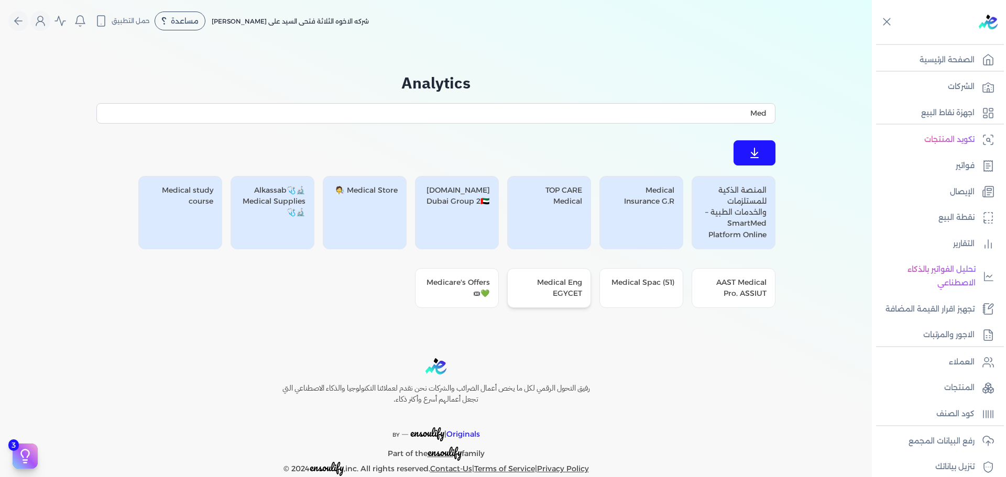
click at [562, 299] on div "Medical Eng EGYCET" at bounding box center [549, 288] width 84 height 40
click at [449, 292] on div "Medicare's Offers 💚🎟" at bounding box center [457, 288] width 84 height 40
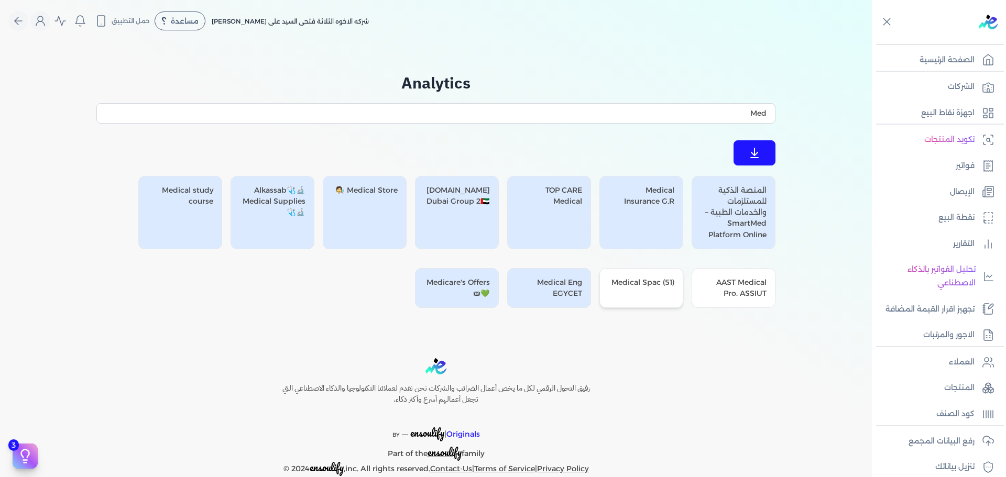
click at [658, 303] on div "Medical Spac (51)" at bounding box center [641, 288] width 84 height 40
click at [745, 302] on div "AAST Medical Pro. ASSIUT" at bounding box center [733, 288] width 84 height 40
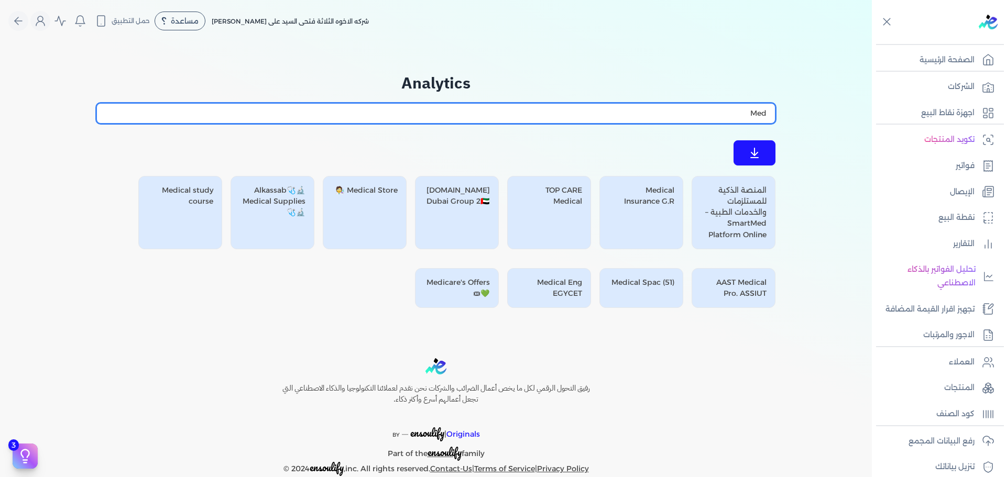
click at [742, 107] on input "Med" at bounding box center [435, 113] width 679 height 20
paste input "Blood"
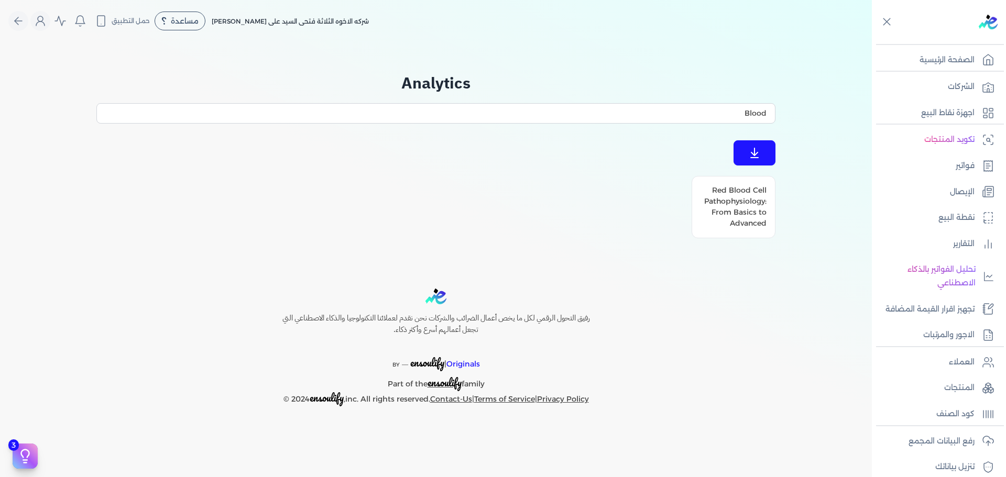
drag, startPoint x: 725, startPoint y: 208, endPoint x: 725, endPoint y: 161, distance: 47.7
click at [724, 209] on div "Red Blood Cell Pathophysiology: From Basics to Advanced" at bounding box center [733, 207] width 84 height 62
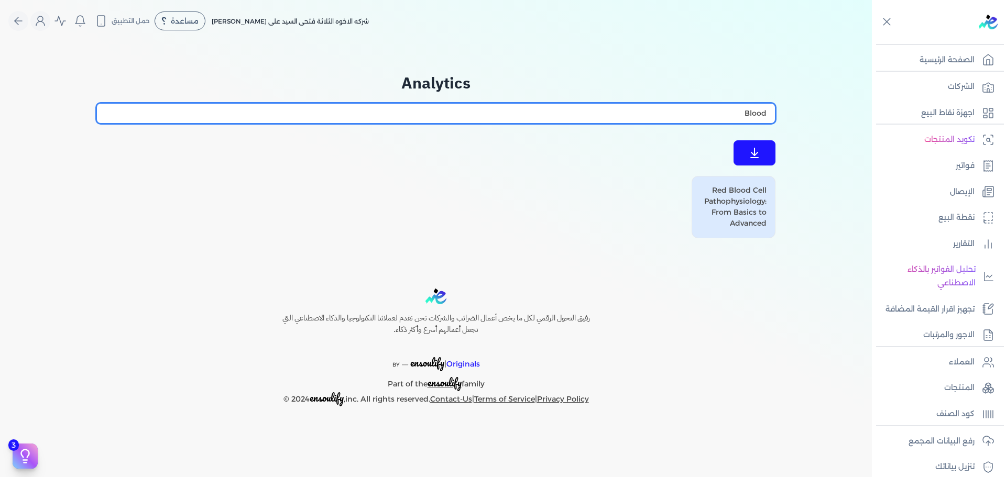
click at [722, 123] on input "Blood" at bounding box center [435, 113] width 679 height 20
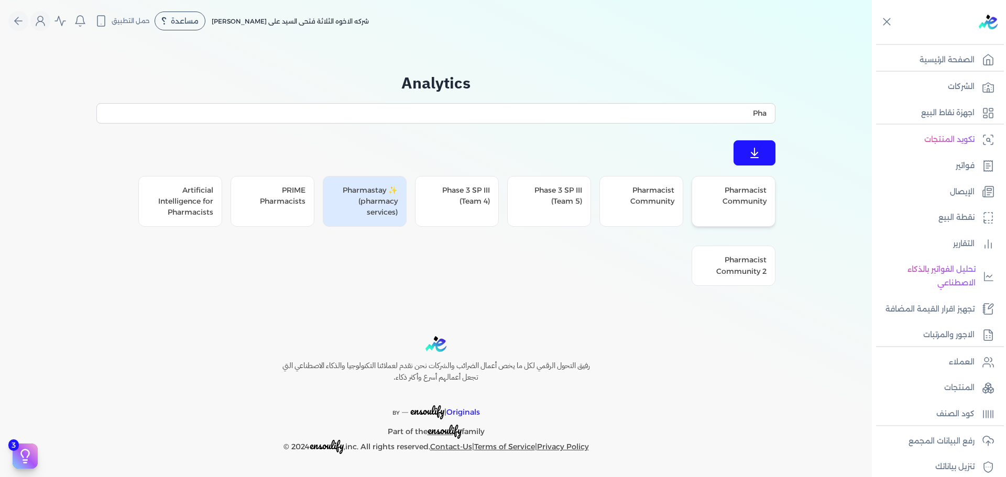
click at [736, 206] on div "Pharmacist Community" at bounding box center [733, 201] width 84 height 51
click at [656, 201] on div "Pharmacist Community" at bounding box center [641, 201] width 84 height 51
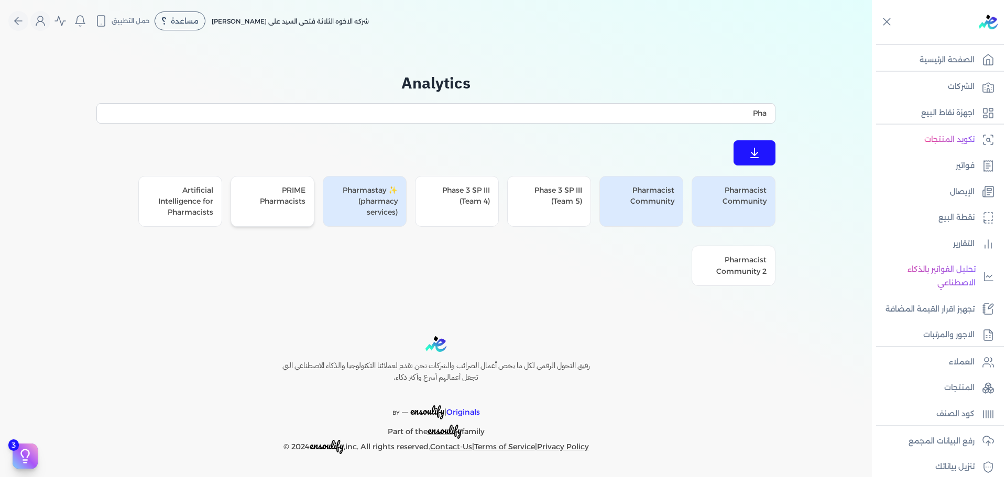
click at [278, 202] on div "PRIME Pharmacists" at bounding box center [272, 201] width 84 height 51
click at [193, 213] on div "Artificial Intelligence for Pharmacists" at bounding box center [180, 201] width 84 height 51
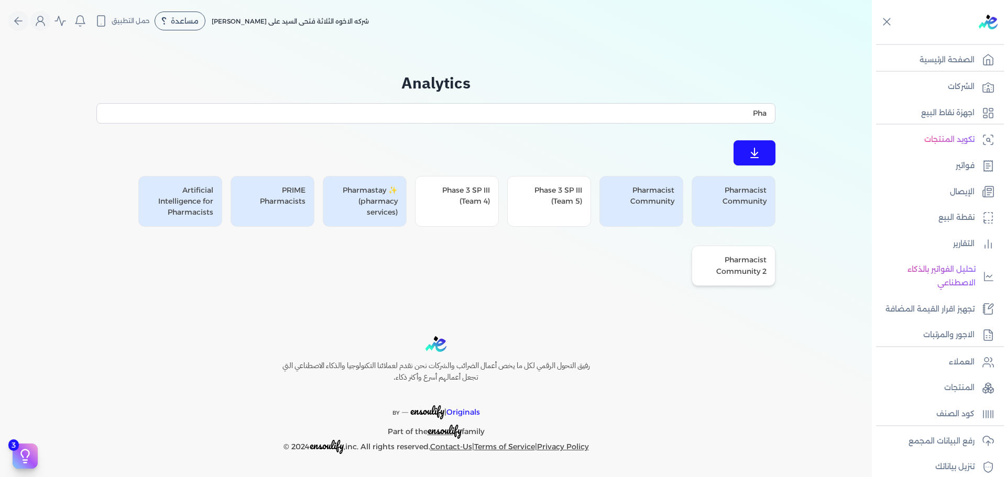
click at [750, 281] on div "Pharmacist Community 2" at bounding box center [733, 266] width 84 height 40
click at [783, 104] on div "Analytics Pha Pharmacist Community Pharmacist Community Phase 3 SP III (Team 5)…" at bounding box center [436, 178] width 712 height 273
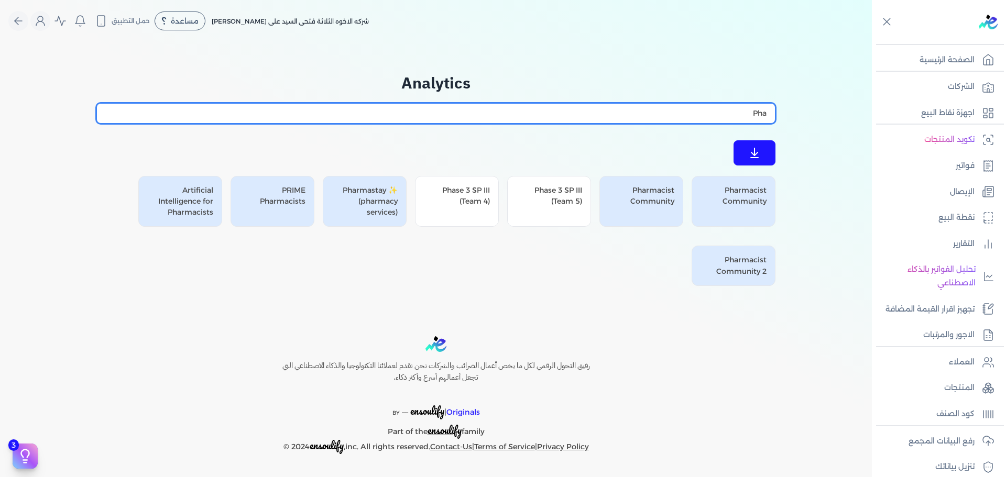
click at [727, 122] on input "Pha" at bounding box center [435, 113] width 679 height 20
paste input "تسجيلتى"
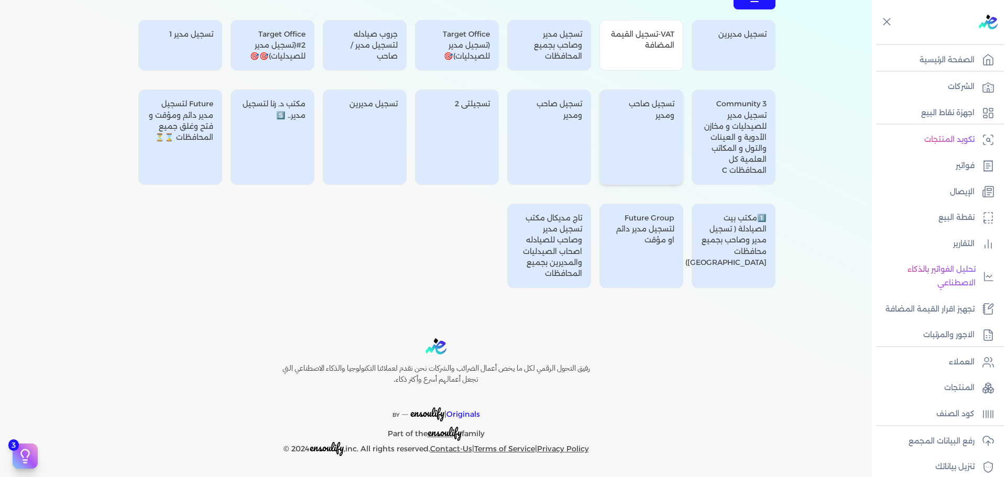
scroll to position [108, 0]
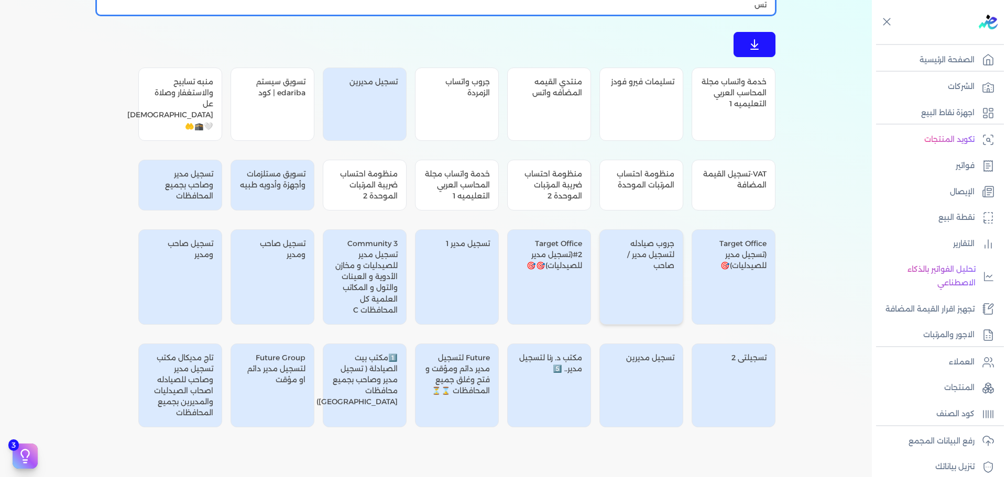
type input "ت"
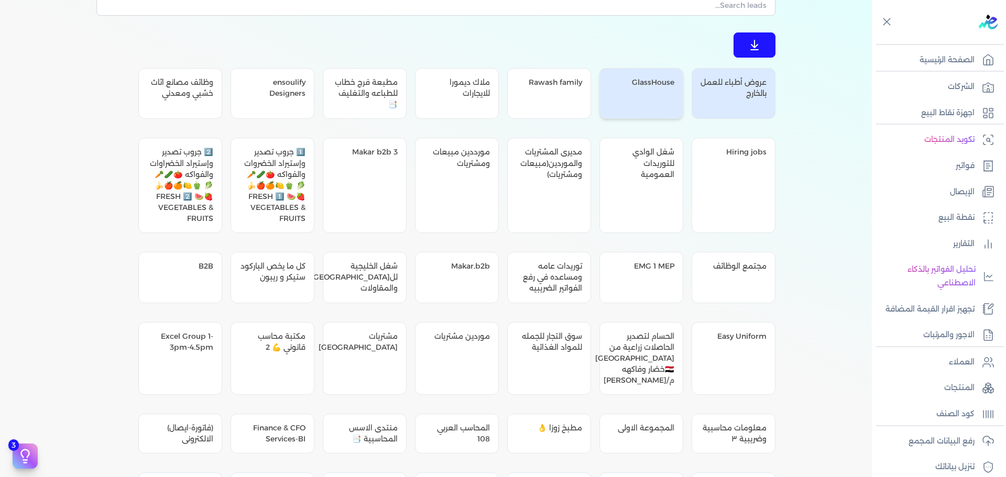
scroll to position [0, 0]
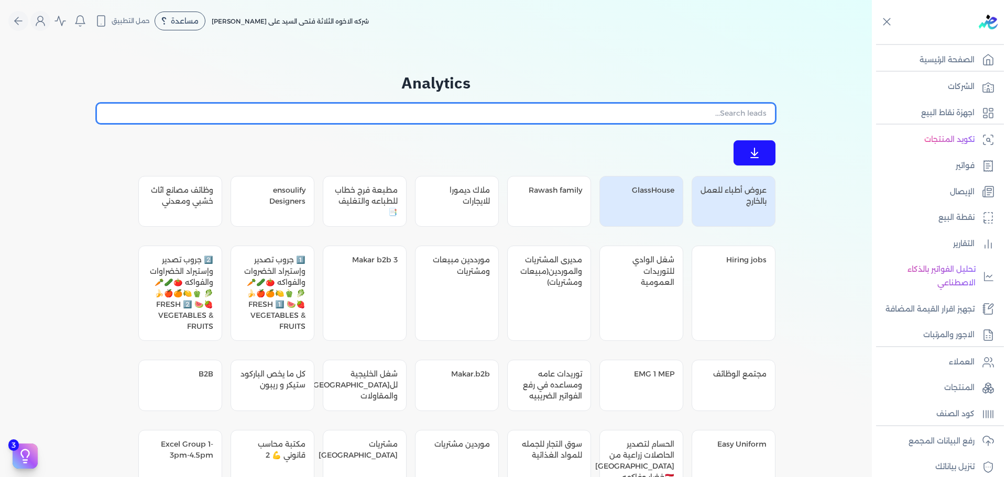
click at [667, 111] on input "text" at bounding box center [435, 113] width 679 height 20
paste input "صيدليات"
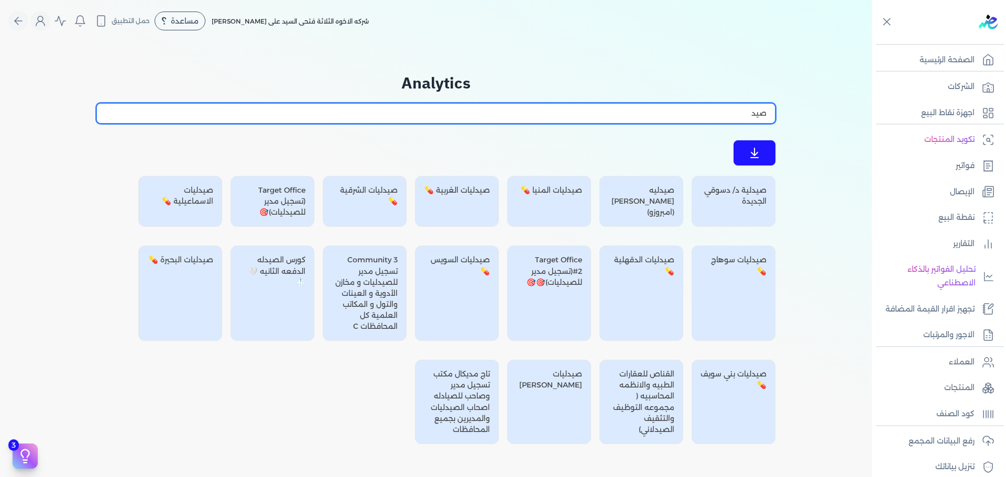
click at [625, 104] on input "صيد" at bounding box center [435, 113] width 679 height 20
paste input "حاليل"
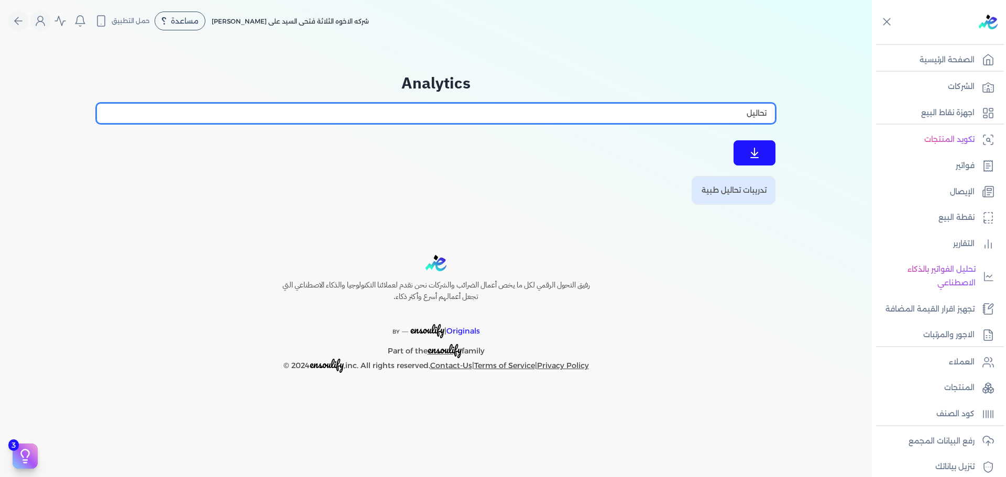
click at [603, 114] on input "تحاليل" at bounding box center [435, 113] width 679 height 20
paste input "medical"
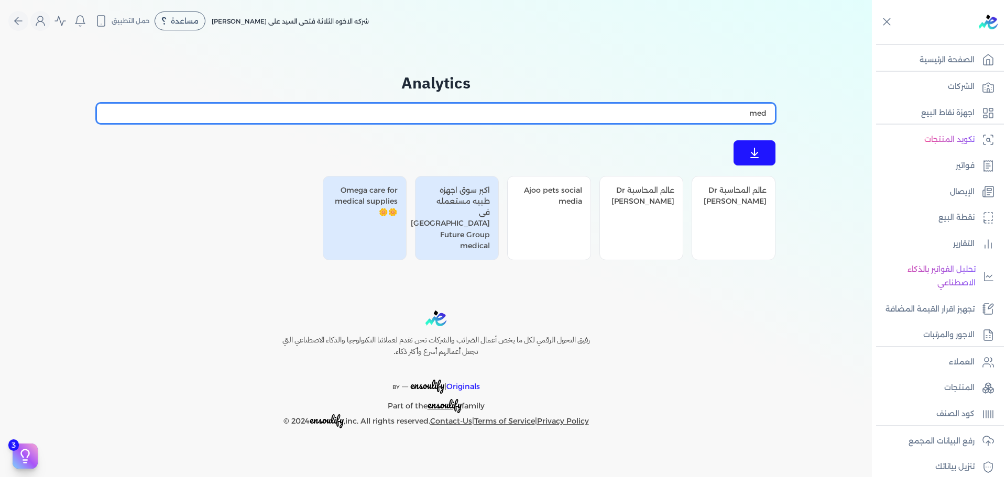
click at [716, 109] on input "med" at bounding box center [435, 113] width 679 height 20
paste input "Hospital"
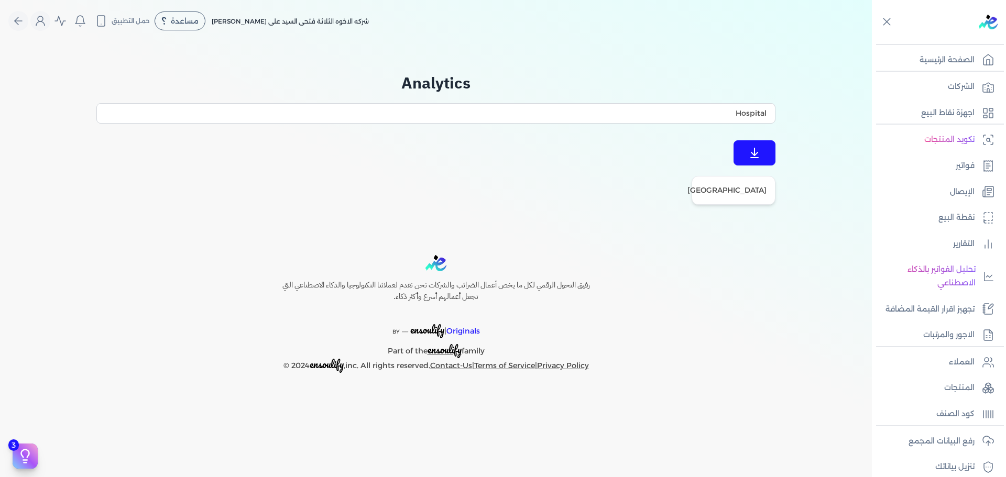
click at [746, 205] on div "Starcare International Hospital" at bounding box center [733, 190] width 84 height 29
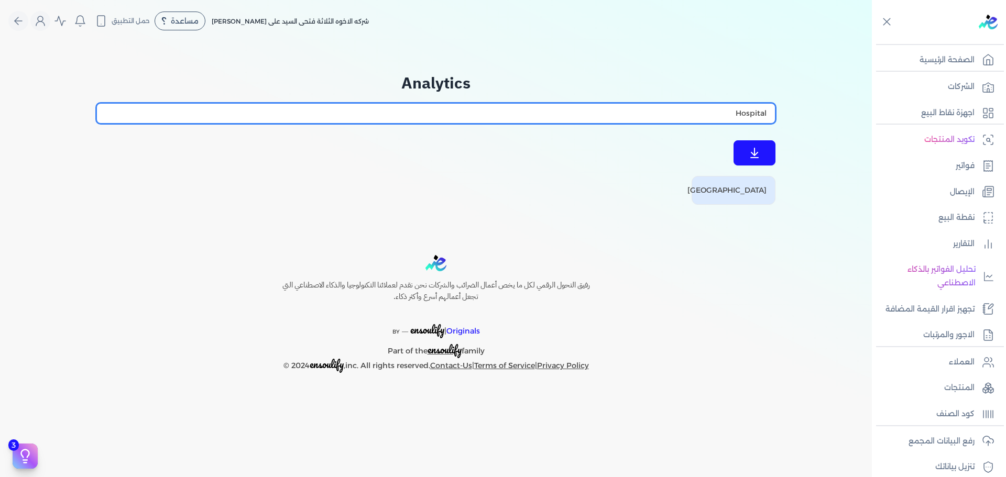
click at [712, 113] on input "Hospital" at bounding box center [435, 113] width 679 height 20
drag, startPoint x: 748, startPoint y: 115, endPoint x: 738, endPoint y: 118, distance: 10.4
click at [738, 118] on input "Hospit" at bounding box center [435, 113] width 679 height 20
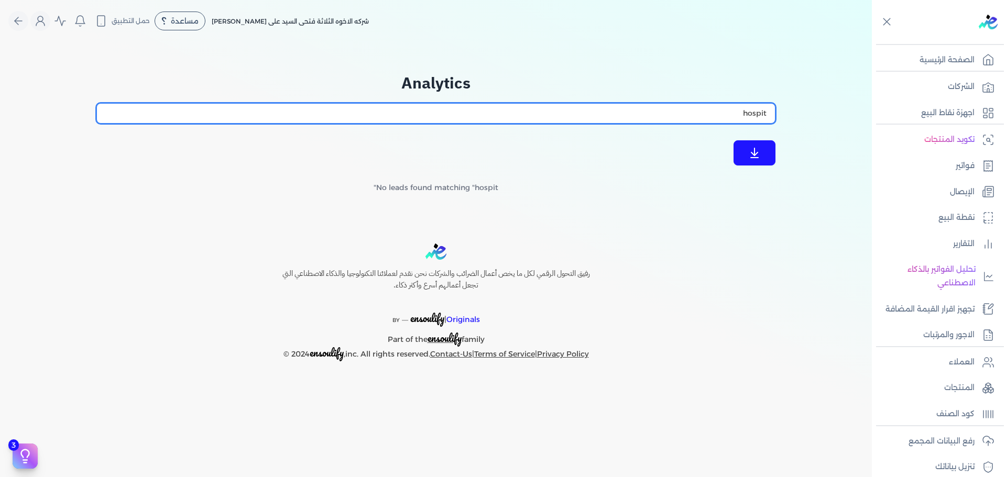
click at [757, 113] on input "hospit" at bounding box center [435, 113] width 679 height 20
paste input "مركز"
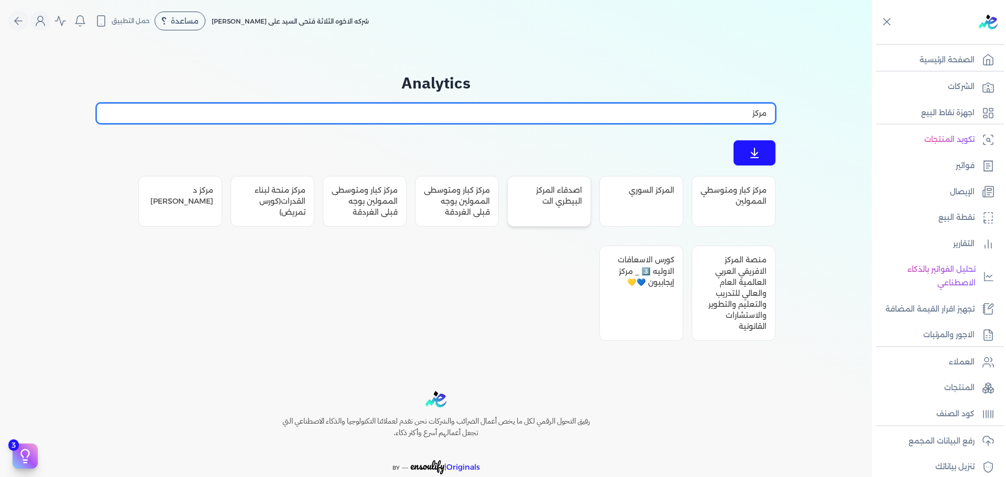
type input "مركز"
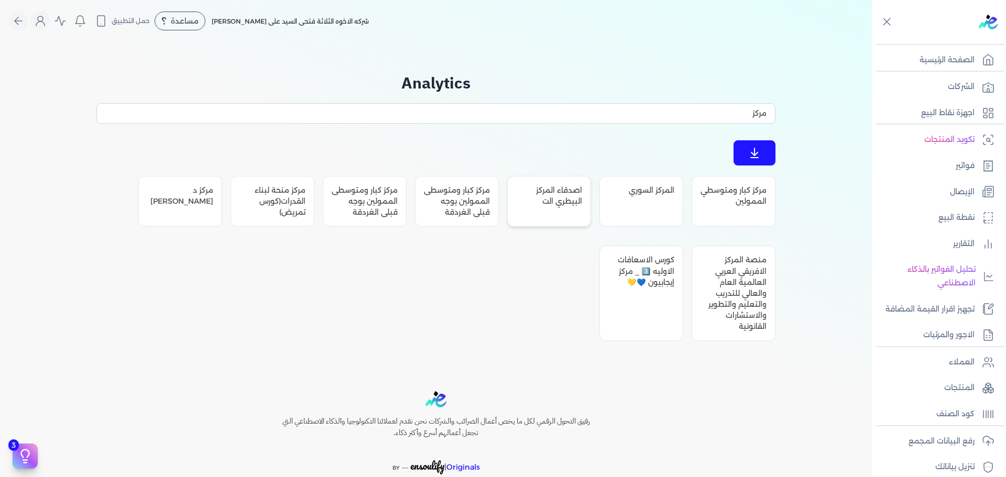
click at [563, 216] on div "اصدقاء المركز البيطري الت" at bounding box center [549, 201] width 84 height 51
click at [659, 307] on div "كورس الاسعافات الاوليه 3️⃣ _ مركز إيجابيون 💙💛" at bounding box center [641, 293] width 84 height 95
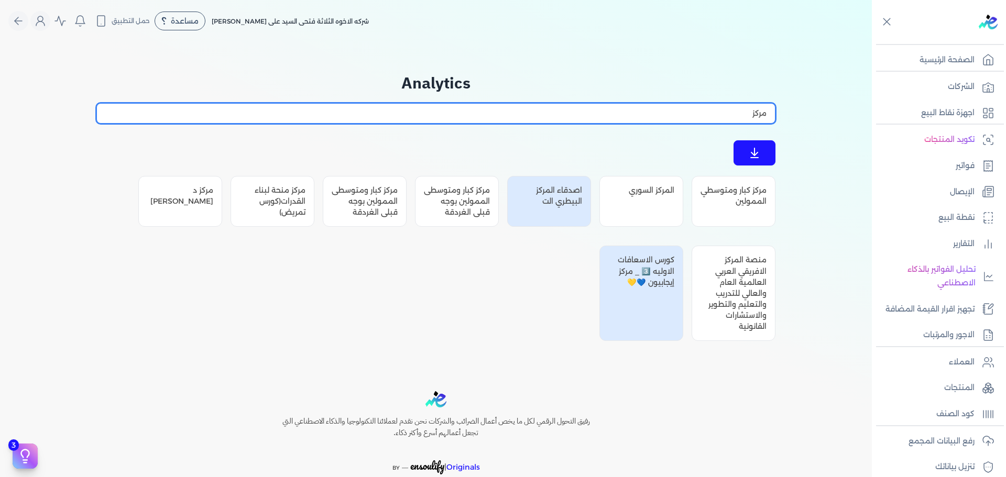
click at [775, 112] on input "مركز" at bounding box center [435, 113] width 679 height 20
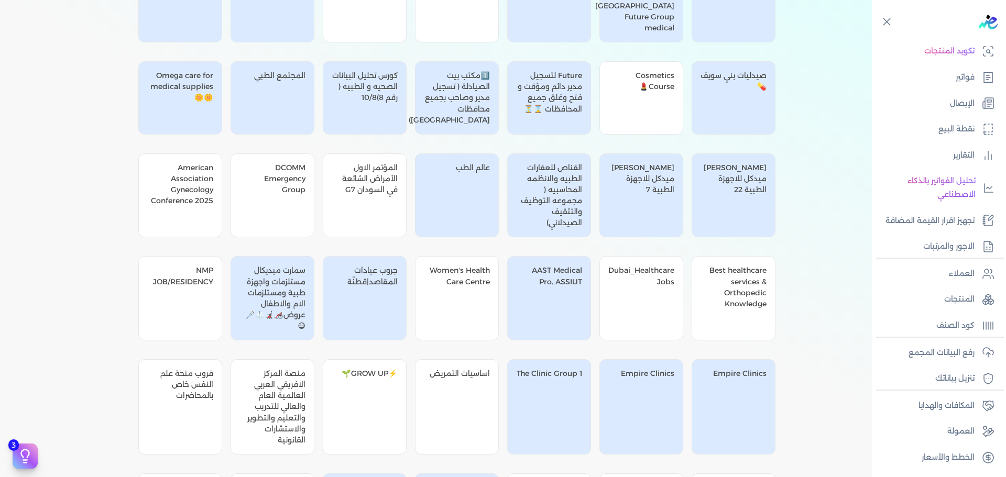
scroll to position [11997, 0]
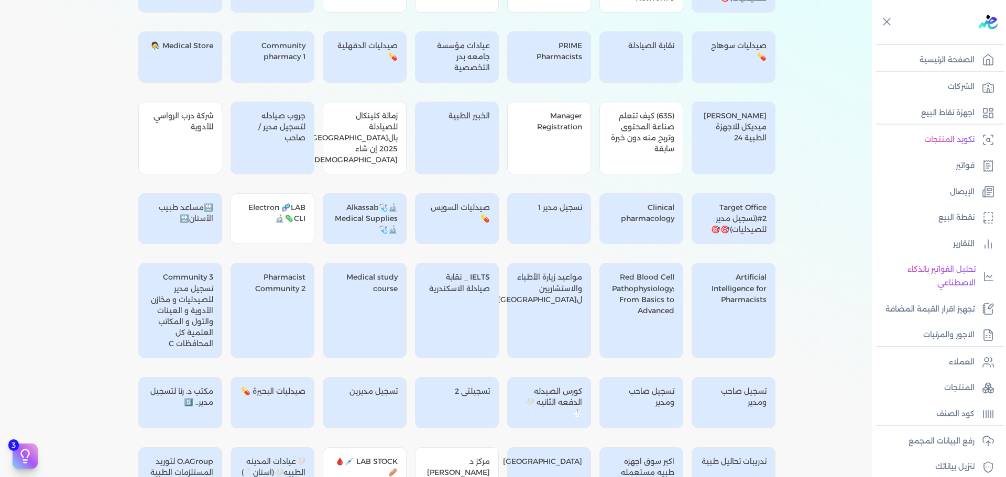
scroll to position [11508, 0]
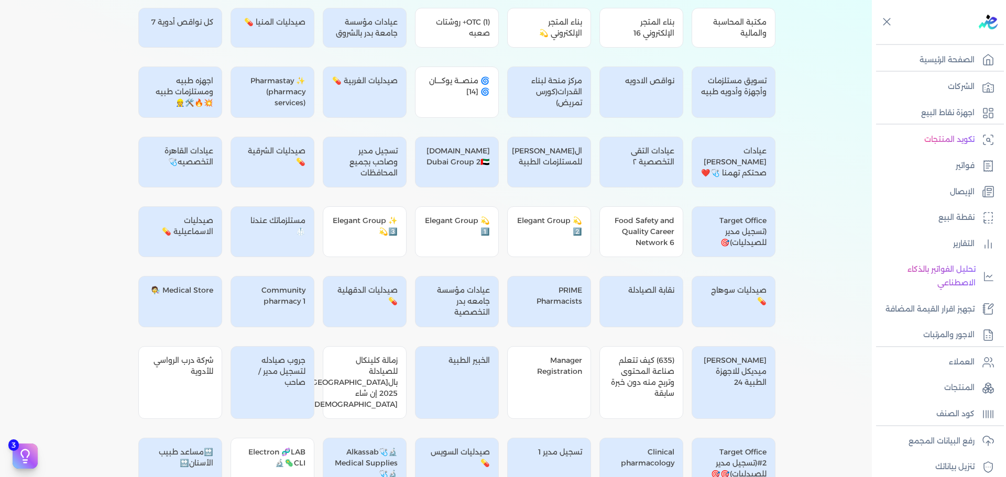
scroll to position [11264, 0]
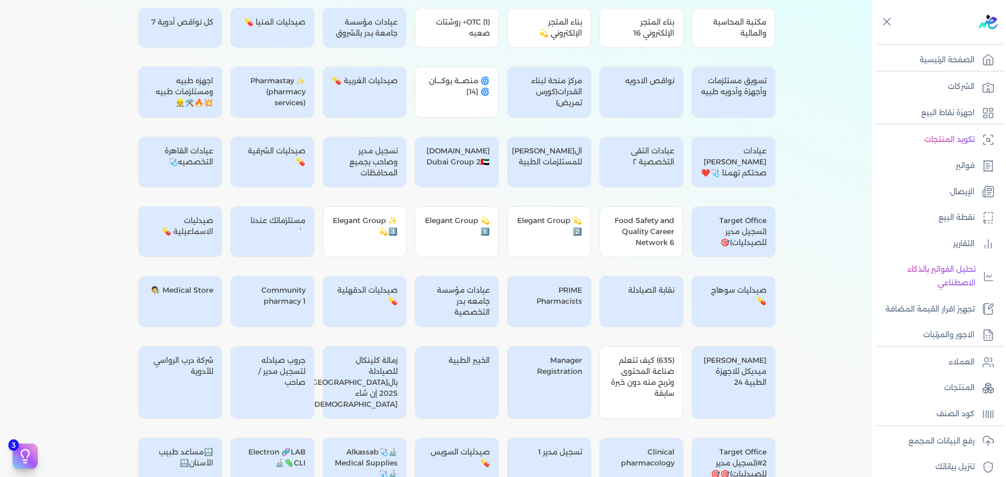
scroll to position [11508, 0]
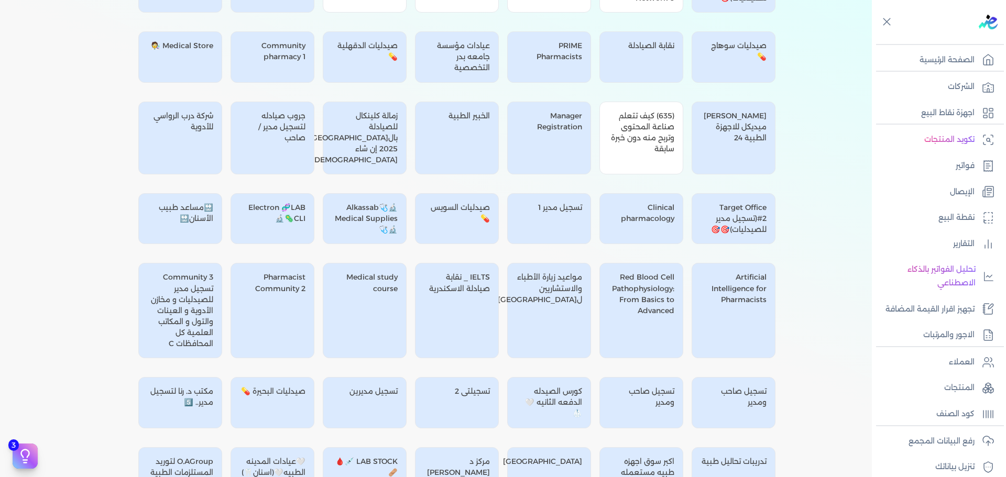
drag, startPoint x: 641, startPoint y: 366, endPoint x: 691, endPoint y: 368, distance: 50.3
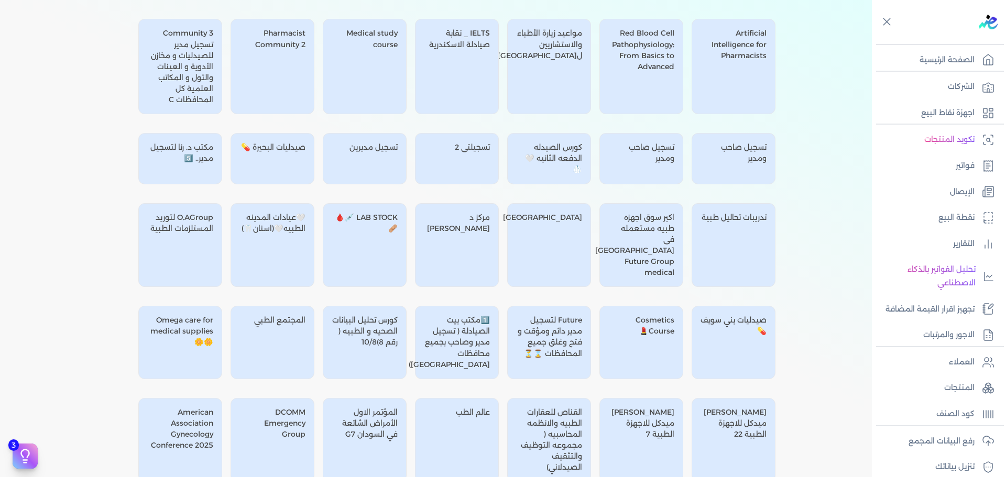
scroll to position [11997, 0]
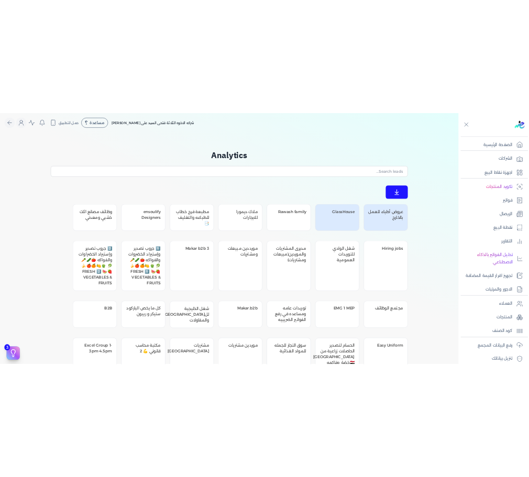
scroll to position [0, 0]
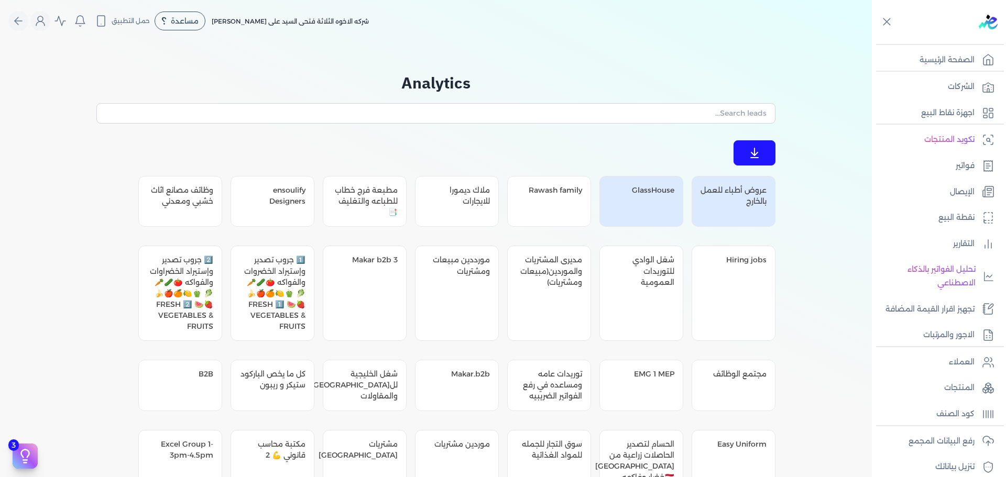
click at [761, 152] on icon at bounding box center [754, 153] width 13 height 13
click at [577, 75] on h2 "Analytics" at bounding box center [435, 83] width 679 height 24
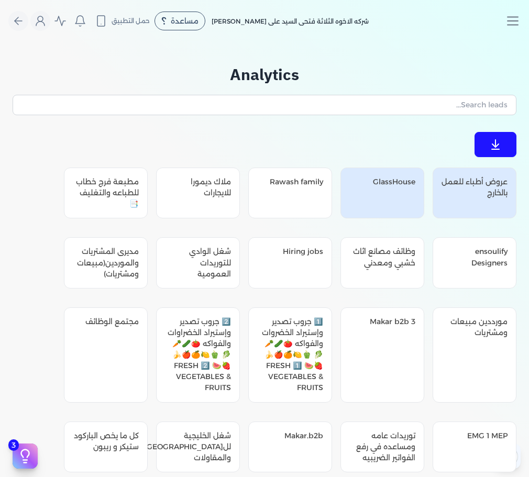
click at [504, 146] on button at bounding box center [496, 144] width 42 height 25
click at [501, 147] on icon at bounding box center [495, 144] width 13 height 13
click at [457, 190] on div "عروض أطباء للعمل بالخارج" at bounding box center [475, 193] width 84 height 51
